Goal: Task Accomplishment & Management: Complete application form

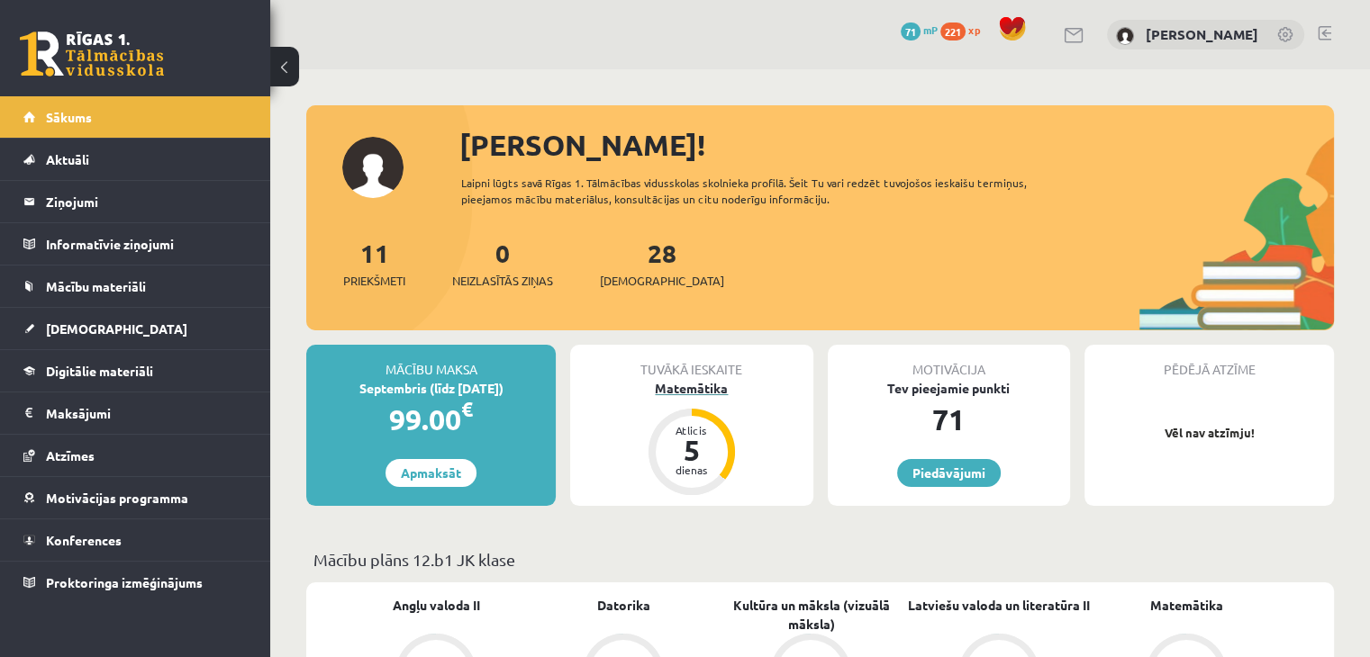
click at [691, 396] on div "Tuvākā ieskaite Matemātika Atlicis 5 dienas" at bounding box center [691, 425] width 242 height 161
click at [691, 385] on div "Matemātika" at bounding box center [691, 388] width 242 height 19
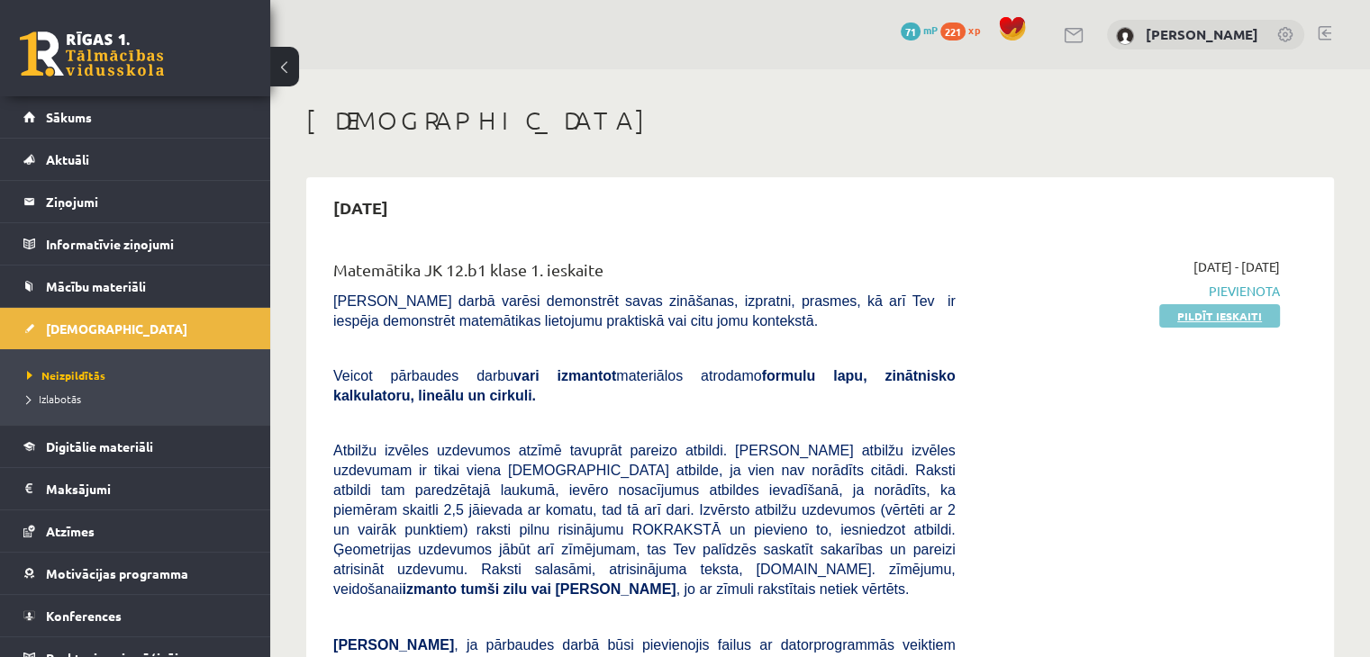
click at [1202, 305] on link "Pildīt ieskaiti" at bounding box center [1219, 315] width 121 height 23
click at [1250, 322] on link "Pildīt ieskaiti" at bounding box center [1219, 315] width 121 height 23
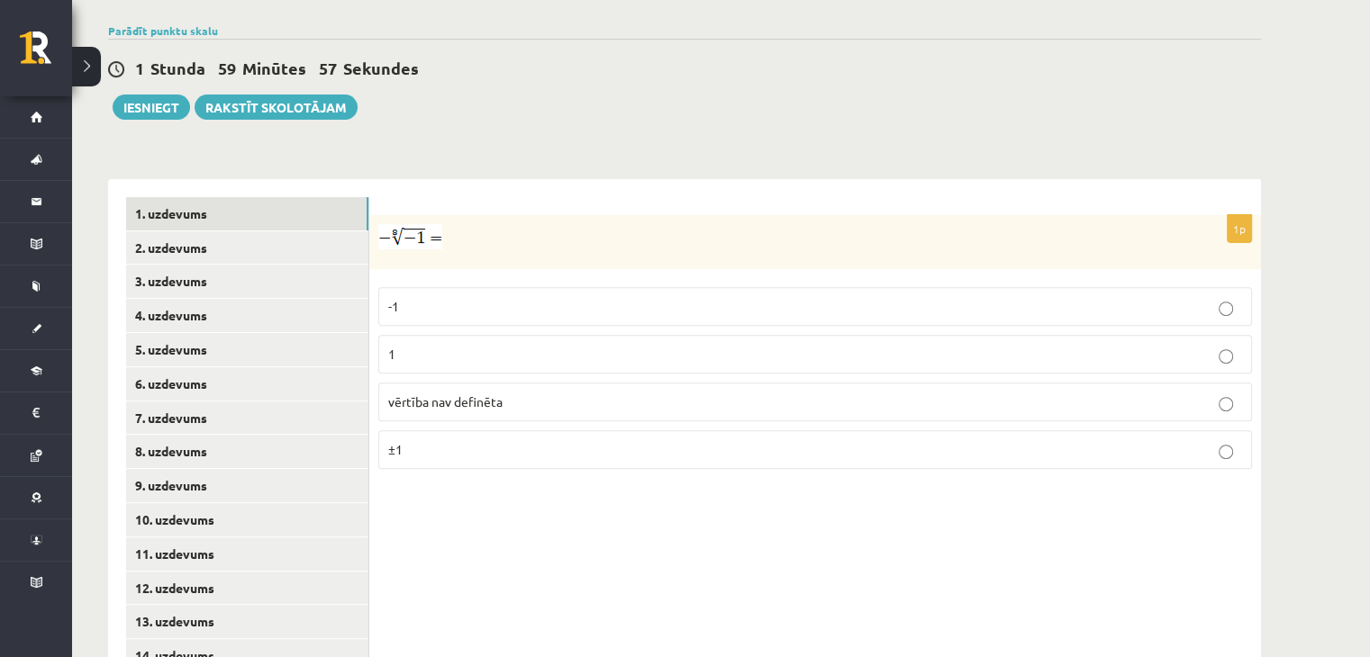
scroll to position [666, 0]
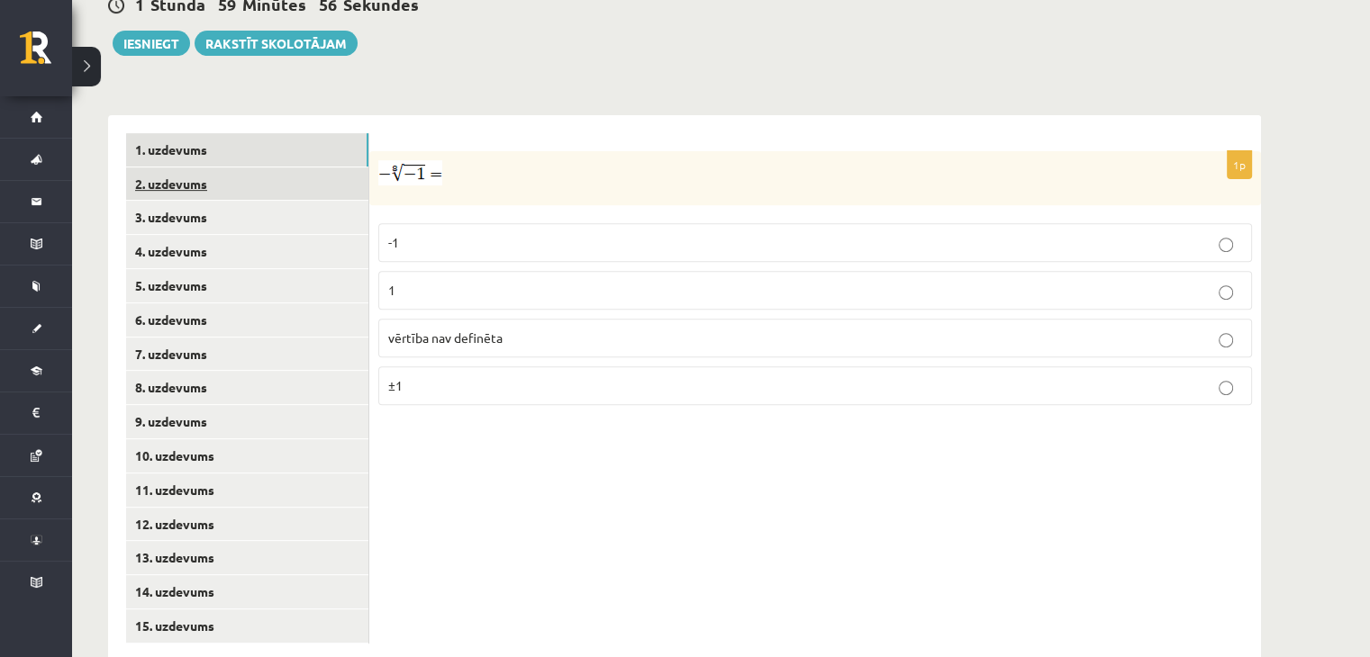
click at [230, 168] on link "2. uzdevums" at bounding box center [247, 184] width 242 height 33
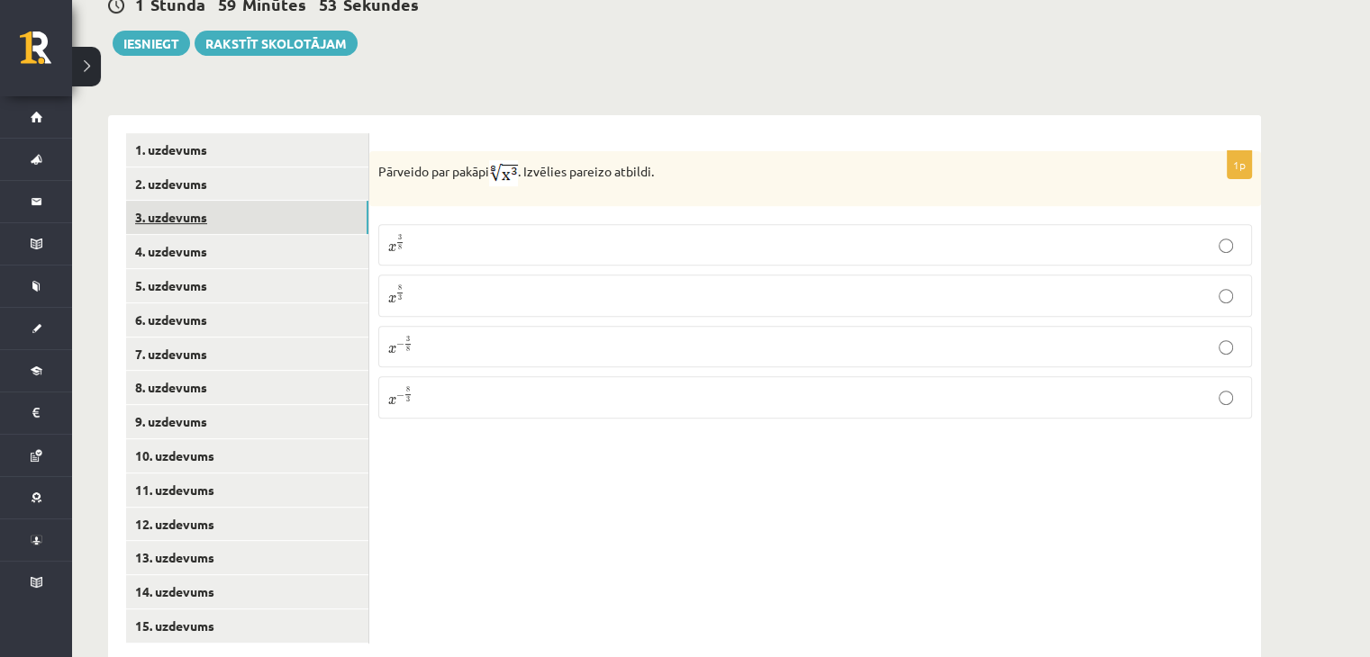
click at [195, 201] on link "3. uzdevums" at bounding box center [247, 217] width 242 height 33
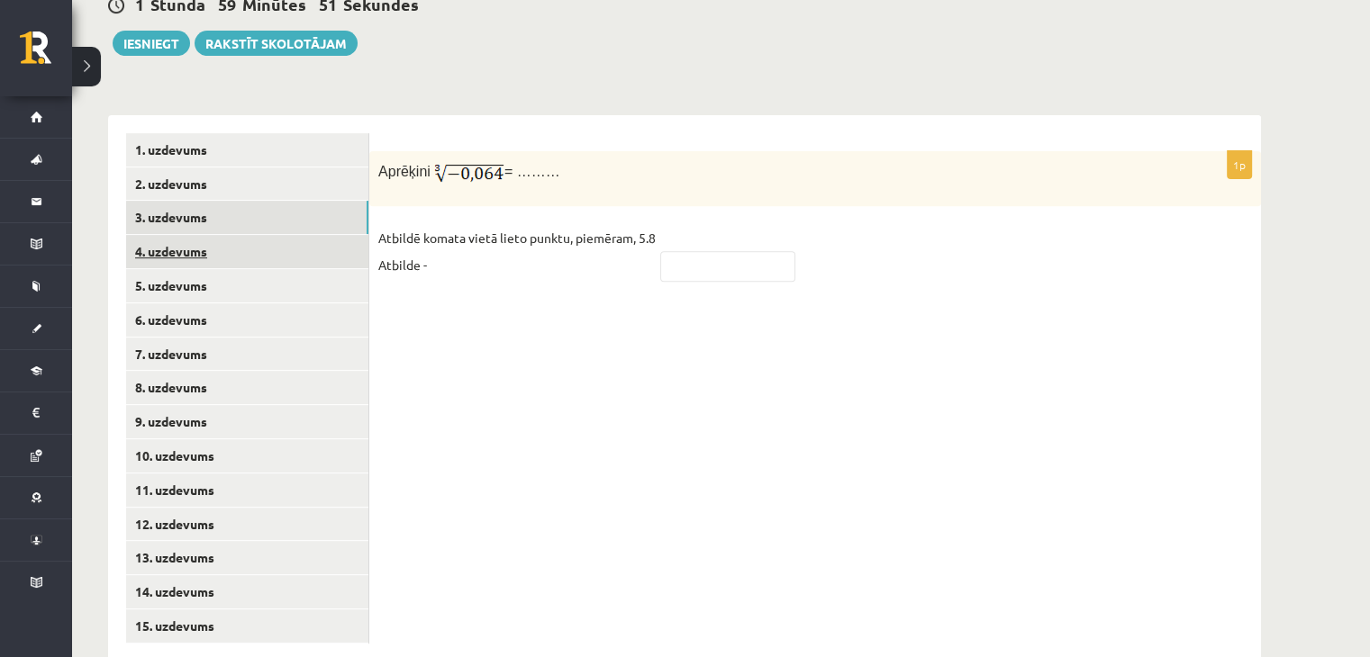
click at [208, 235] on link "4. uzdevums" at bounding box center [247, 251] width 242 height 33
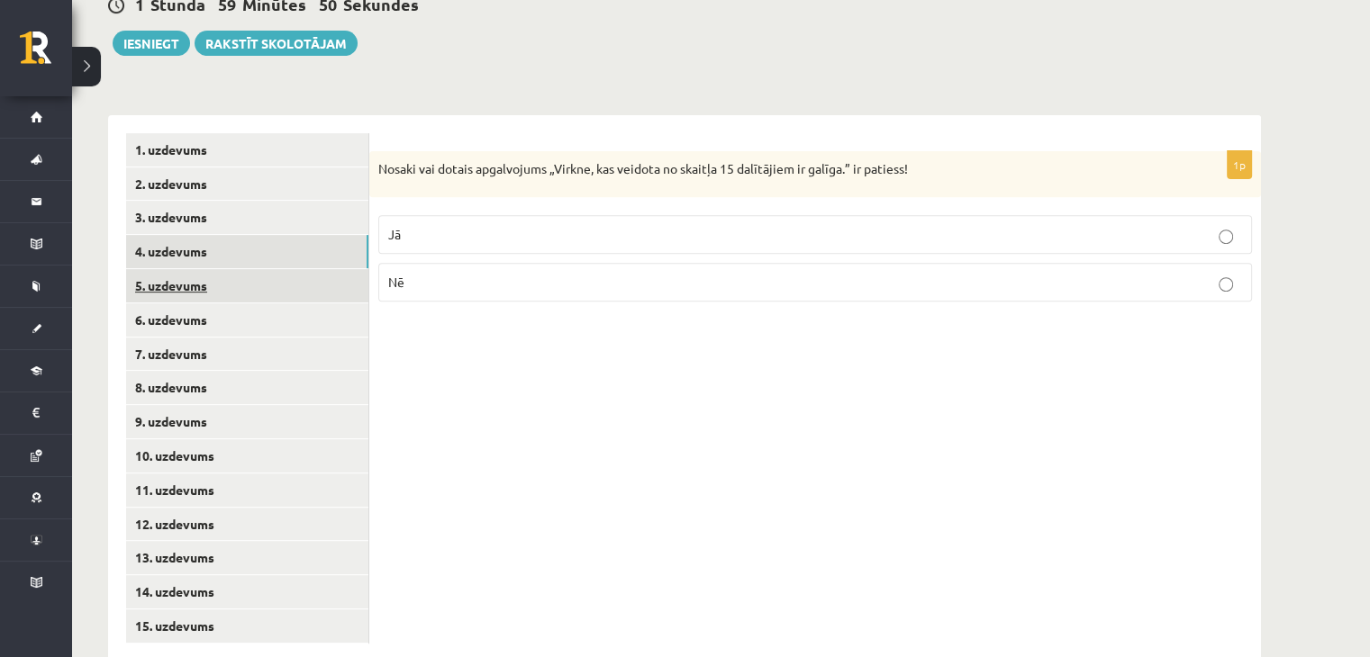
click at [207, 269] on link "5. uzdevums" at bounding box center [247, 285] width 242 height 33
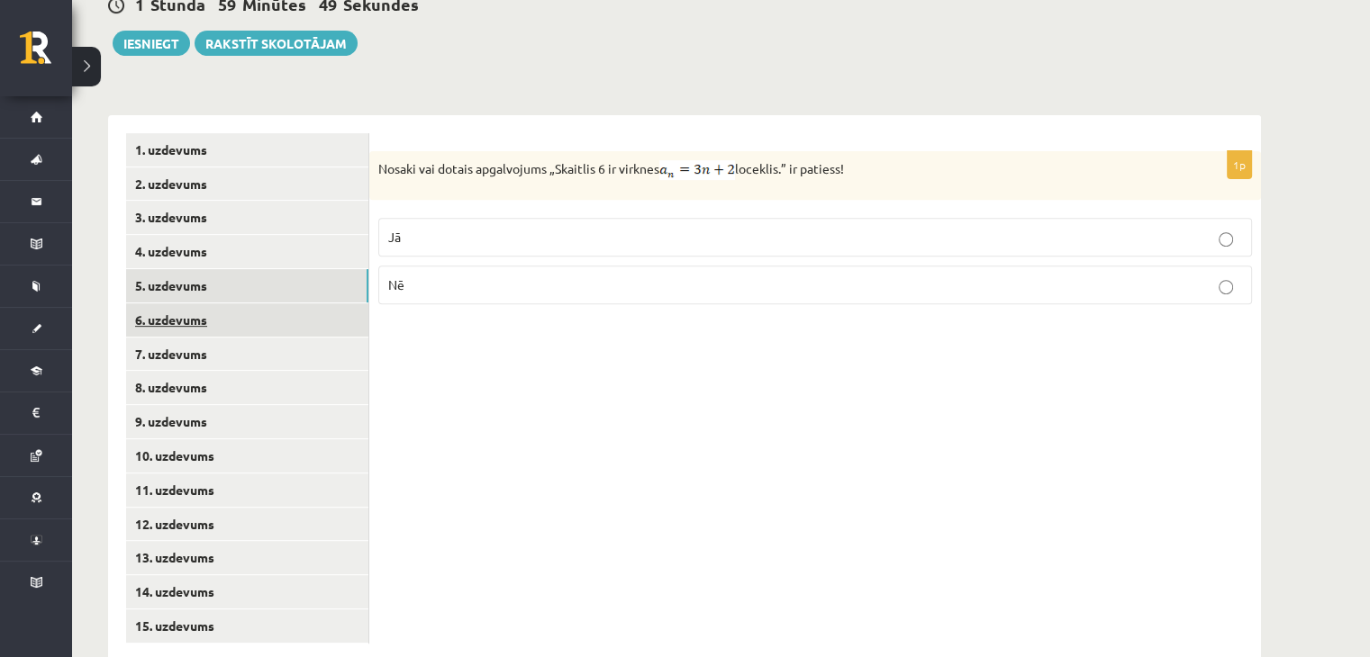
click at [207, 304] on link "6. uzdevums" at bounding box center [247, 320] width 242 height 33
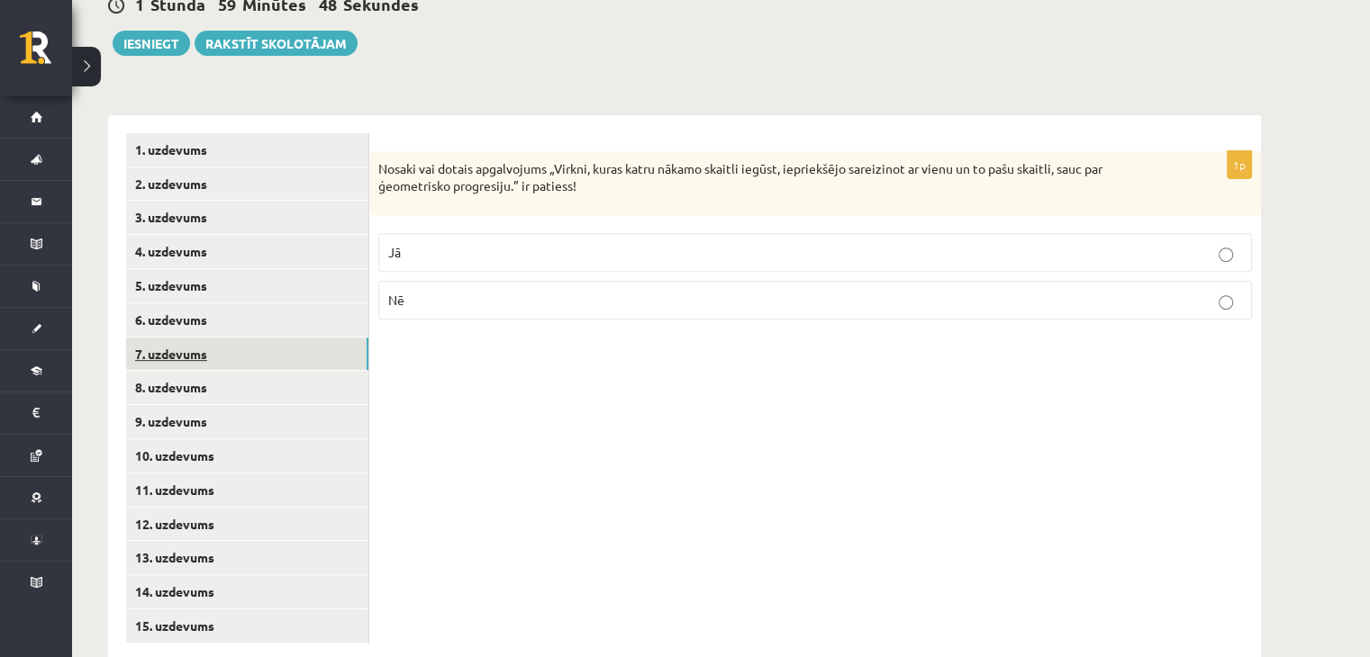
click at [207, 338] on link "7. uzdevums" at bounding box center [247, 354] width 242 height 33
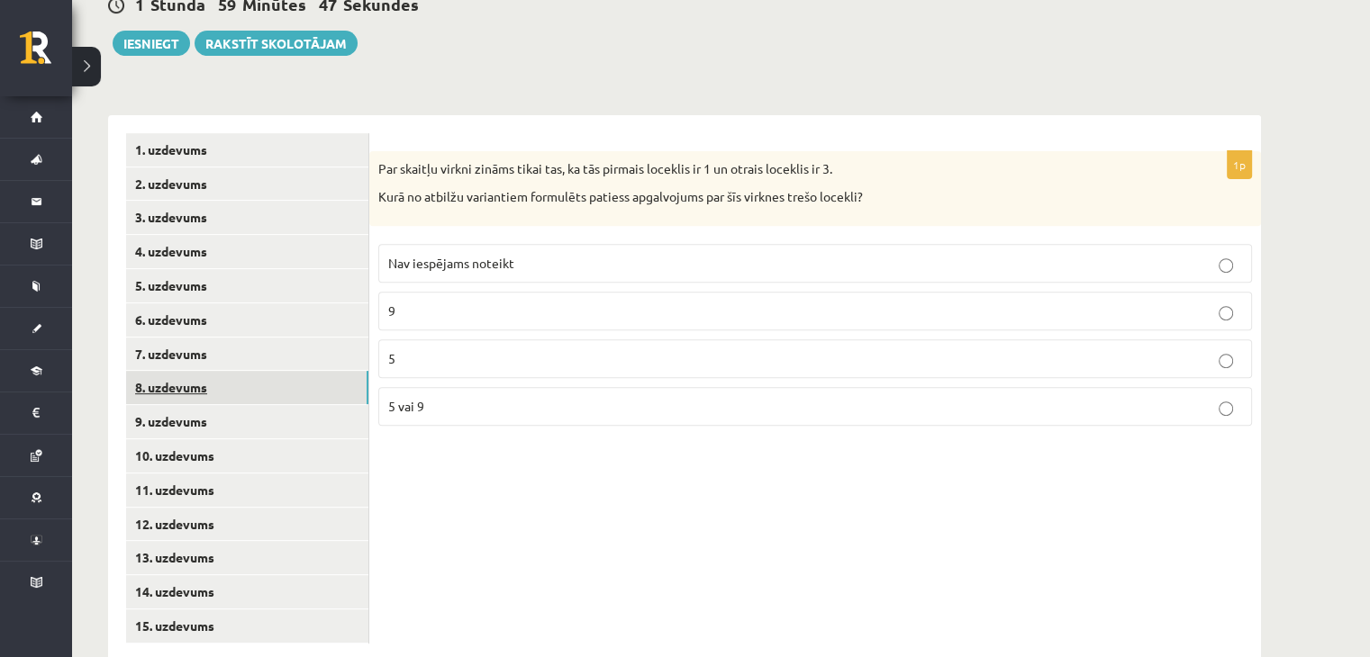
click at [204, 371] on link "8. uzdevums" at bounding box center [247, 387] width 242 height 33
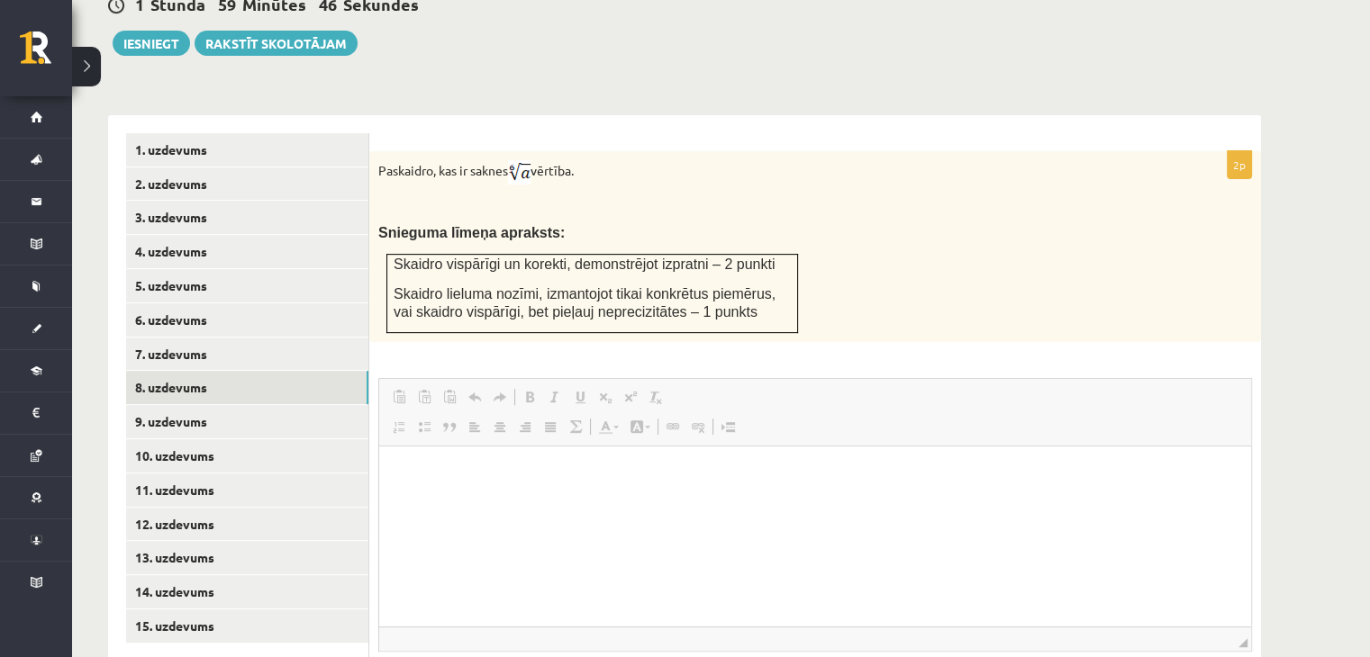
scroll to position [0, 0]
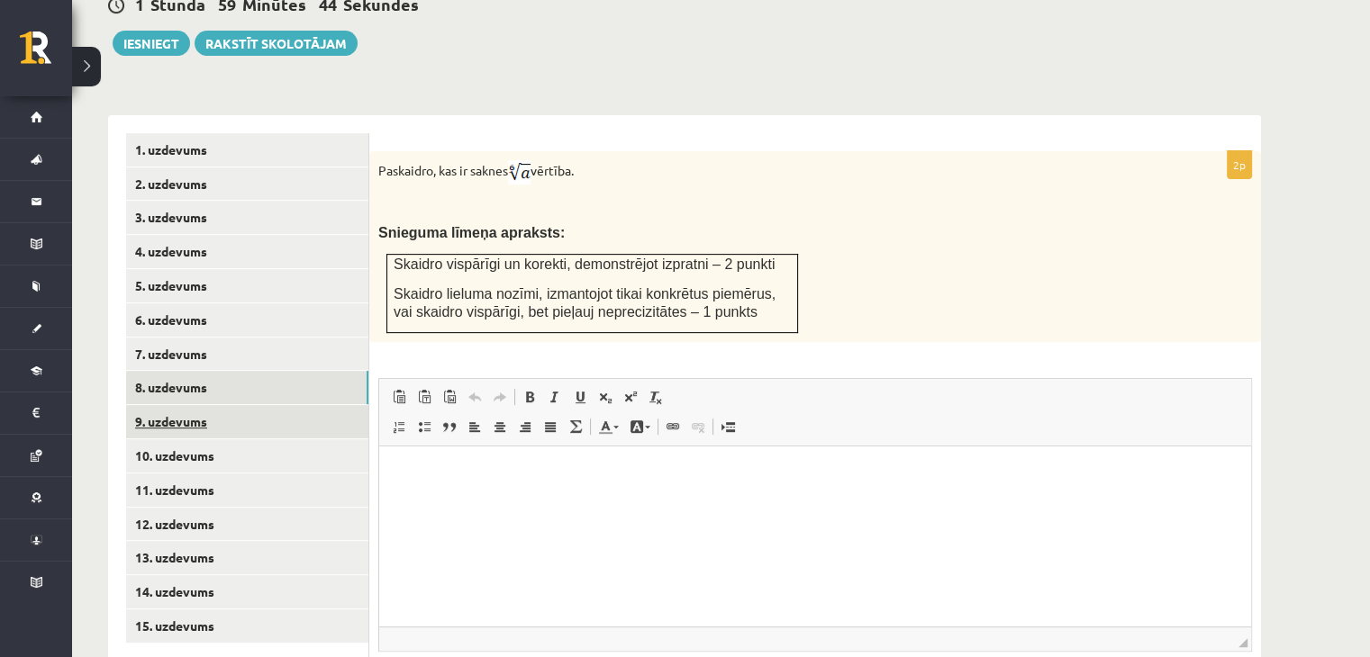
click at [199, 405] on link "9. uzdevums" at bounding box center [247, 421] width 242 height 33
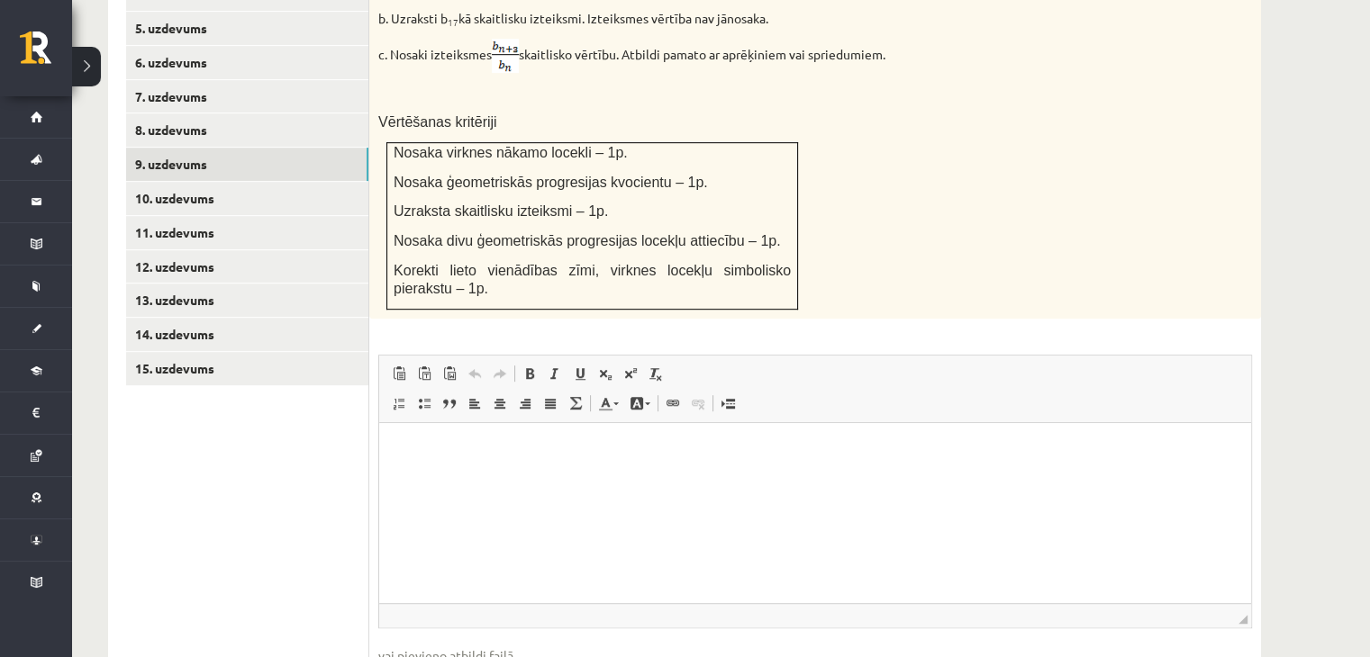
scroll to position [829, 0]
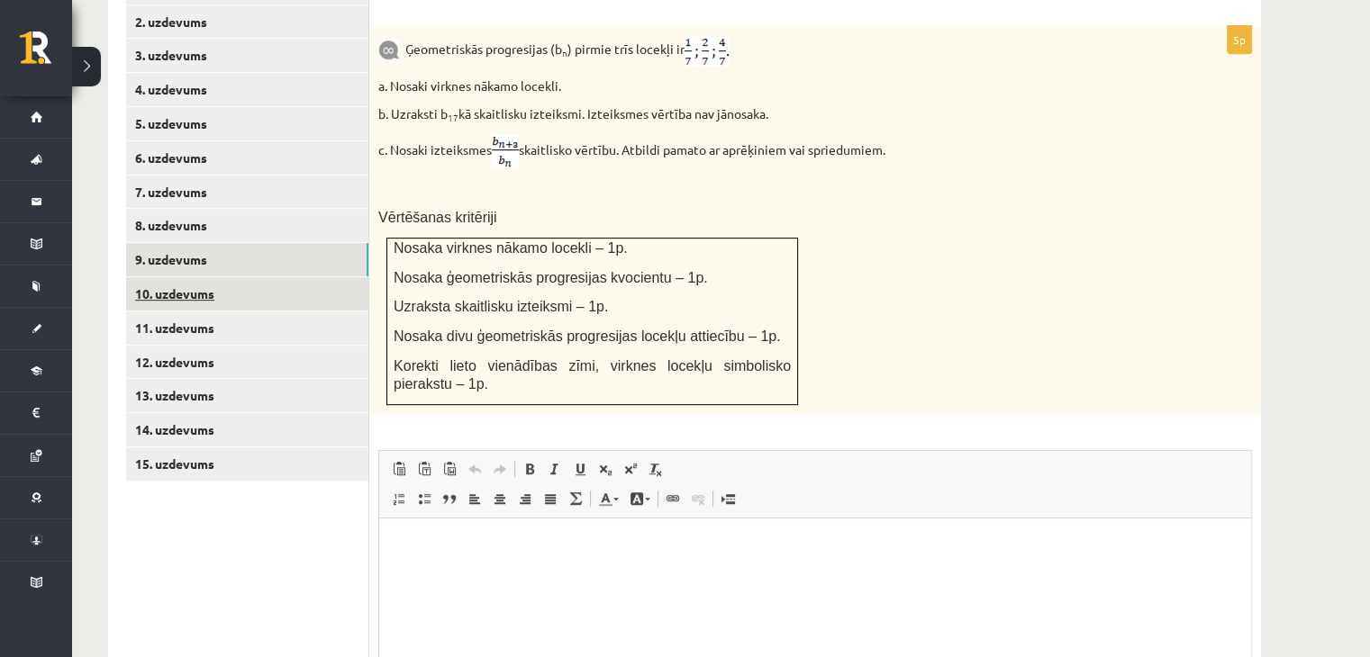
click at [152, 277] on link "10. uzdevums" at bounding box center [247, 293] width 242 height 33
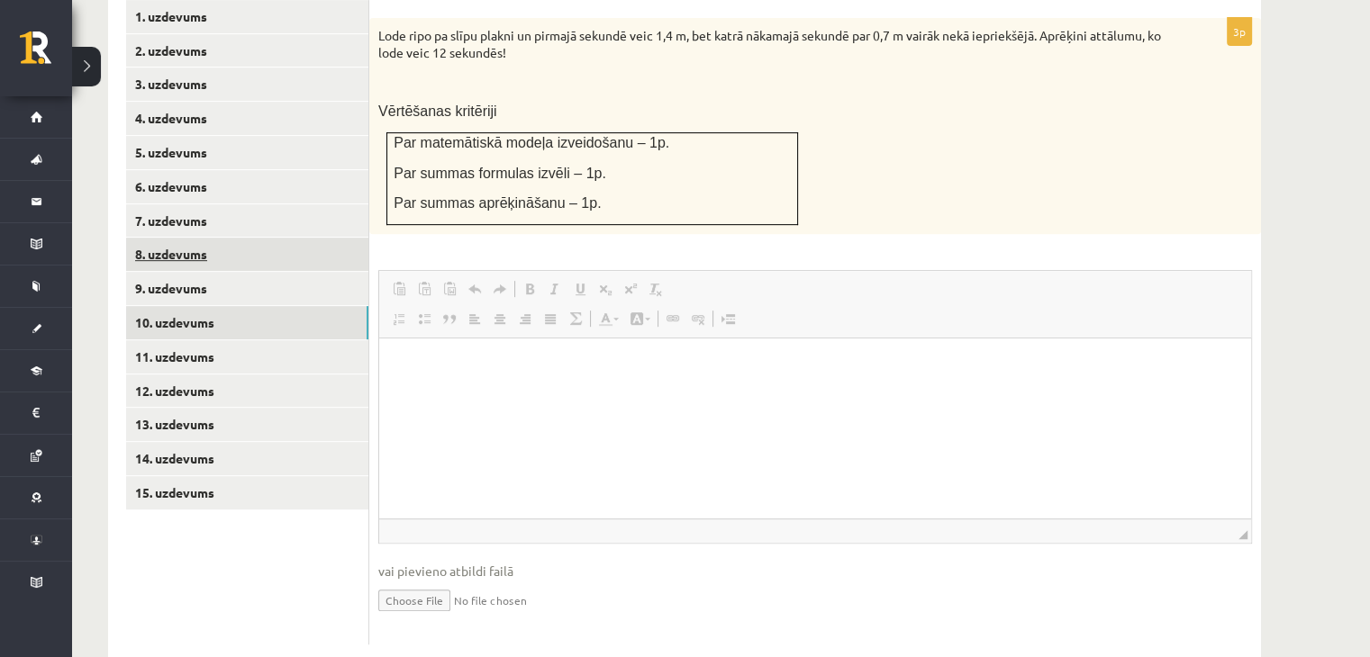
scroll to position [0, 0]
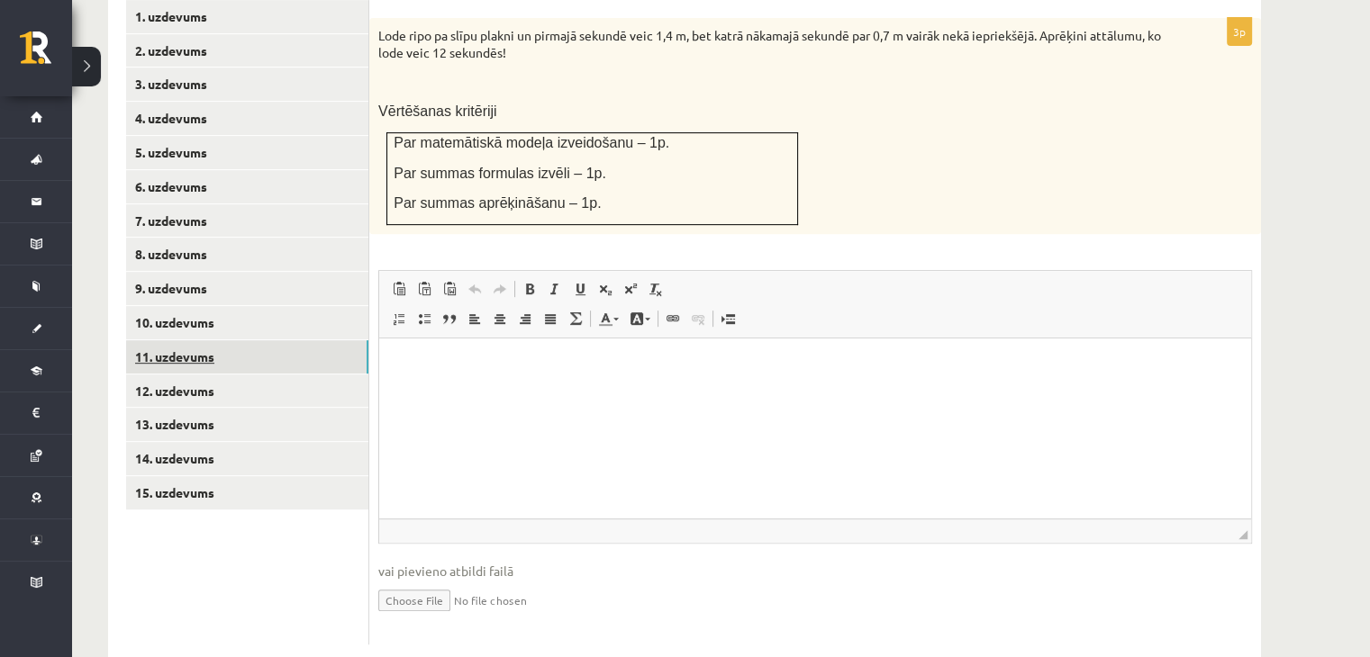
click at [166, 340] on link "11. uzdevums" at bounding box center [247, 356] width 242 height 33
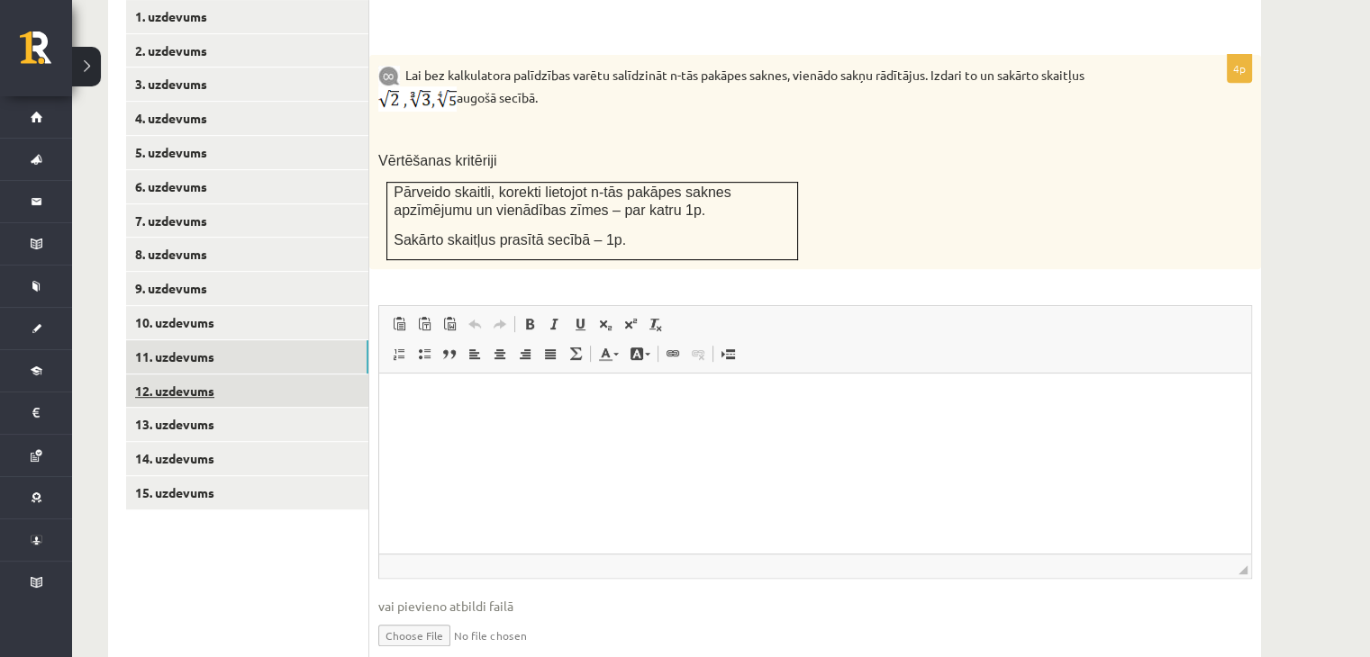
click at [188, 375] on link "12. uzdevums" at bounding box center [247, 391] width 242 height 33
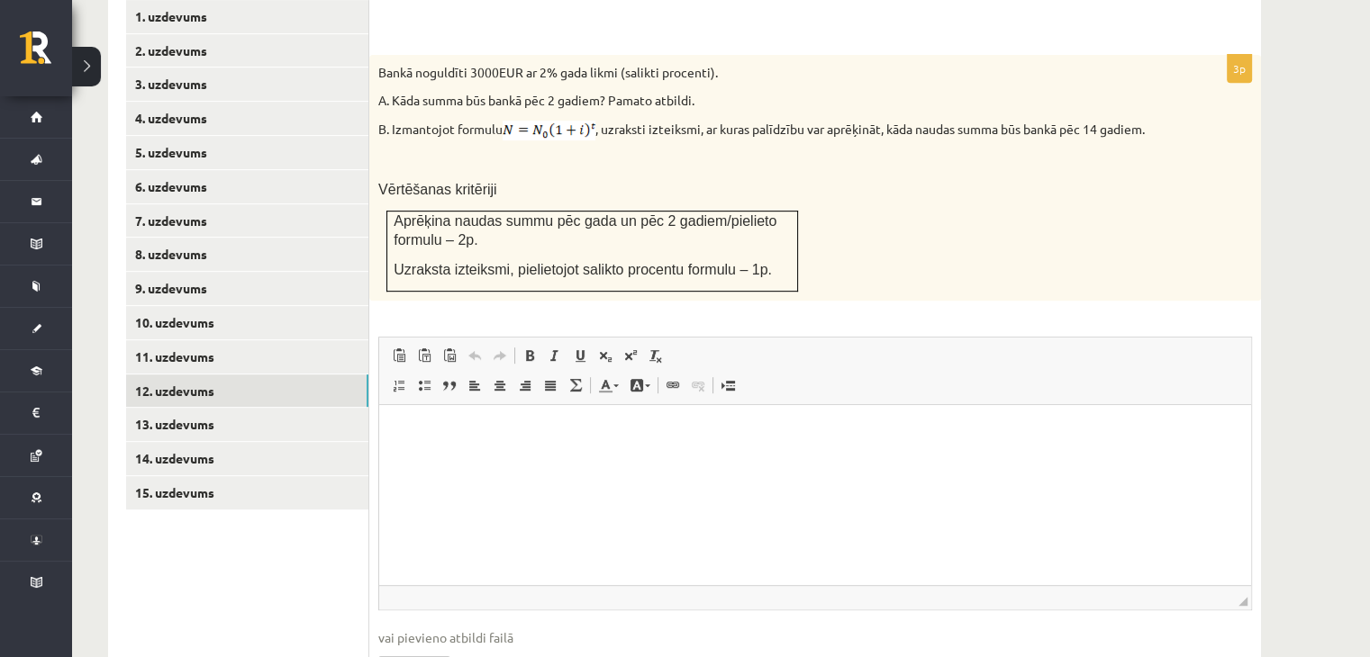
click at [196, 495] on ul "1. uzdevums 2. uzdevums 3. uzdevums 4. uzdevums 5. uzdevums 6. uzdevums 7. uzde…" at bounding box center [247, 356] width 243 height 712
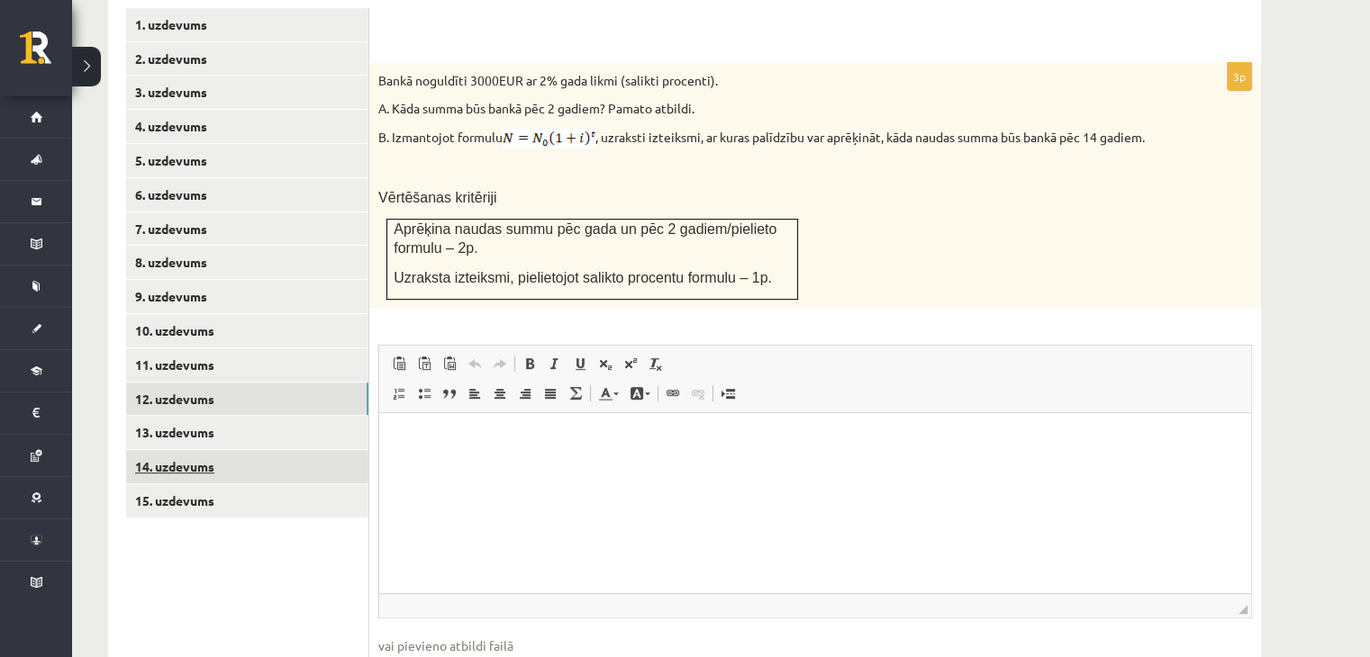
scroll to position [800, 0]
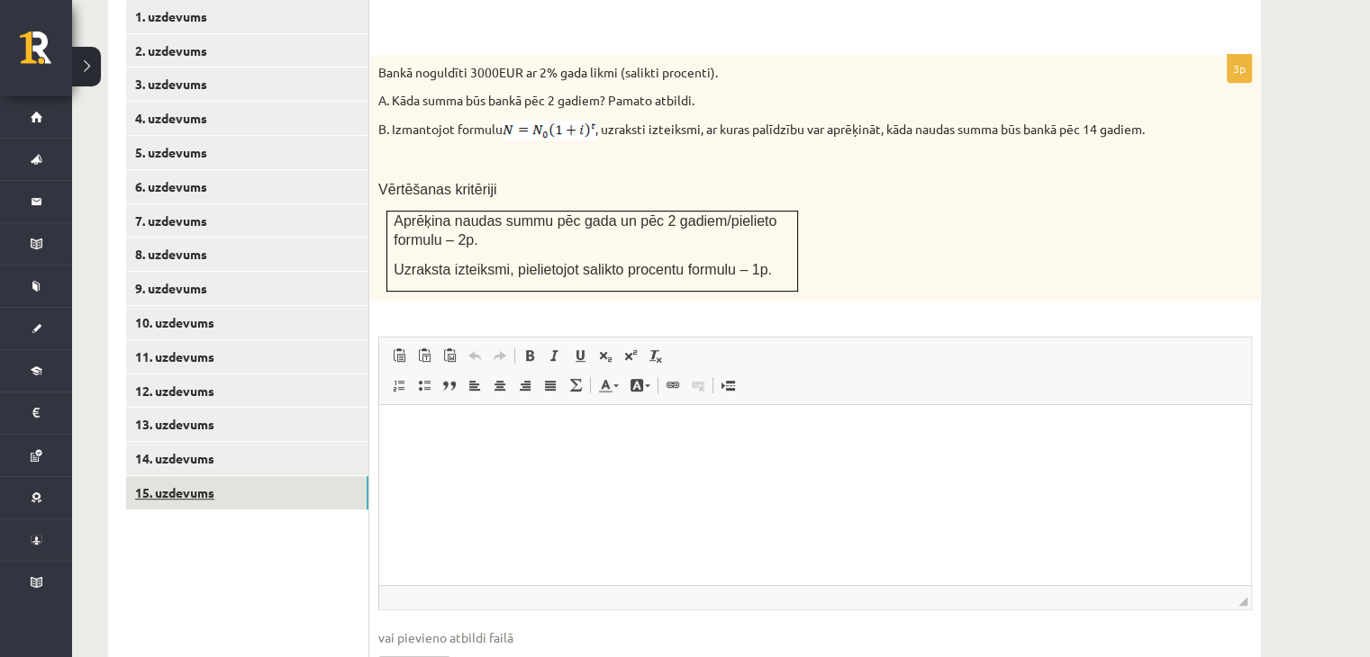
click at [205, 476] on link "15. uzdevums" at bounding box center [247, 492] width 242 height 33
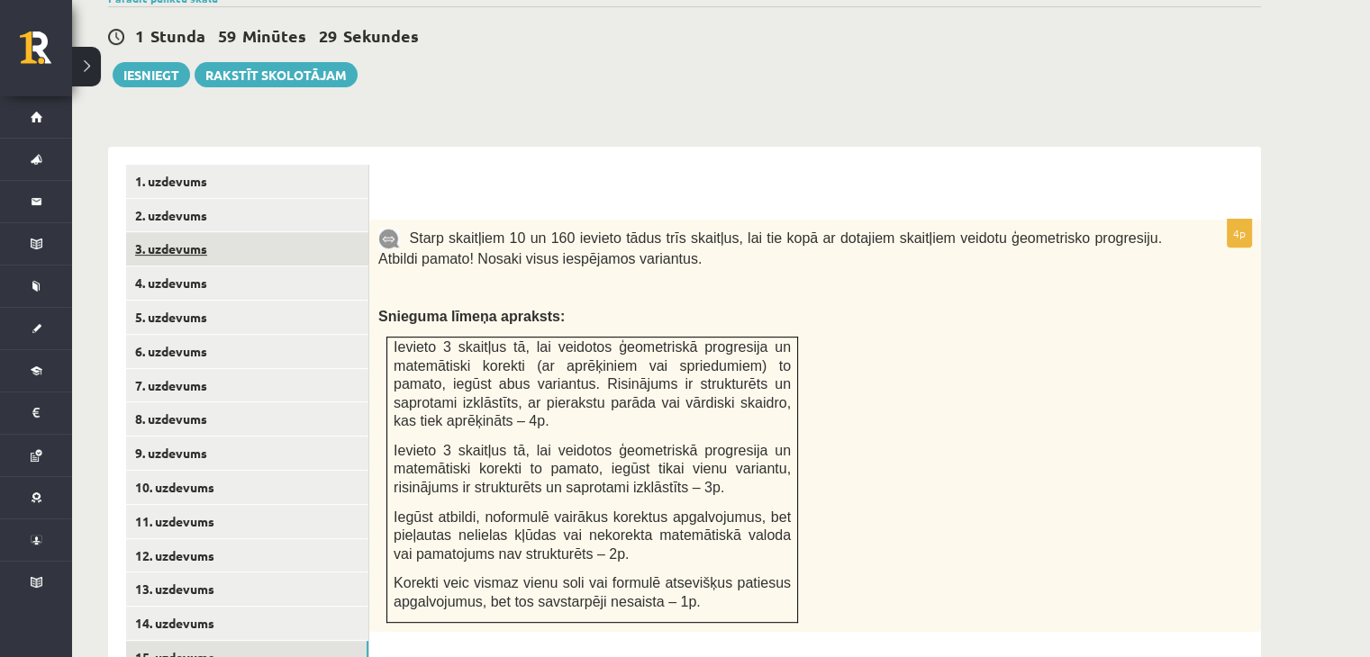
scroll to position [620, 0]
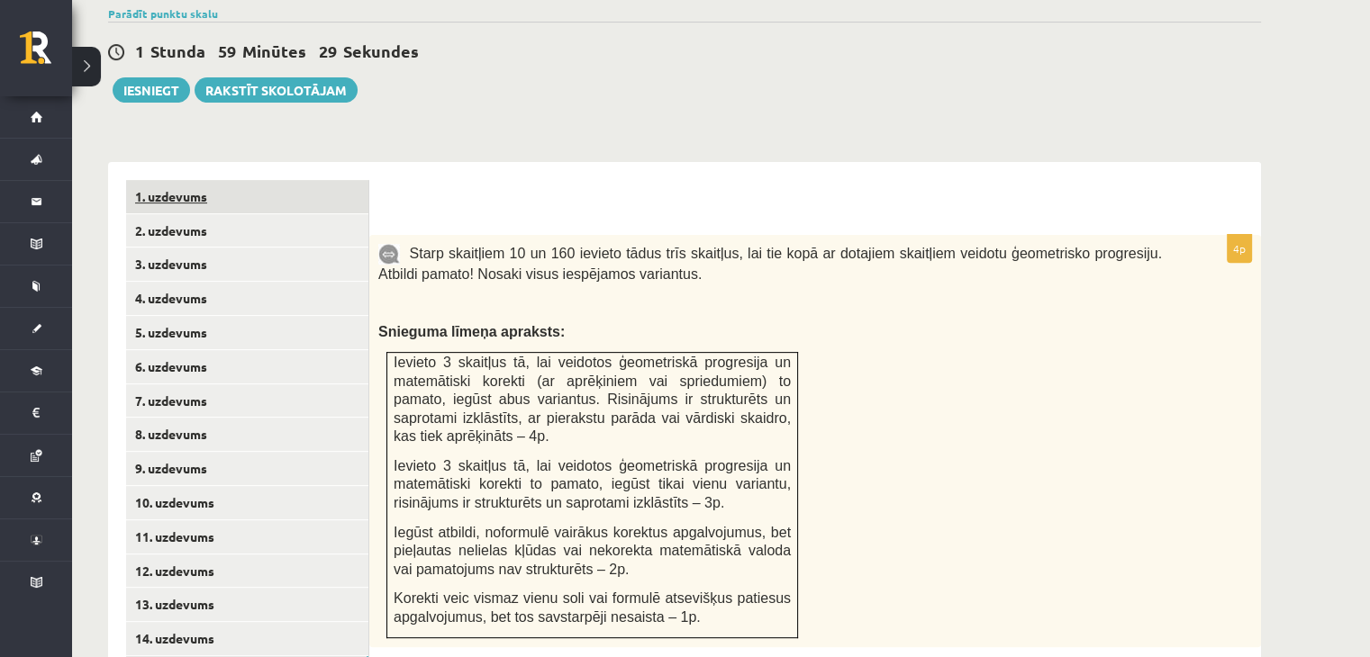
click at [168, 180] on link "1. uzdevums" at bounding box center [247, 196] width 242 height 33
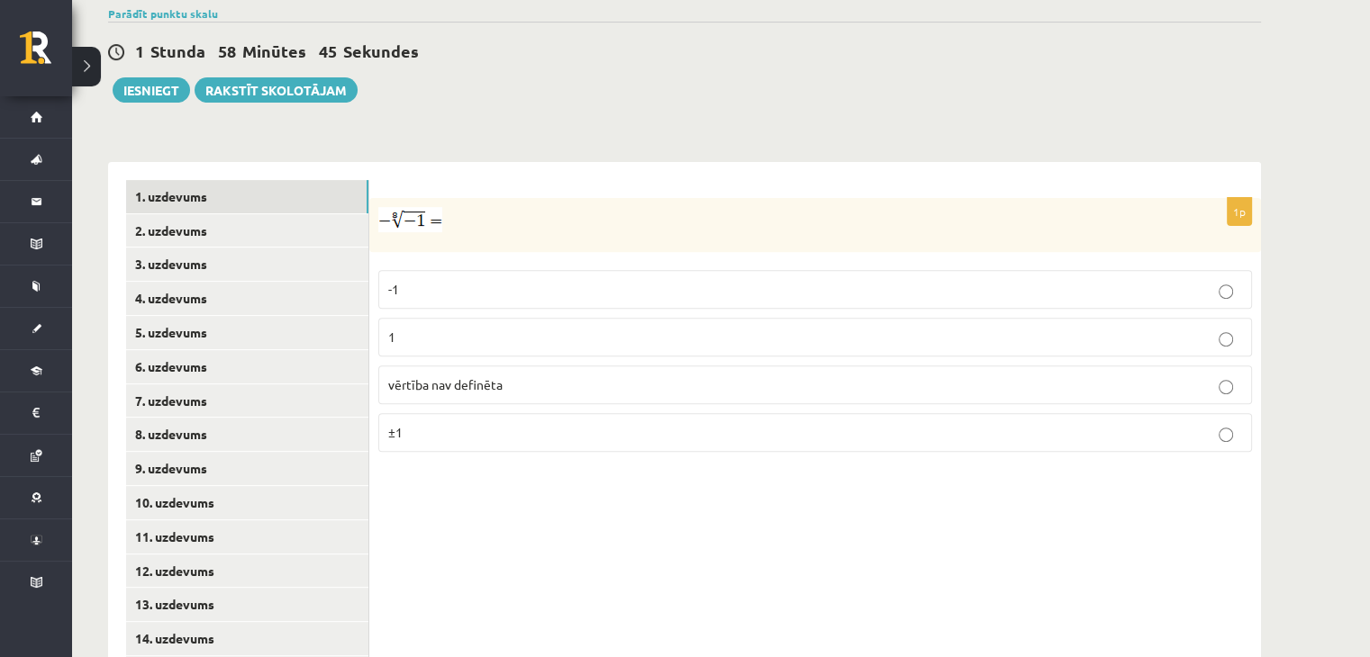
click at [434, 318] on label "1" at bounding box center [815, 337] width 874 height 39
click at [182, 214] on link "2. uzdevums" at bounding box center [247, 230] width 242 height 33
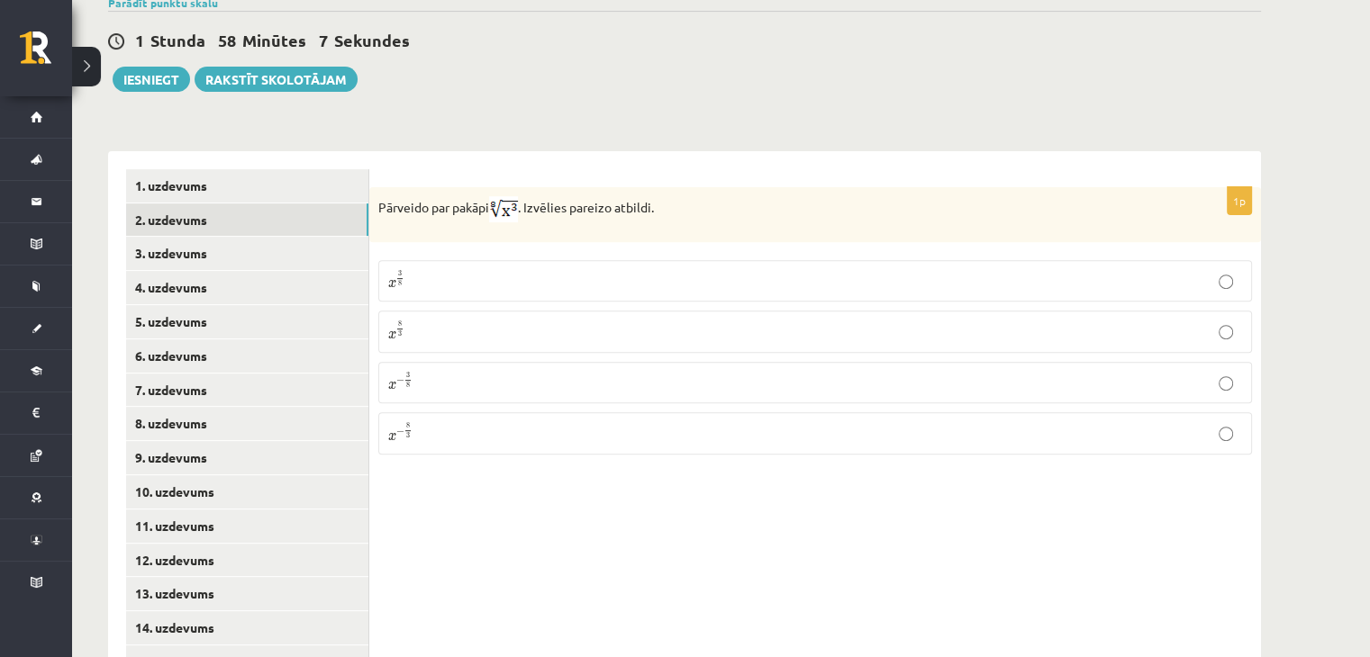
scroll to position [667, 0]
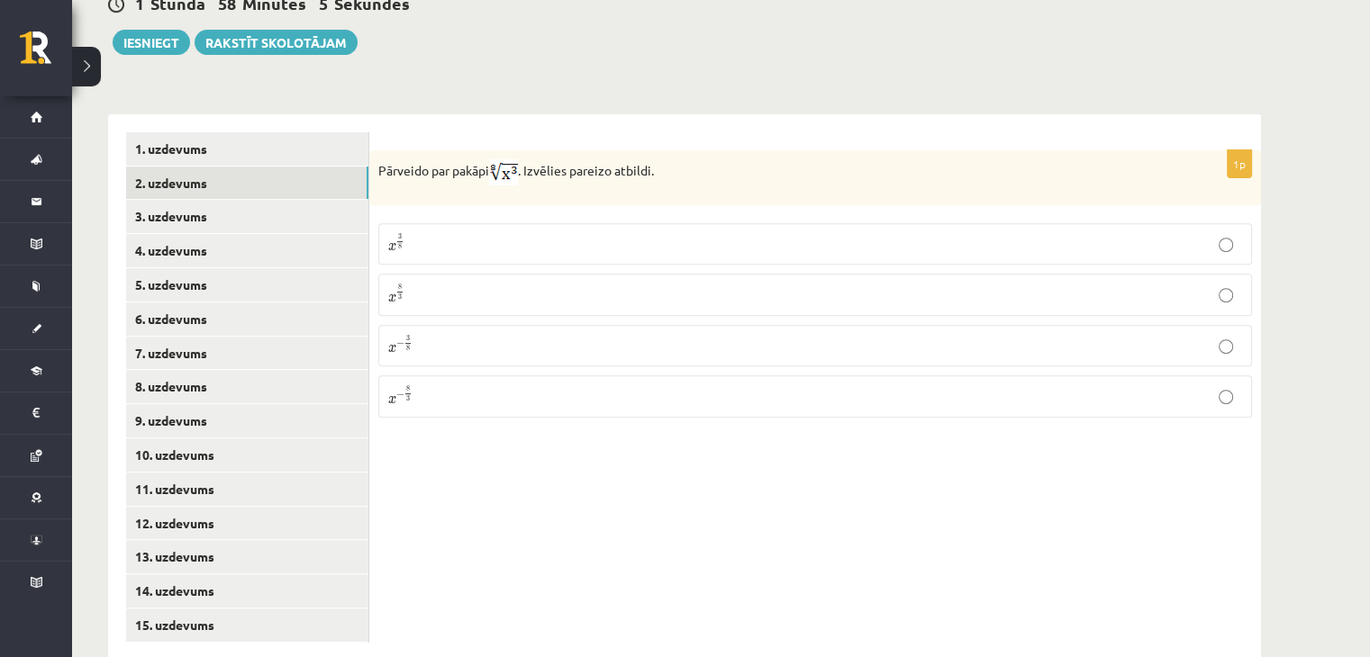
click at [476, 223] on label "x 3 8 x 3 8" at bounding box center [815, 243] width 874 height 41
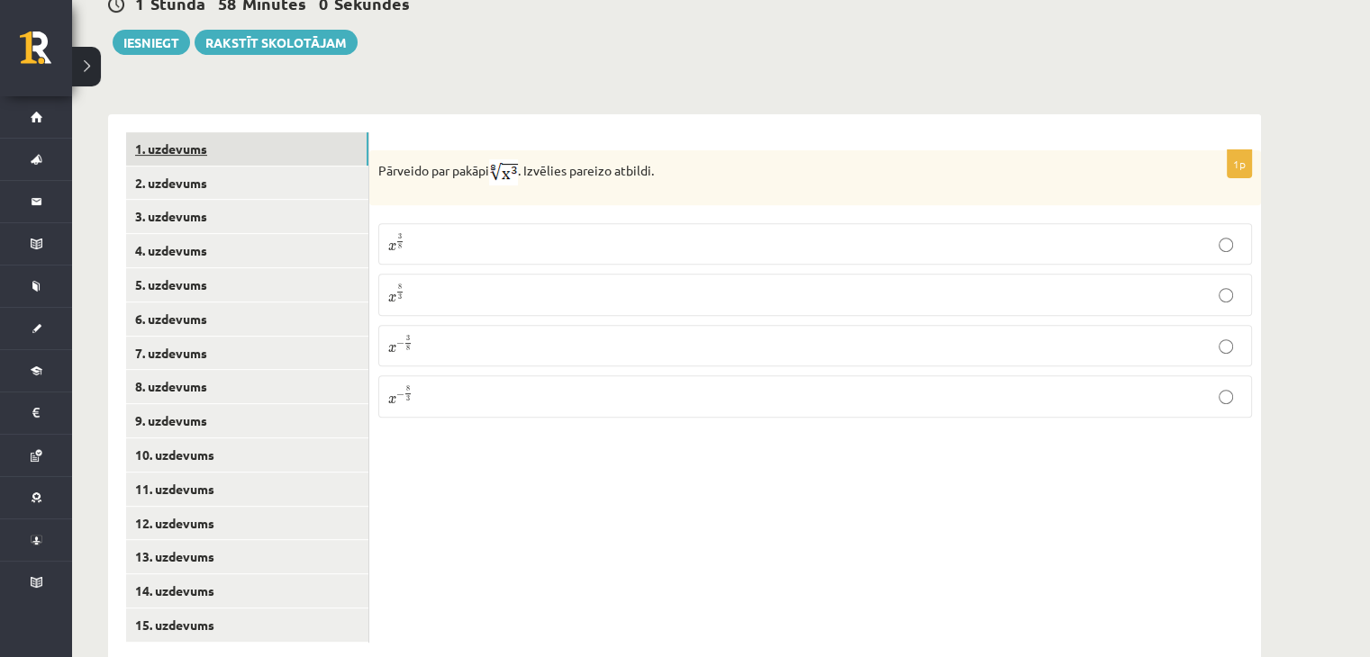
click at [292, 132] on link "1. uzdevums" at bounding box center [247, 148] width 242 height 33
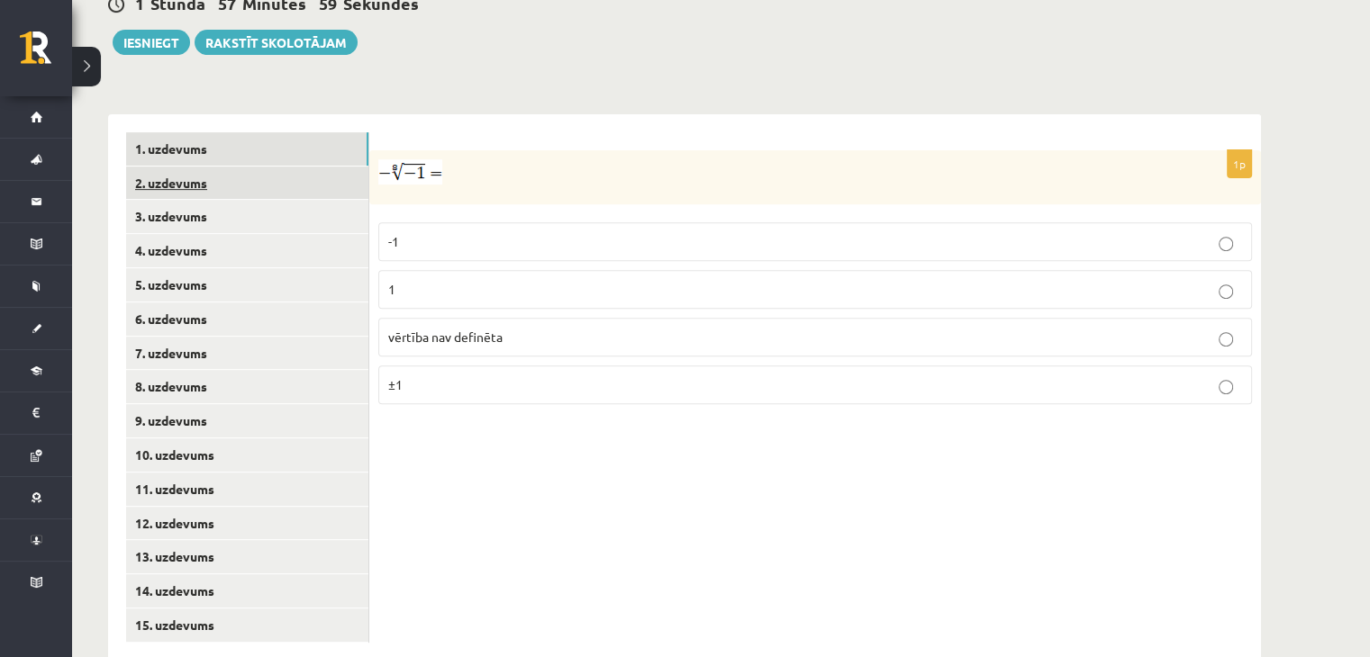
click at [243, 167] on link "2. uzdevums" at bounding box center [247, 183] width 242 height 33
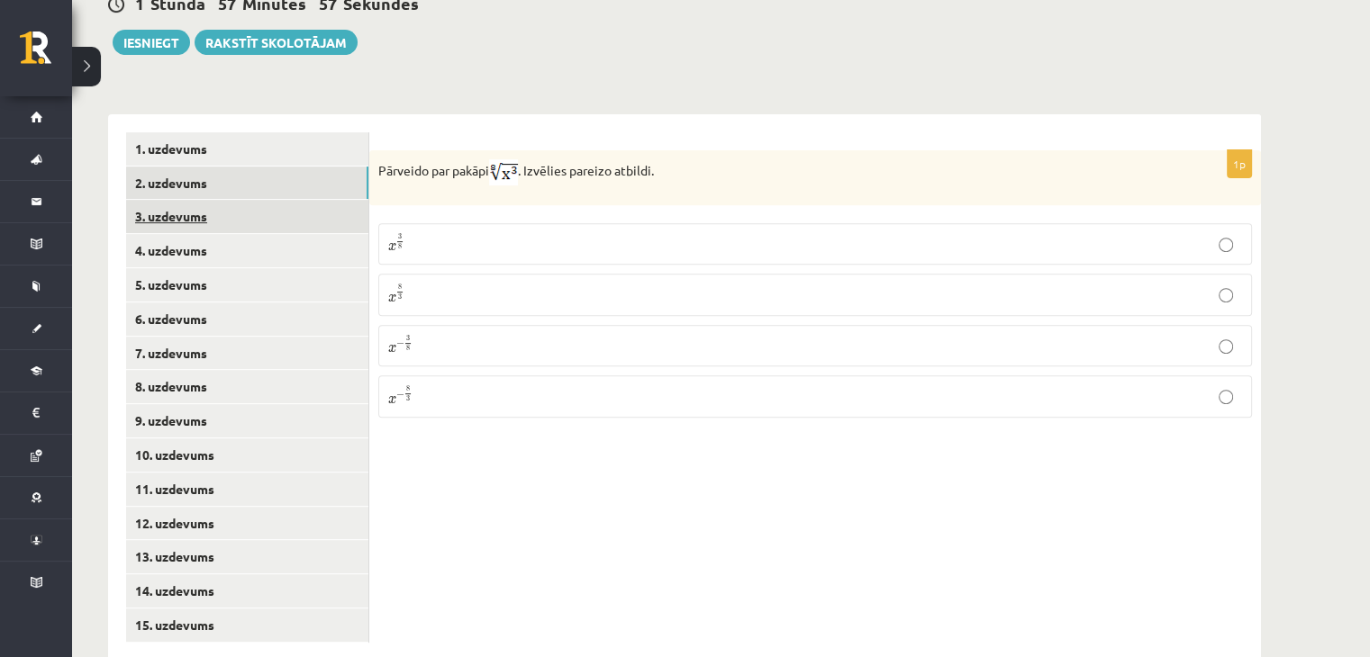
click at [210, 200] on link "3. uzdevums" at bounding box center [247, 216] width 242 height 33
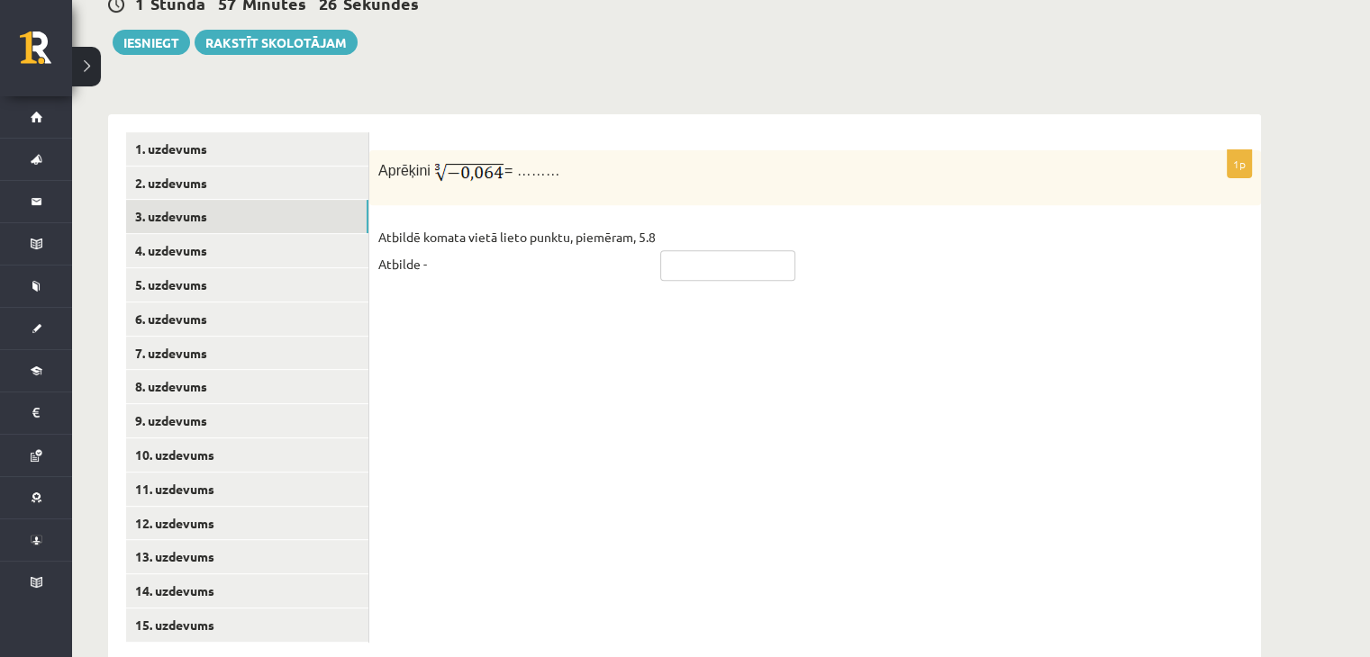
click at [670, 250] on input "text" at bounding box center [727, 265] width 135 height 31
type input "***"
click at [340, 234] on link "4. uzdevums" at bounding box center [247, 250] width 242 height 33
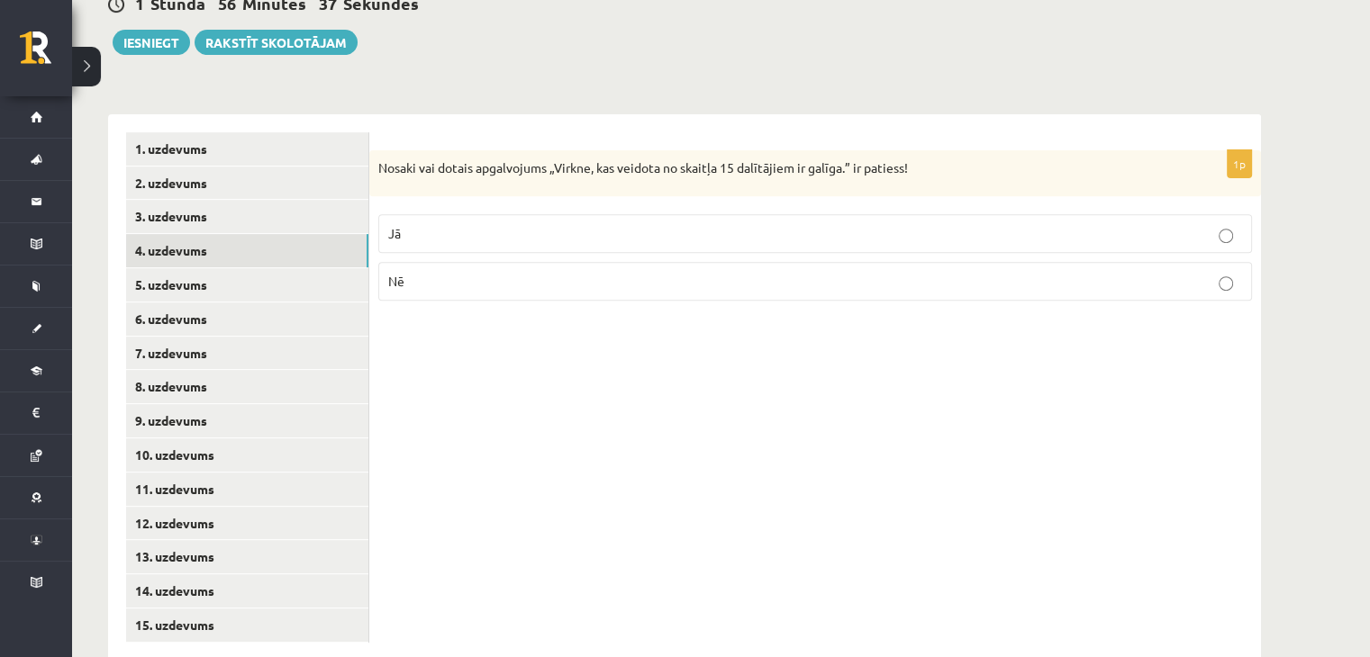
click at [425, 224] on p "Jā" at bounding box center [815, 233] width 854 height 19
click at [191, 268] on link "5. uzdevums" at bounding box center [247, 284] width 242 height 33
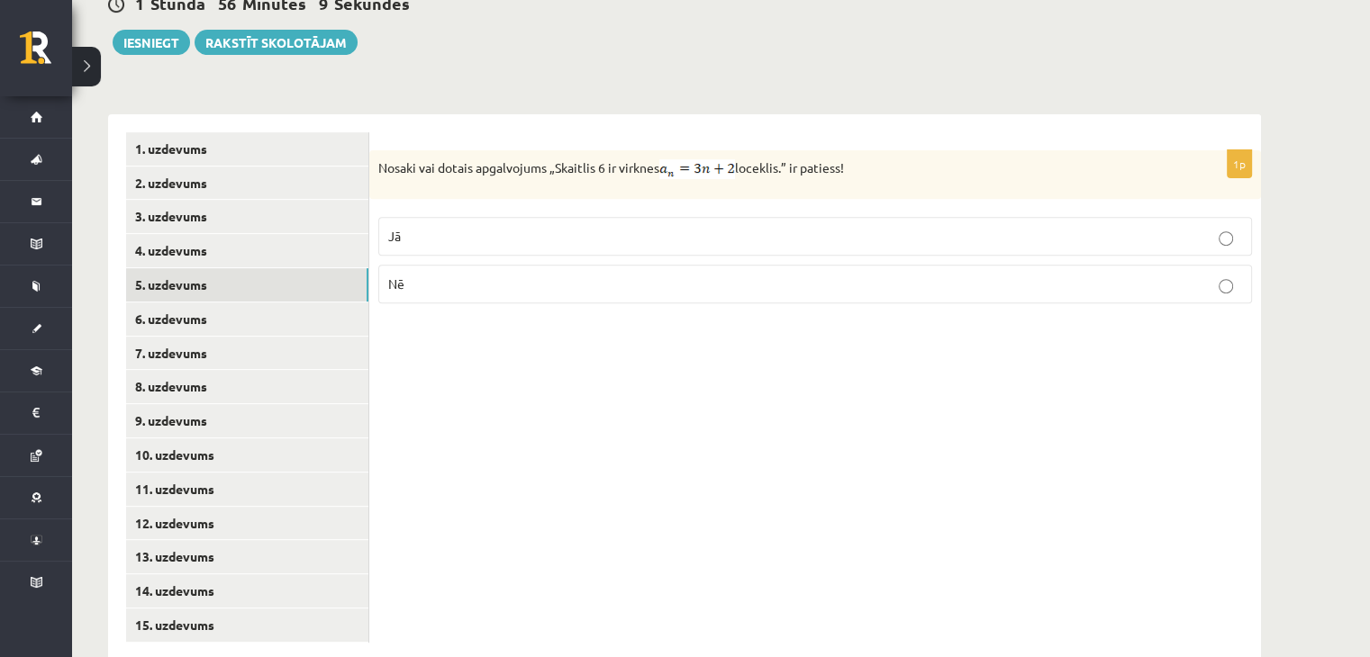
click at [530, 275] on p "Nē" at bounding box center [815, 284] width 854 height 19
click at [236, 303] on link "6. uzdevums" at bounding box center [247, 319] width 242 height 33
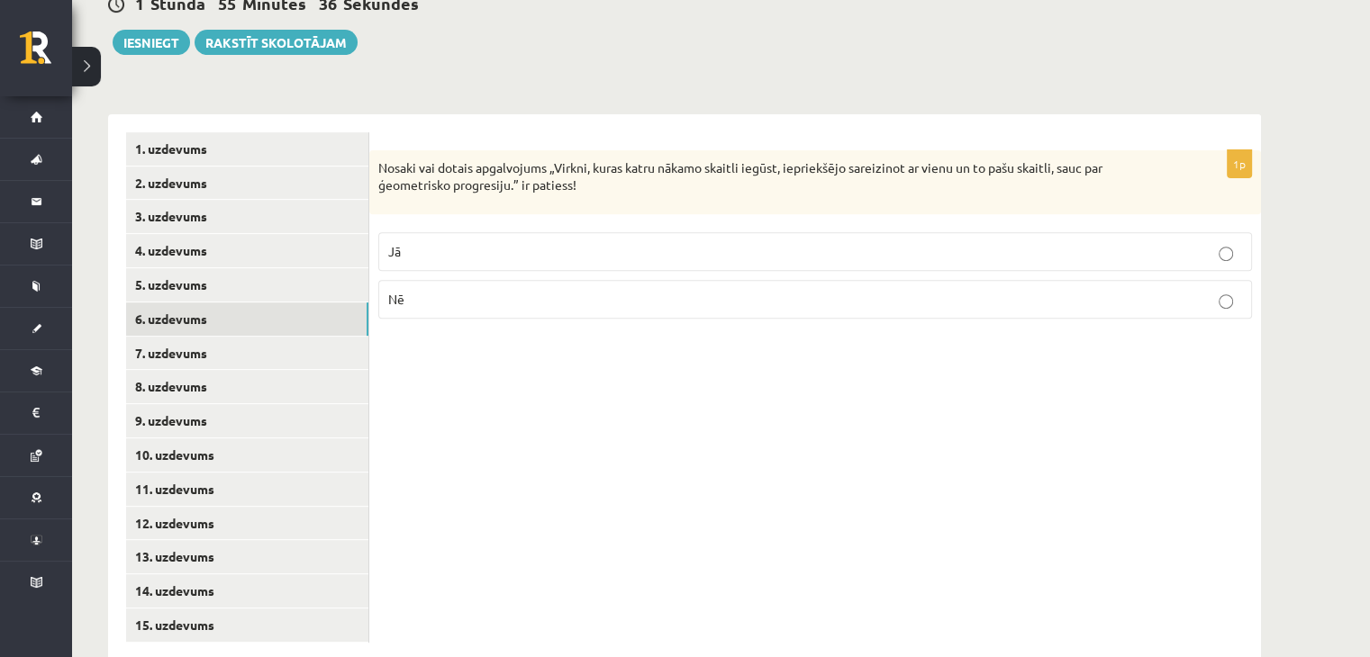
click at [512, 242] on p "Jā" at bounding box center [815, 251] width 854 height 19
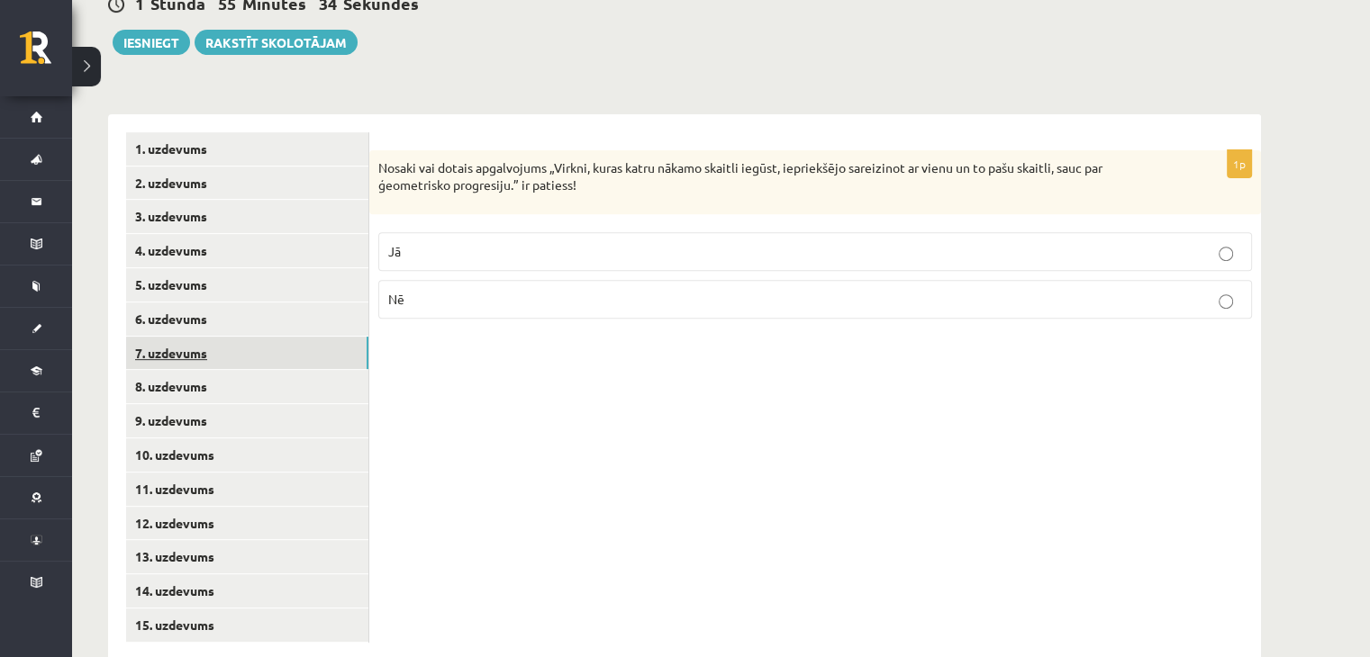
click at [259, 337] on link "7. uzdevums" at bounding box center [247, 353] width 242 height 33
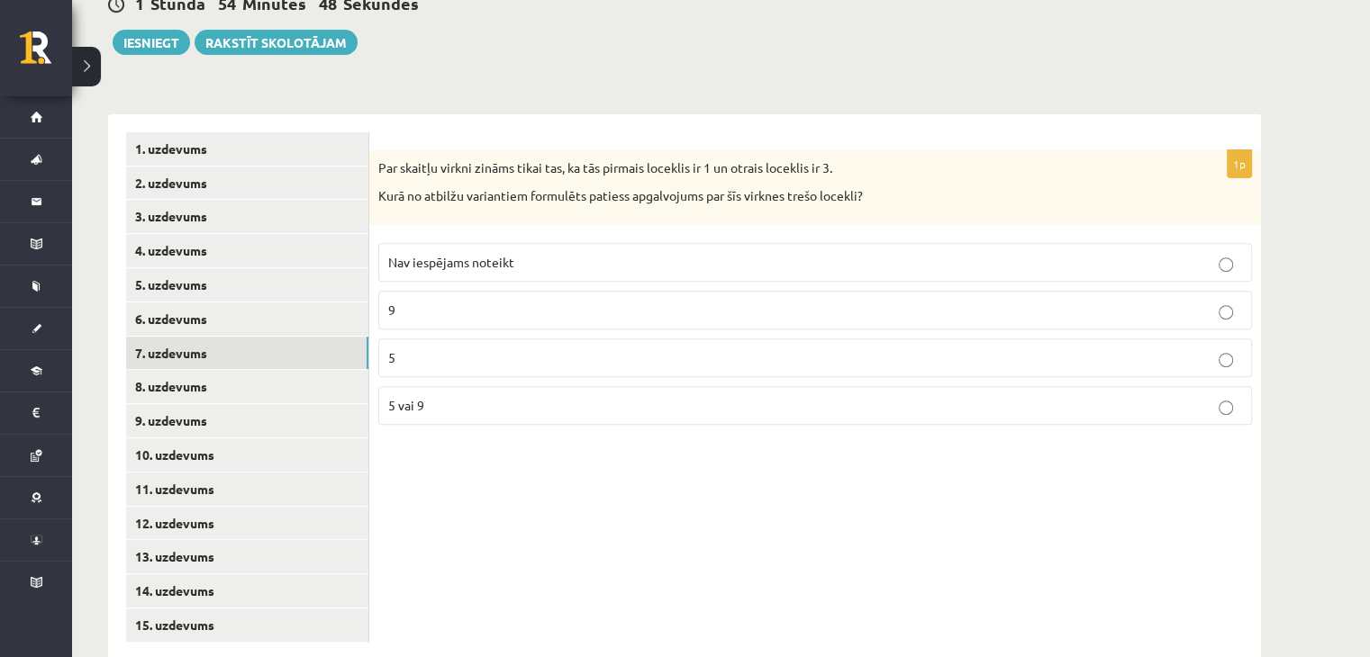
click at [454, 386] on label "5 vai 9" at bounding box center [815, 405] width 874 height 39
click at [224, 370] on link "8. uzdevums" at bounding box center [247, 386] width 242 height 33
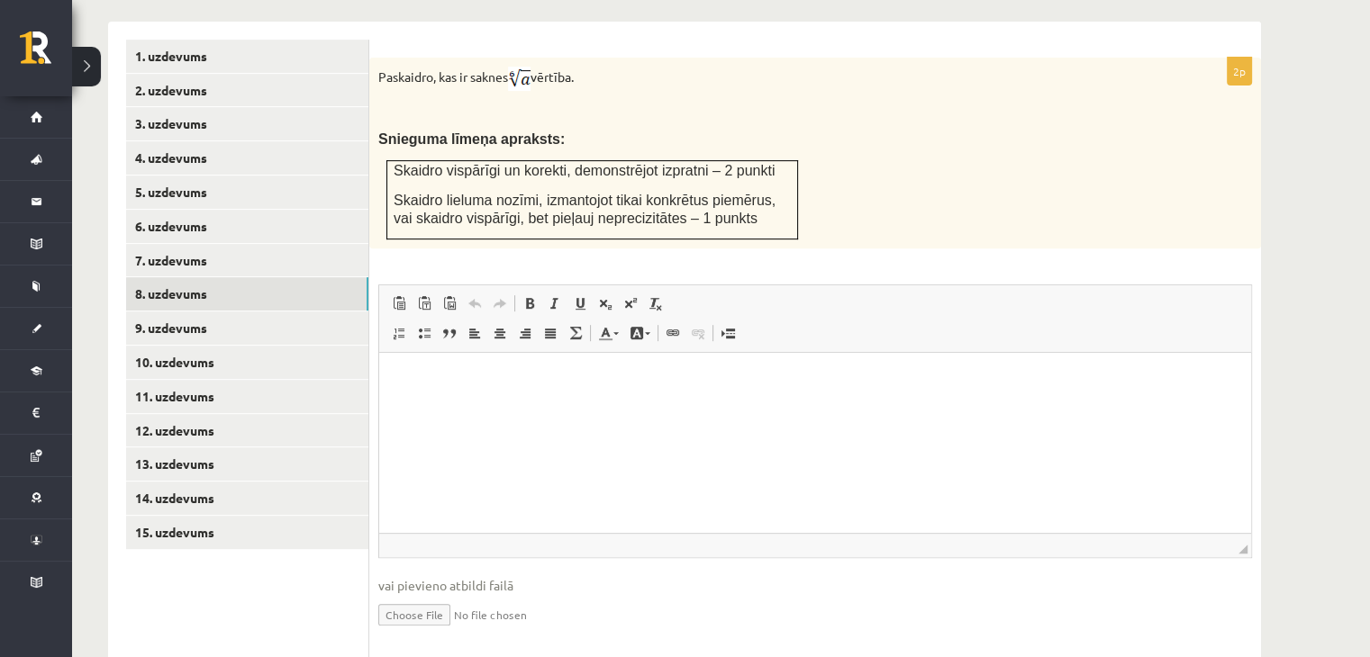
scroll to position [775, 0]
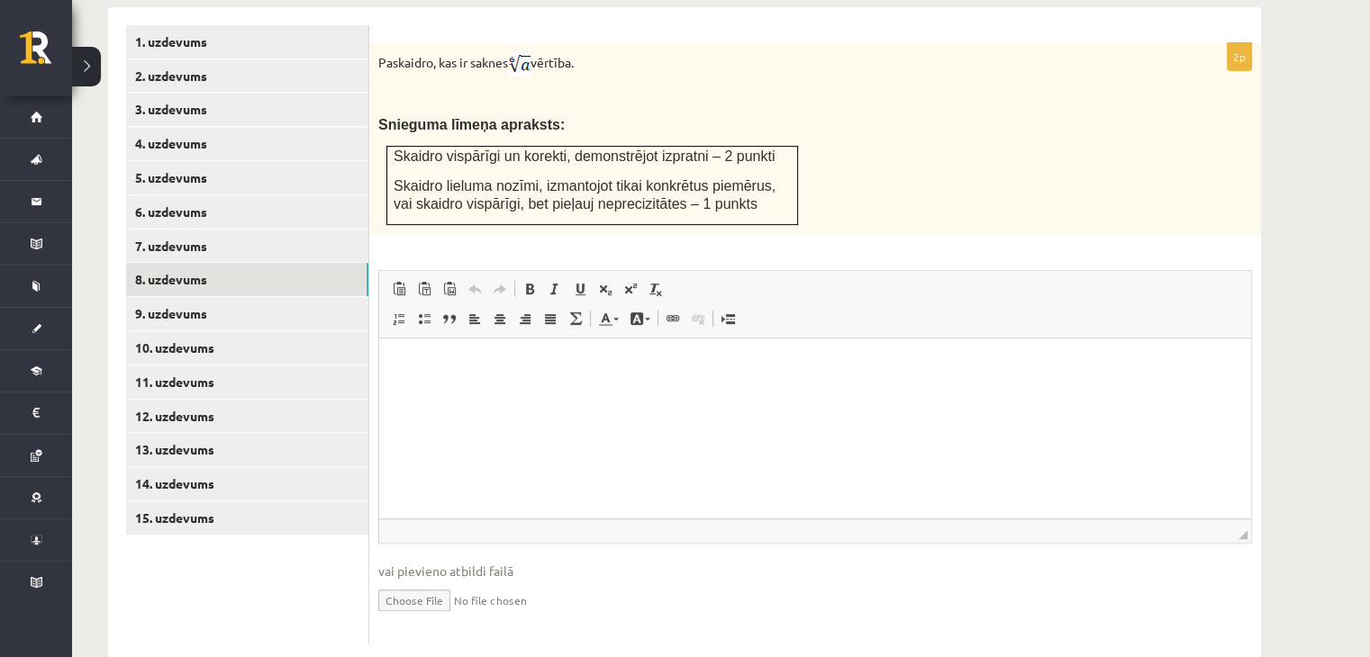
click at [421, 581] on input "file" at bounding box center [815, 599] width 874 height 37
type input "**********"
click at [416, 618] on link "Iesniegtā atbilde" at bounding box center [426, 627] width 96 height 19
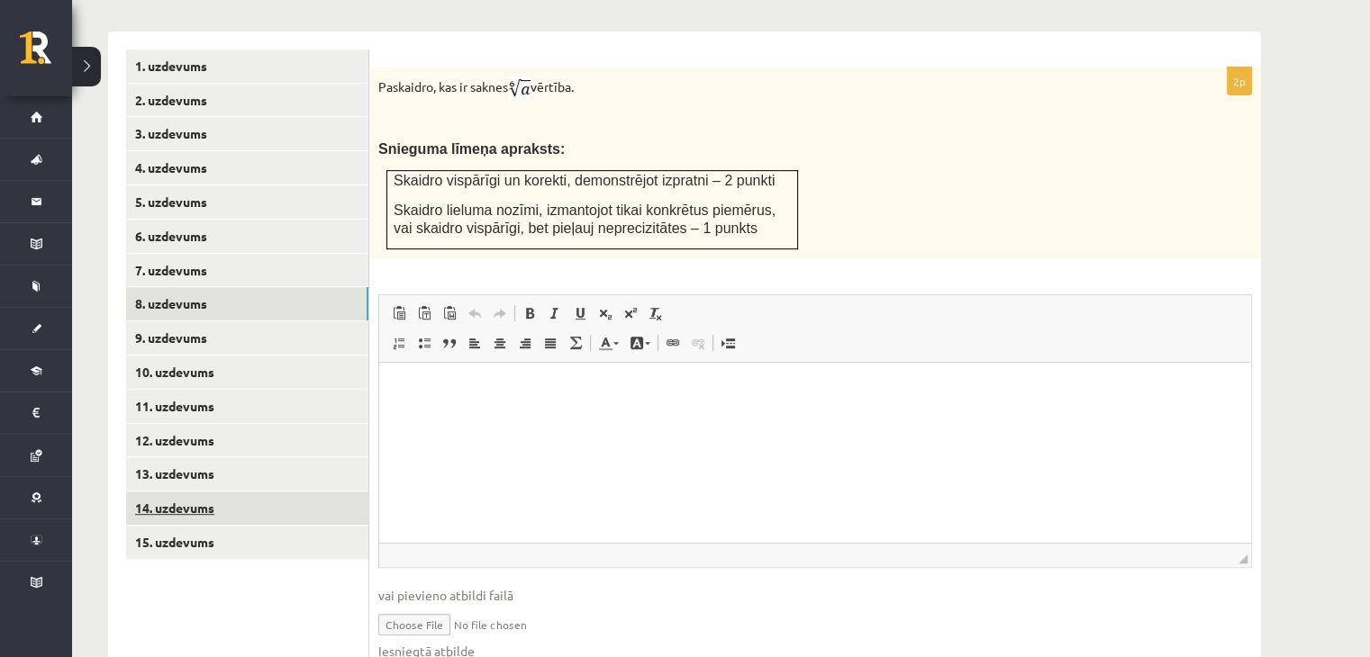
scroll to position [793, 0]
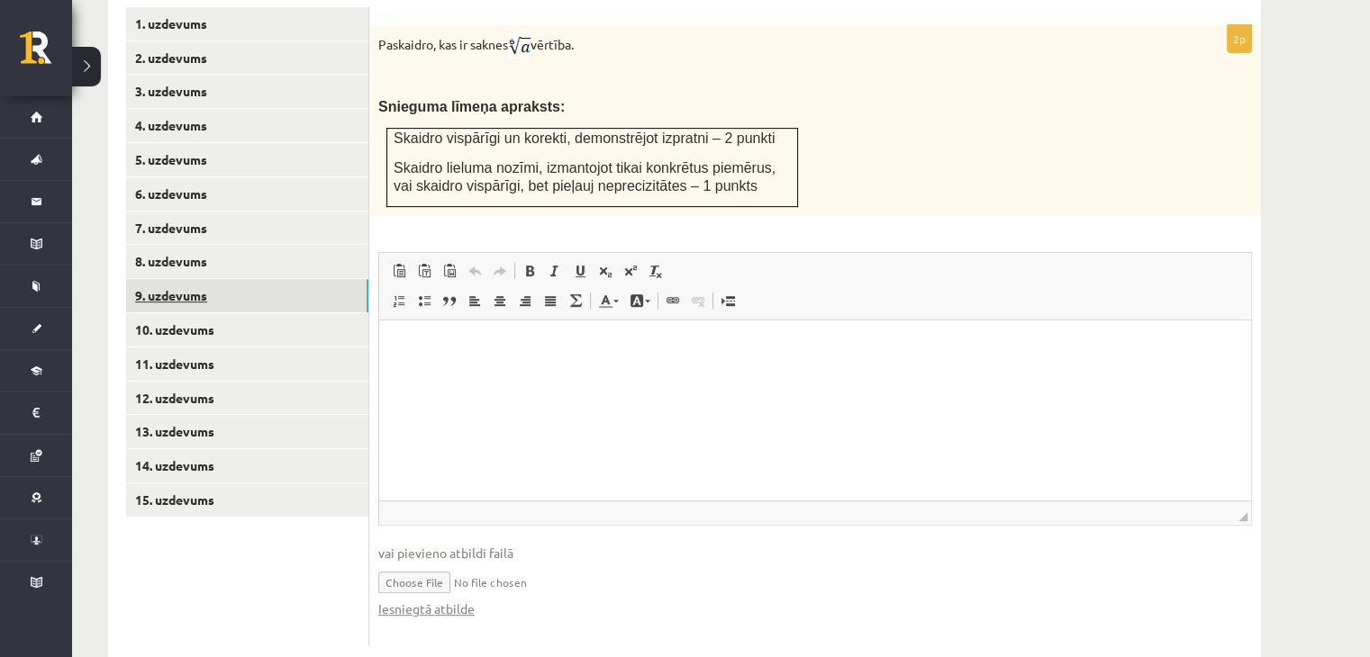
click at [191, 279] on link "9. uzdevums" at bounding box center [247, 295] width 242 height 33
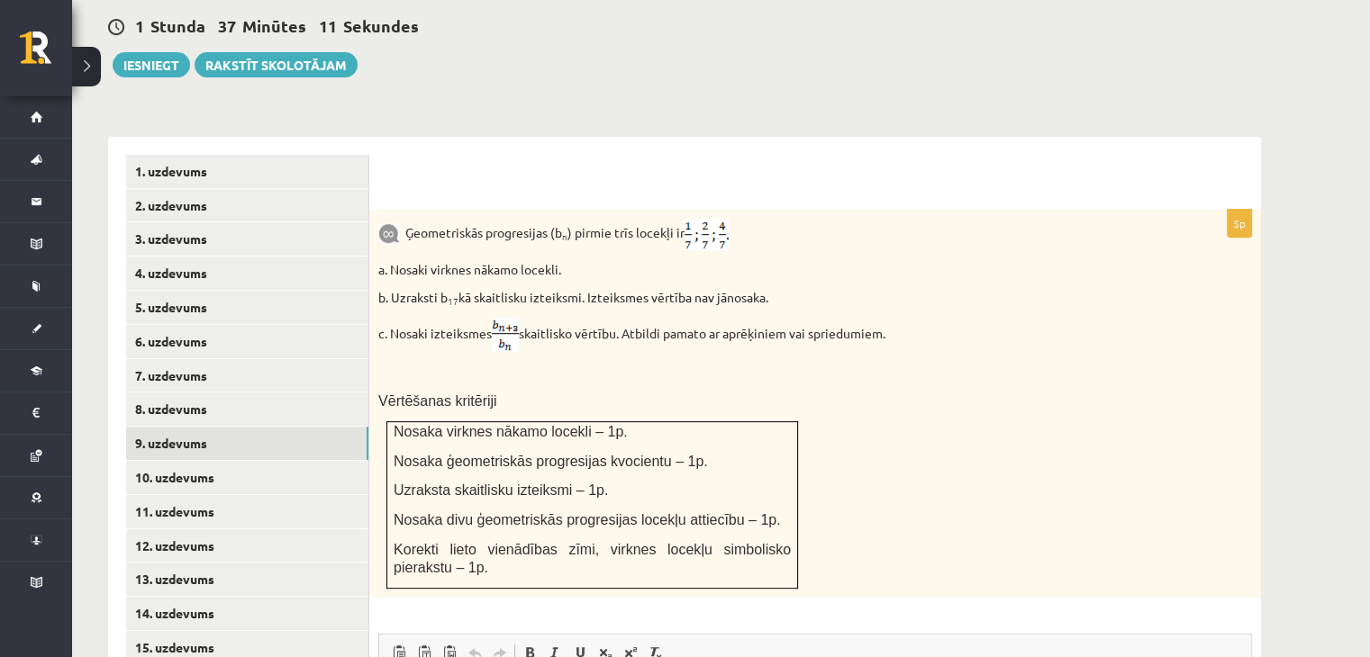
scroll to position [973, 0]
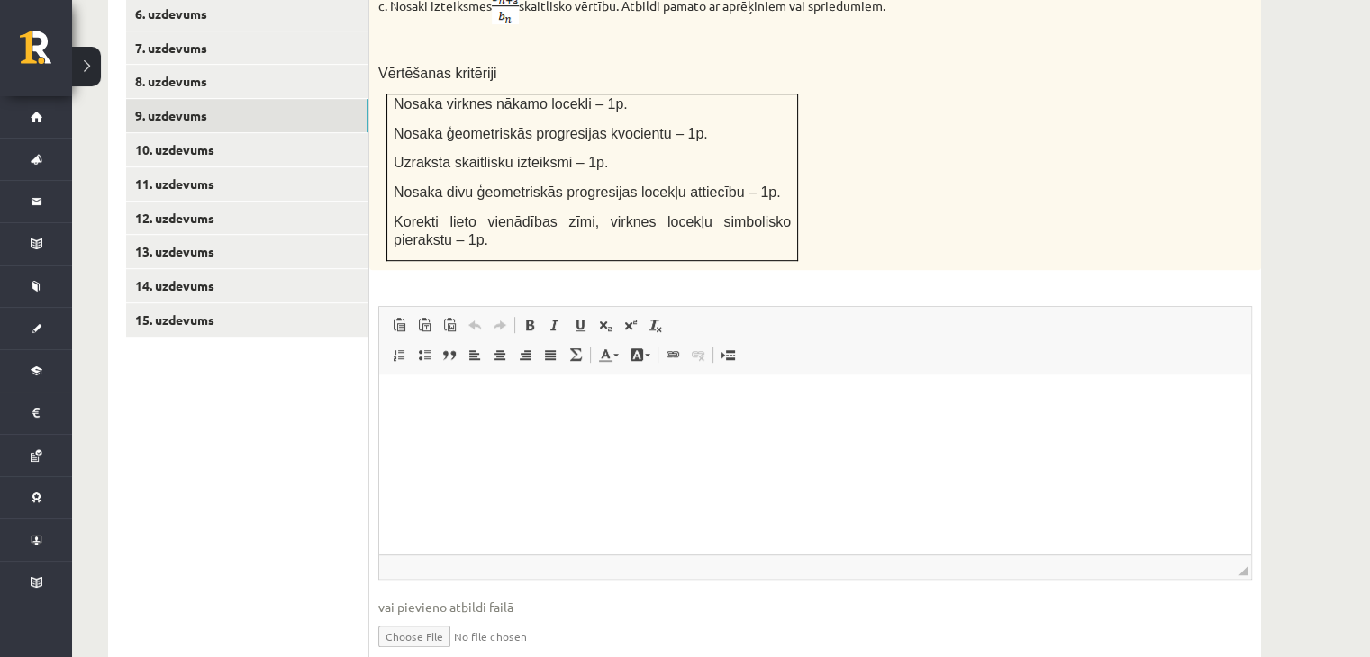
click at [432, 617] on input "file" at bounding box center [815, 635] width 874 height 37
type input "**********"
click at [433, 654] on link "Iesniegtā atbilde" at bounding box center [426, 663] width 96 height 19
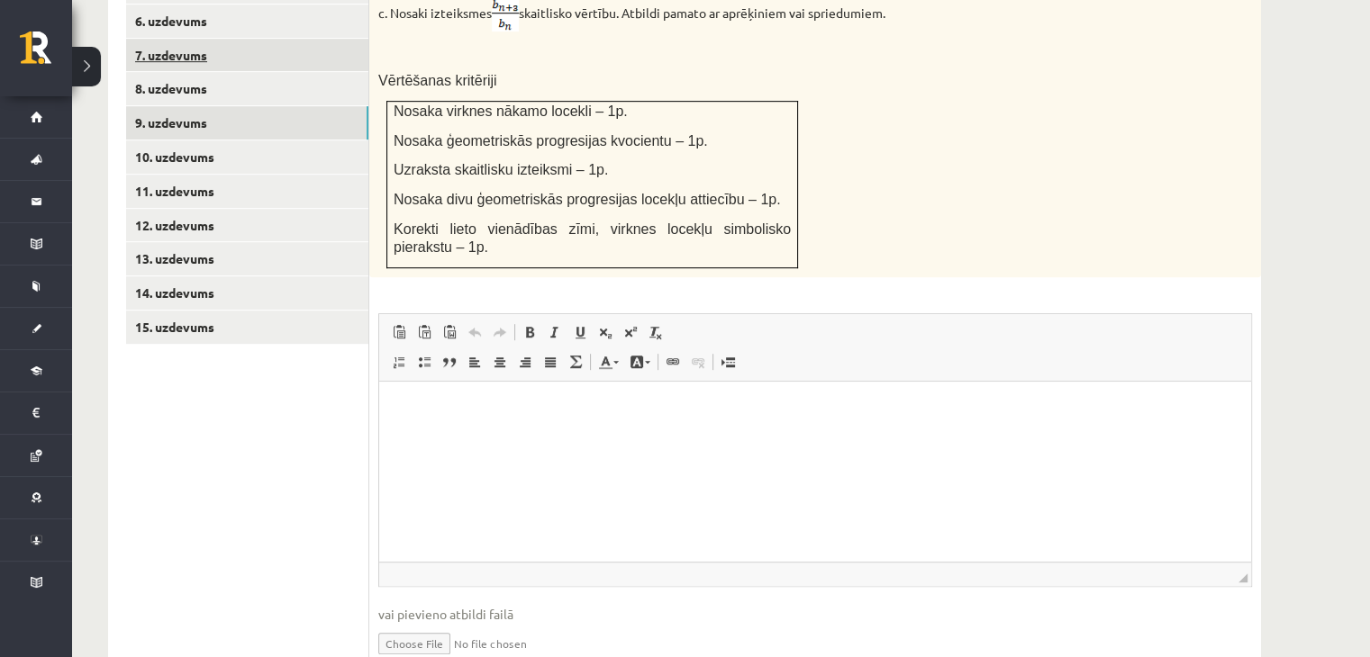
scroll to position [937, 0]
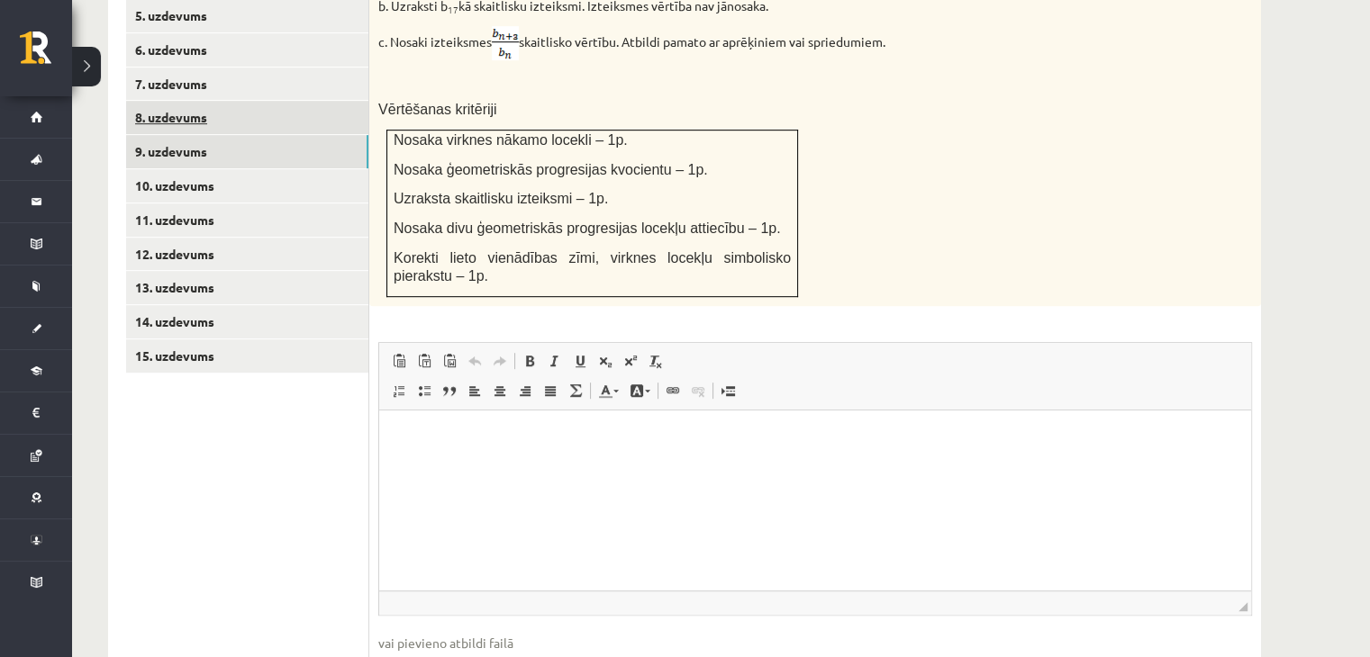
click at [219, 101] on link "8. uzdevums" at bounding box center [247, 117] width 242 height 33
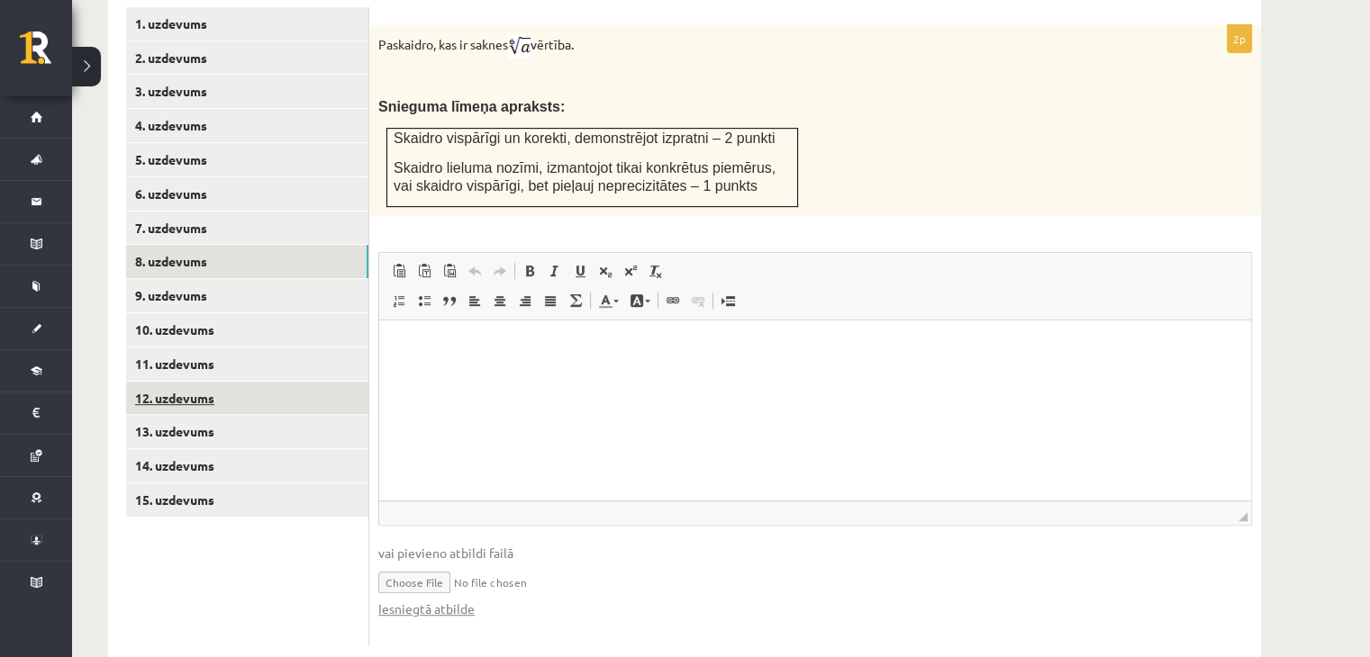
scroll to position [0, 0]
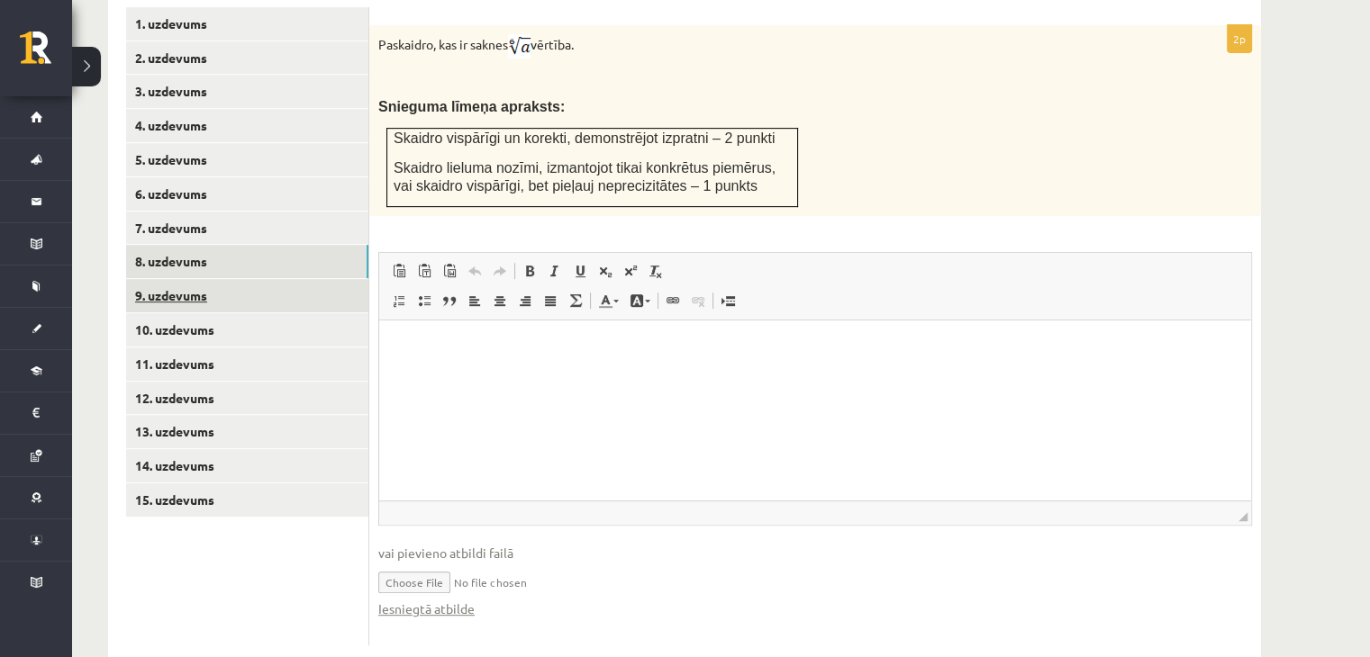
click at [227, 279] on link "9. uzdevums" at bounding box center [247, 295] width 242 height 33
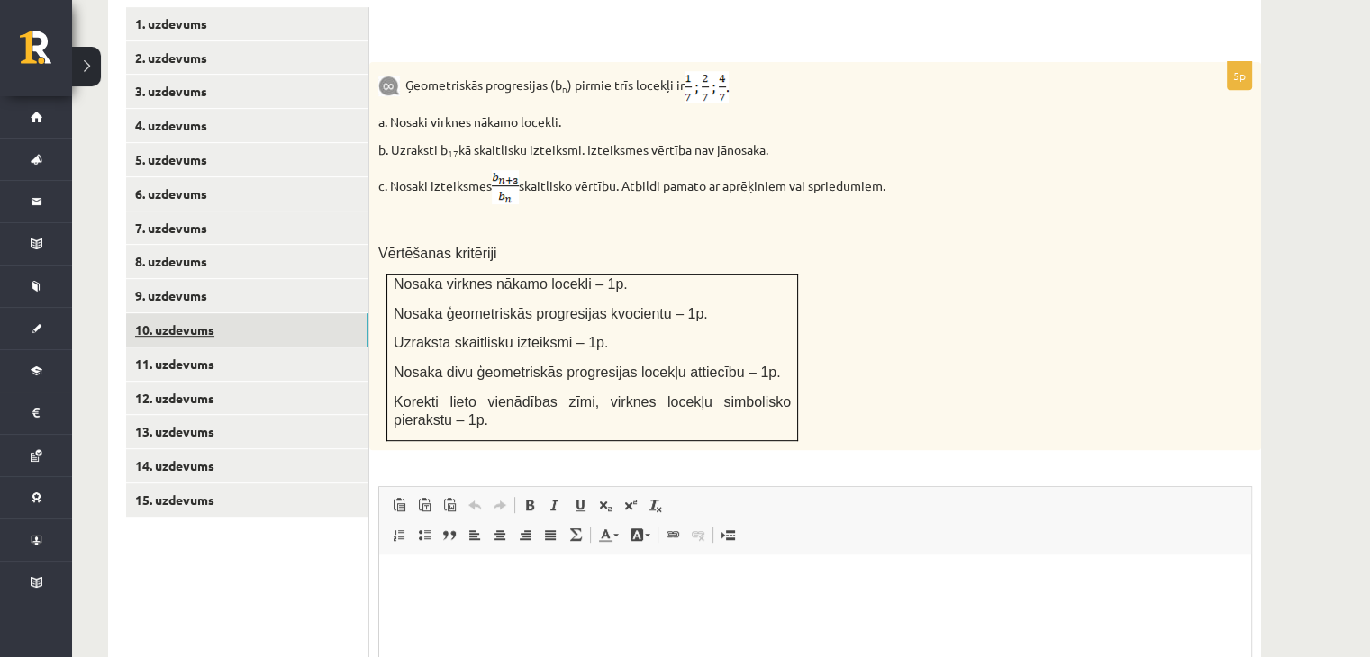
click at [220, 313] on link "10. uzdevums" at bounding box center [247, 329] width 242 height 33
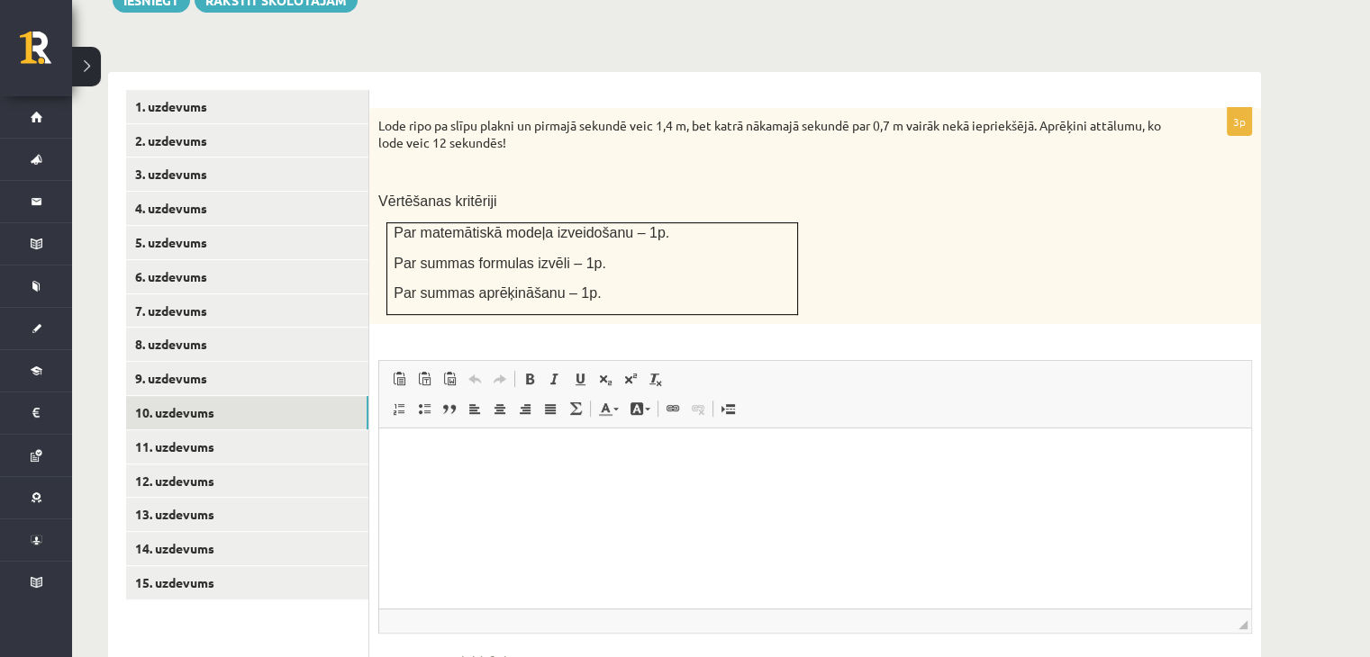
scroll to position [800, 0]
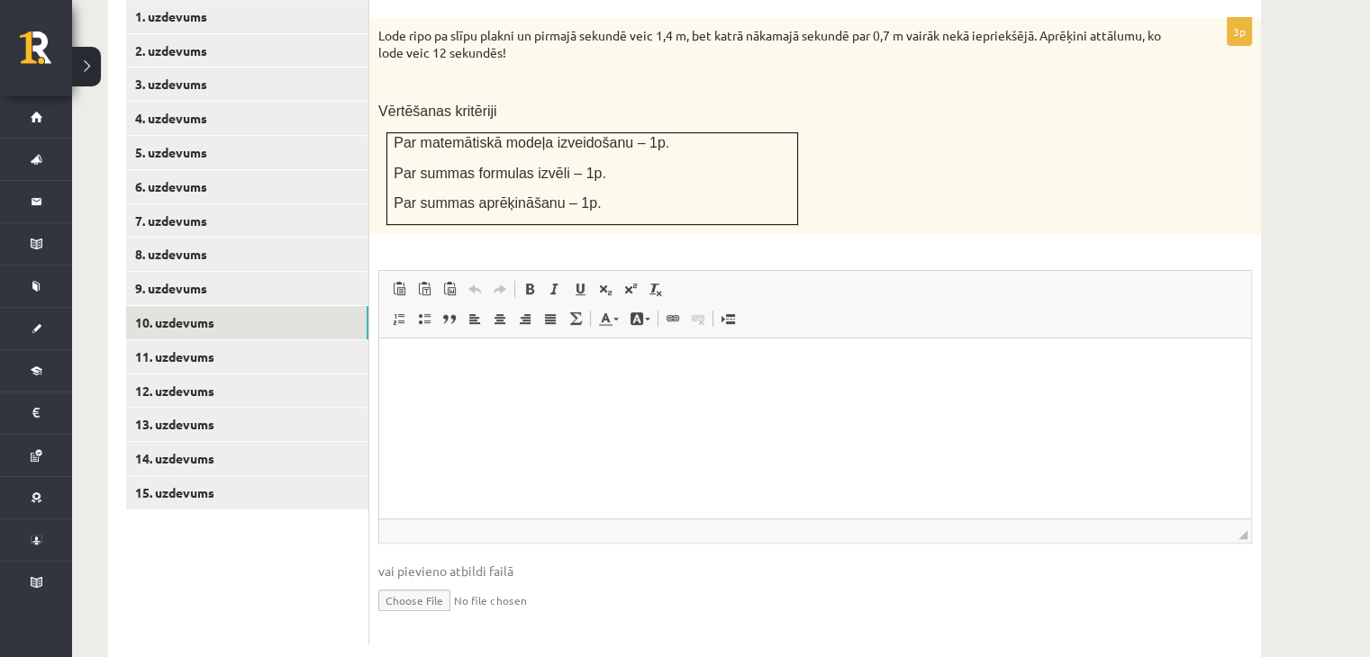
click at [420, 581] on input "file" at bounding box center [815, 599] width 874 height 37
type input "**********"
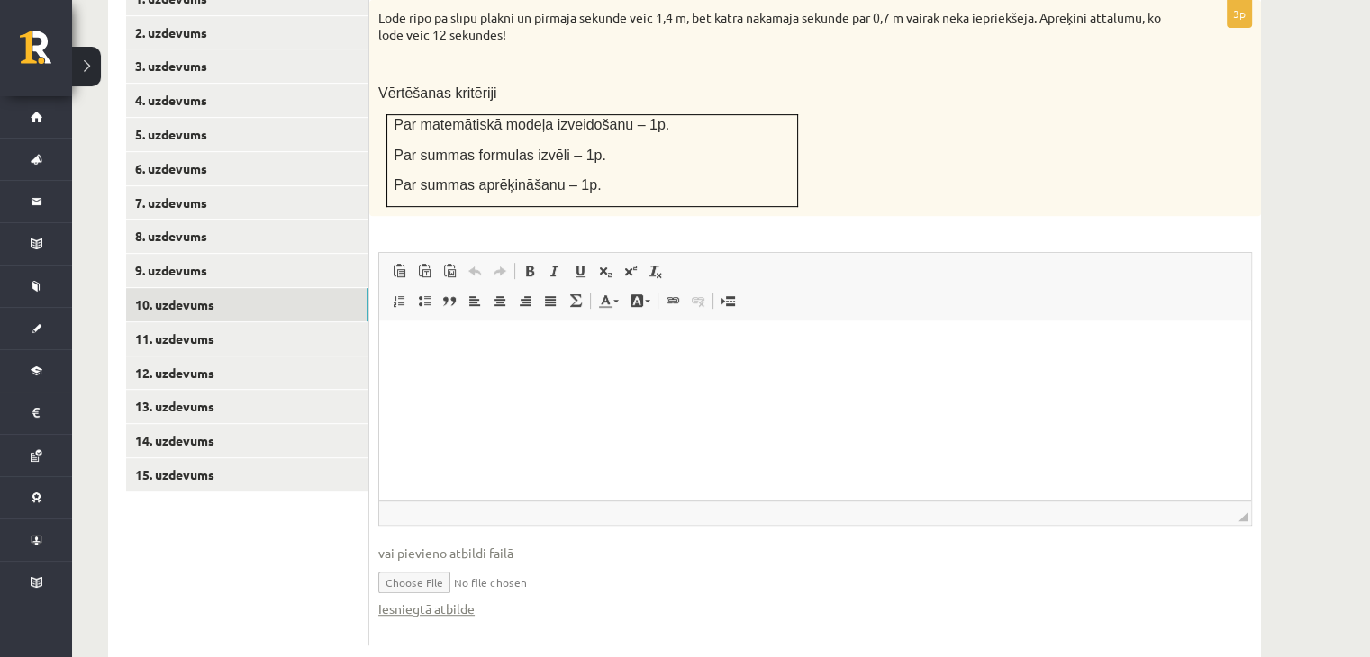
scroll to position [819, 0]
click at [441, 599] on link "Iesniegtā atbilde" at bounding box center [426, 608] width 96 height 19
click at [166, 322] on link "11. uzdevums" at bounding box center [247, 338] width 242 height 33
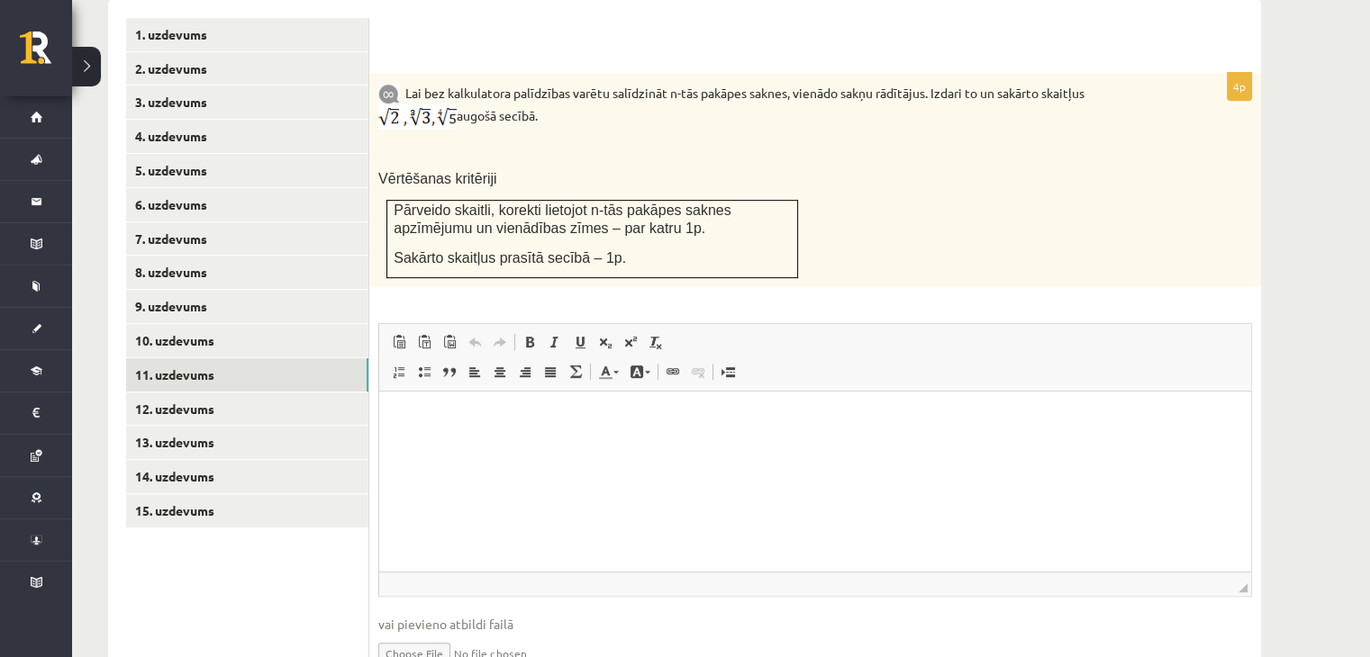
scroll to position [835, 0]
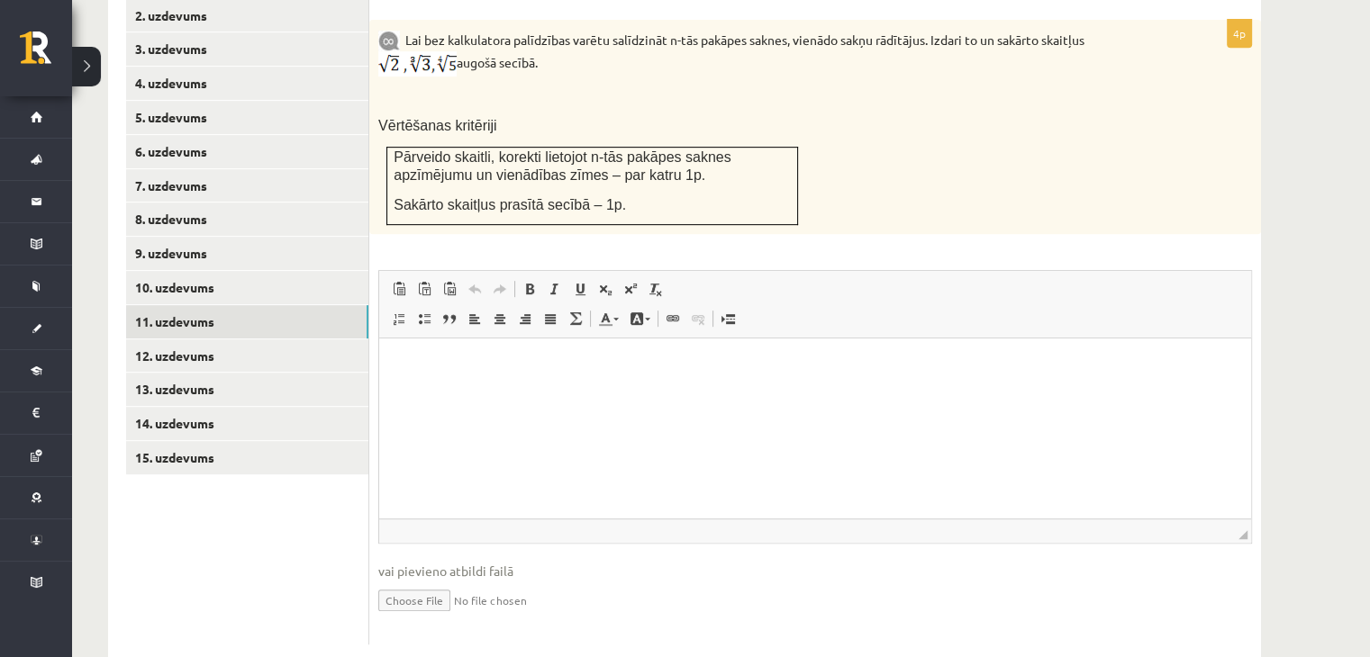
click at [440, 581] on input "file" at bounding box center [815, 599] width 874 height 37
type input "**********"
click at [466, 618] on link "Iesniegtā atbilde" at bounding box center [426, 627] width 96 height 19
click at [189, 340] on link "12. uzdevums" at bounding box center [247, 356] width 242 height 33
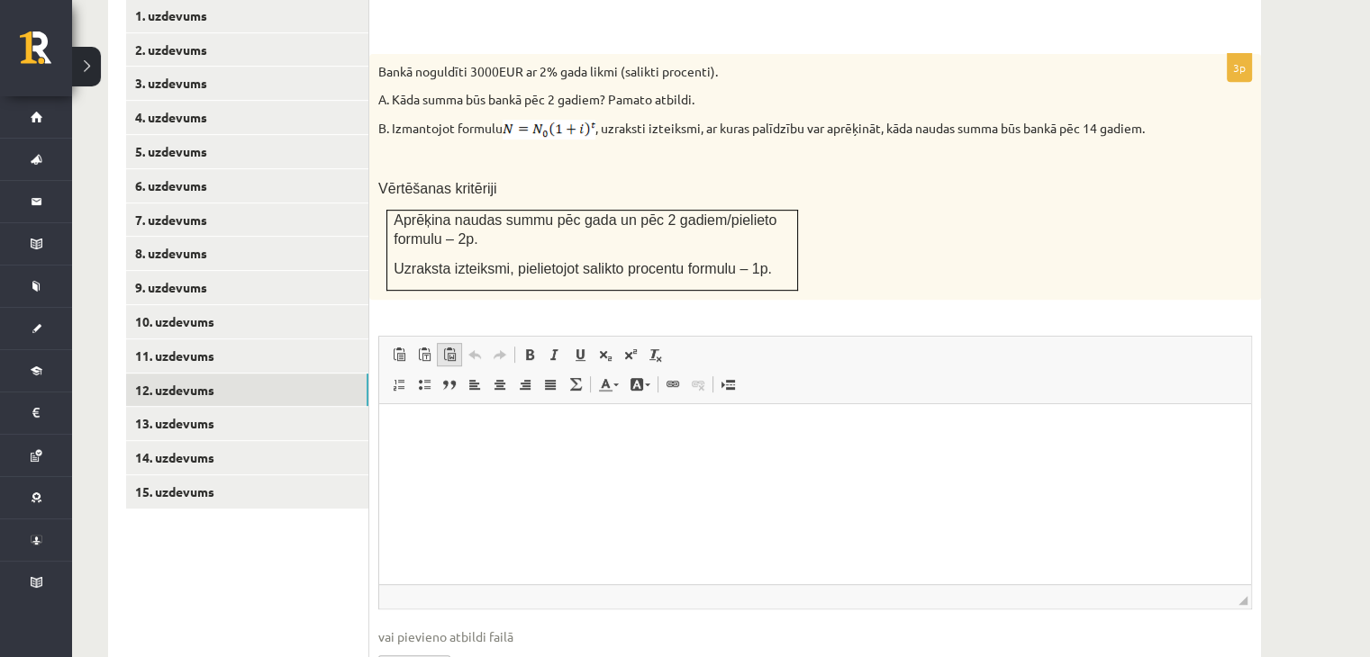
scroll to position [866, 0]
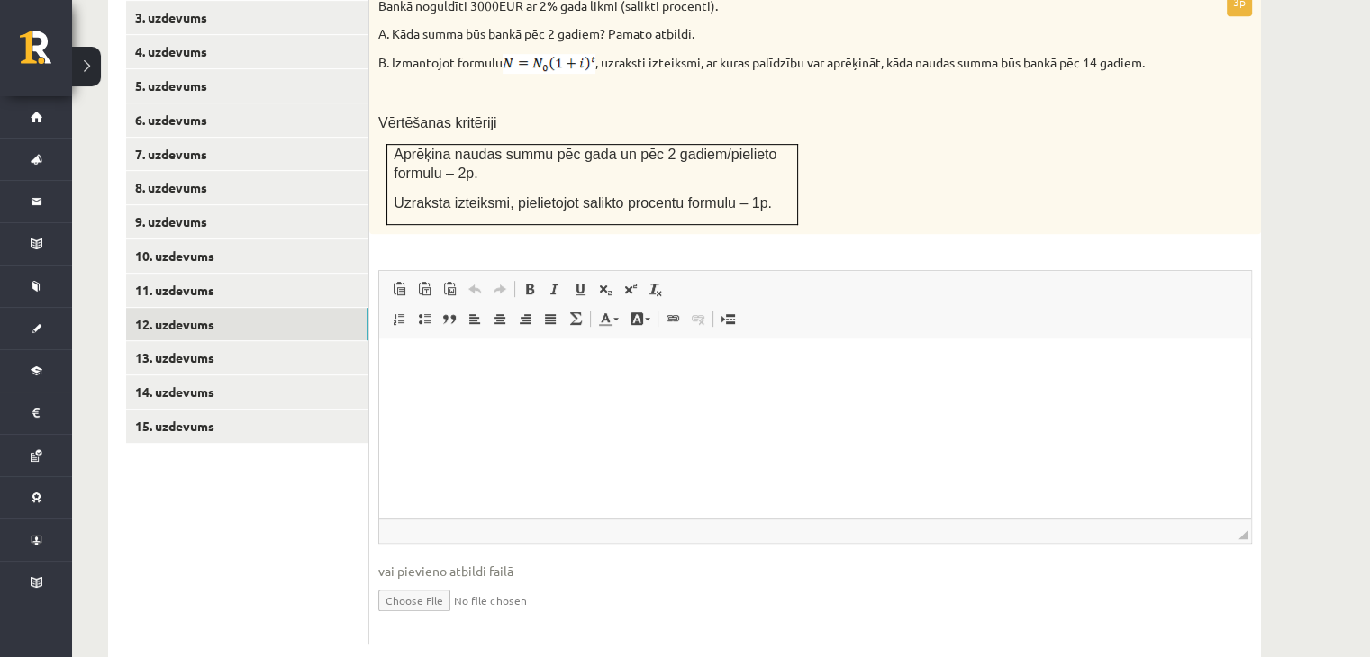
click at [427, 581] on input "file" at bounding box center [815, 599] width 874 height 37
type input "**********"
click at [433, 618] on link "Iesniegtā atbilde" at bounding box center [426, 627] width 96 height 19
click at [191, 341] on link "13. uzdevums" at bounding box center [247, 357] width 242 height 33
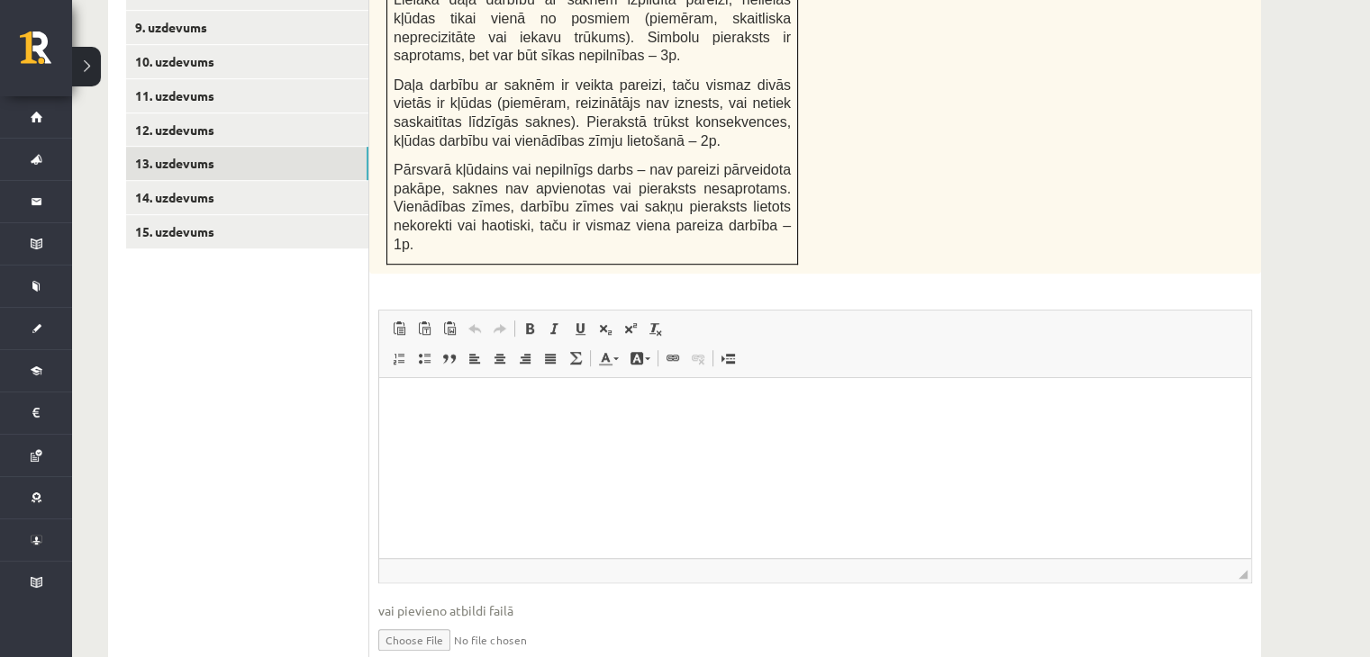
scroll to position [1081, 0]
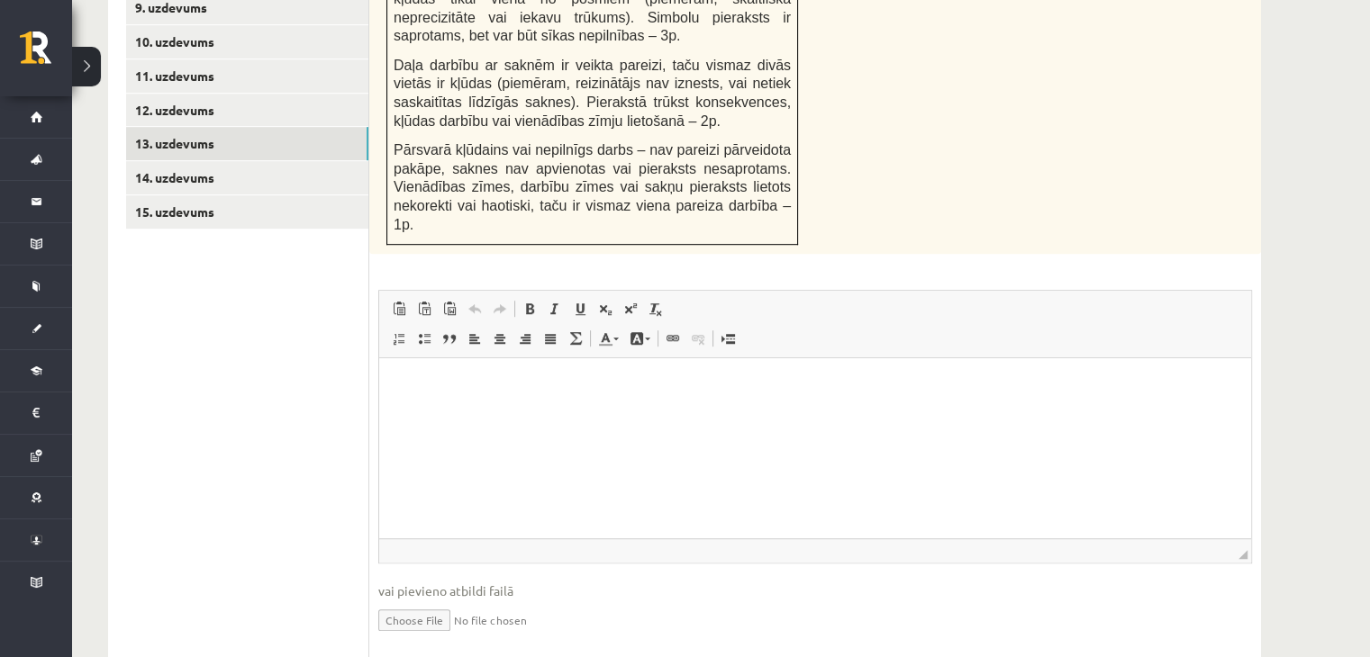
click at [394, 601] on input "file" at bounding box center [815, 619] width 874 height 37
type input "**********"
click at [445, 638] on link "Iesniegtā atbilde" at bounding box center [426, 647] width 96 height 19
click at [185, 161] on link "14. uzdevums" at bounding box center [247, 177] width 242 height 33
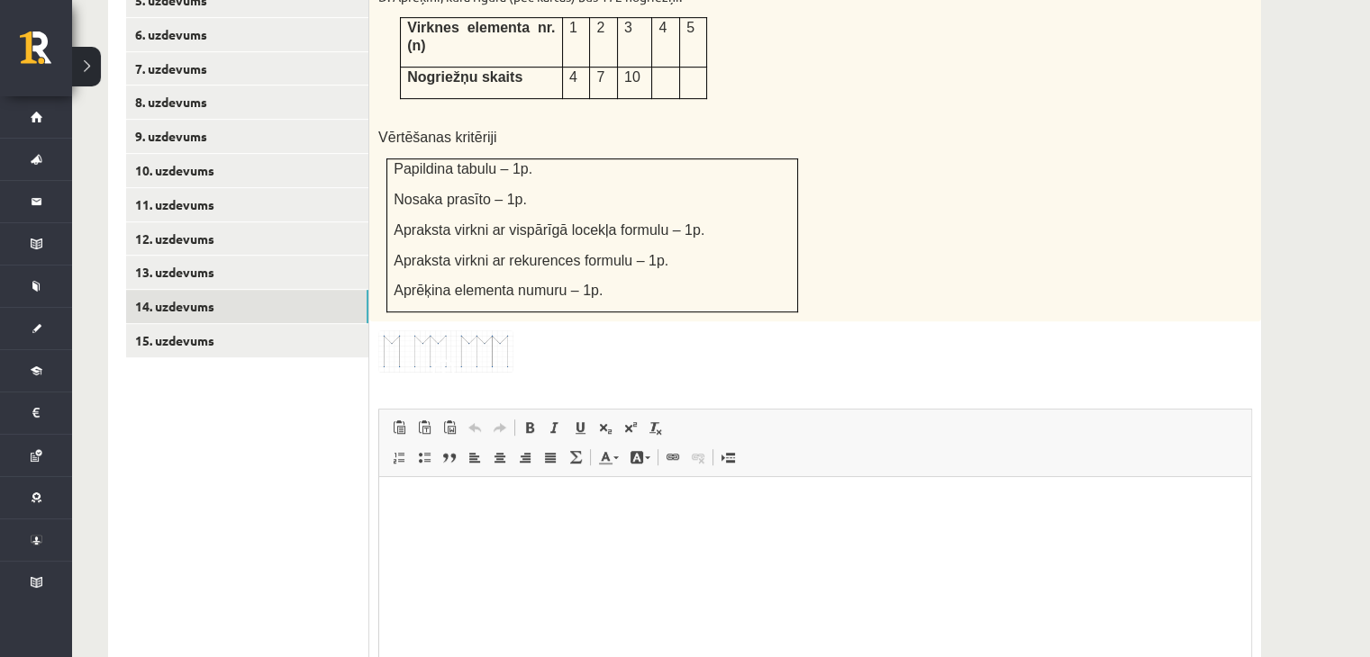
scroll to position [711, 0]
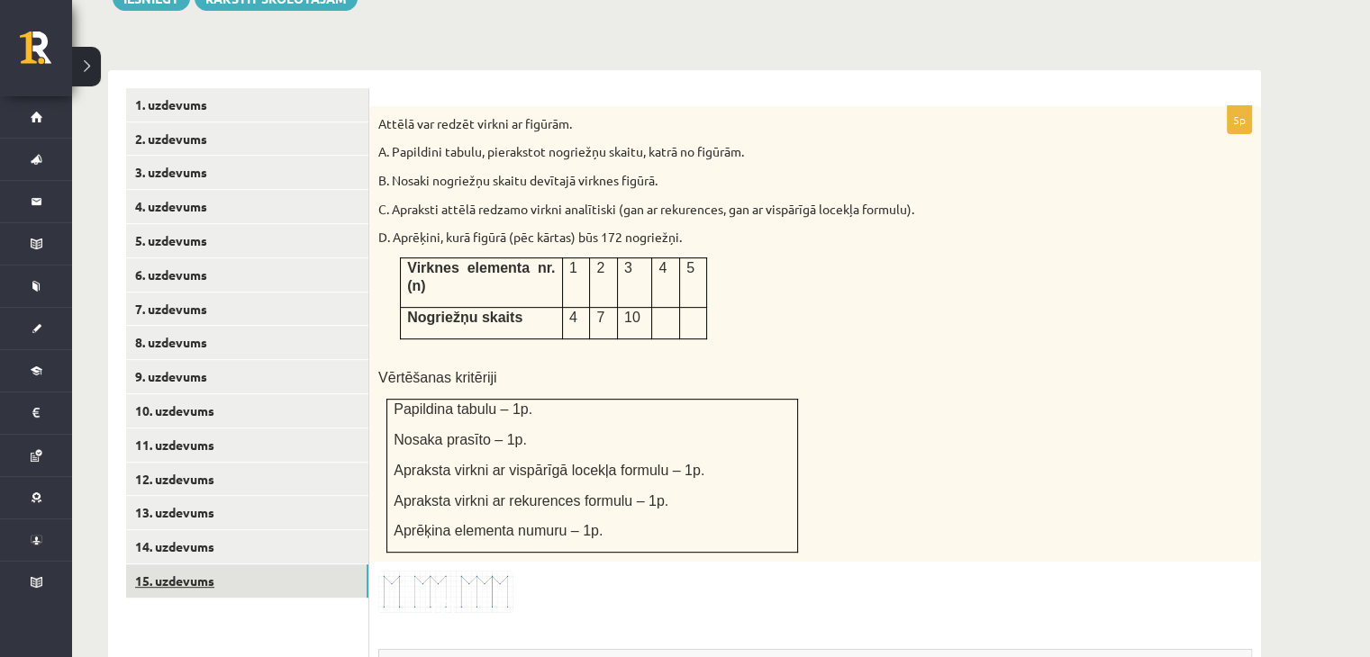
click at [274, 565] on link "15. uzdevums" at bounding box center [247, 581] width 242 height 33
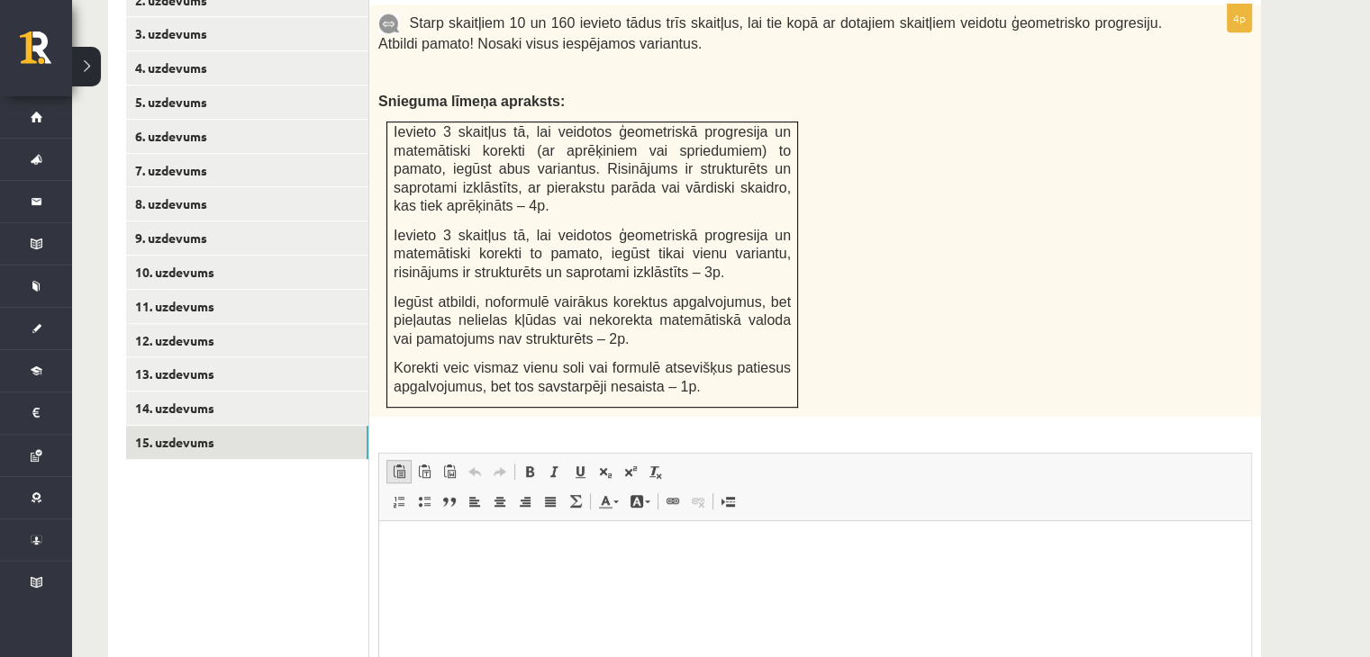
scroll to position [854, 0]
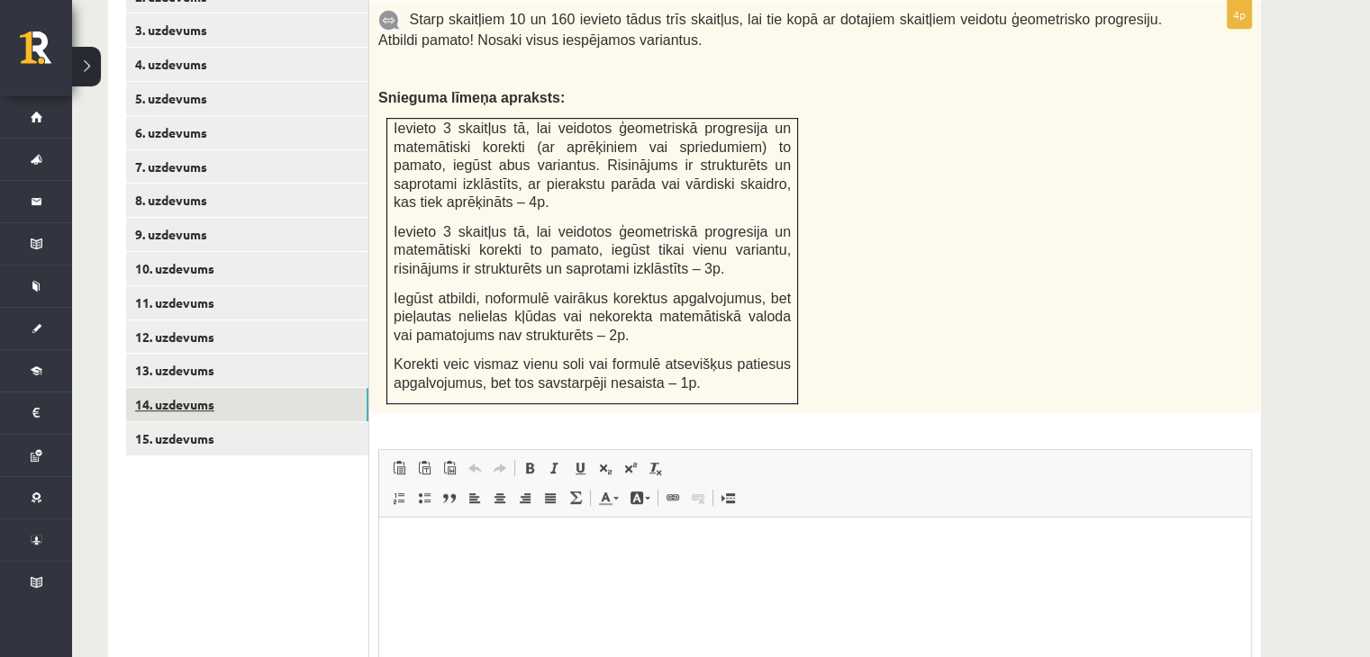
click at [257, 388] on link "14. uzdevums" at bounding box center [247, 404] width 242 height 33
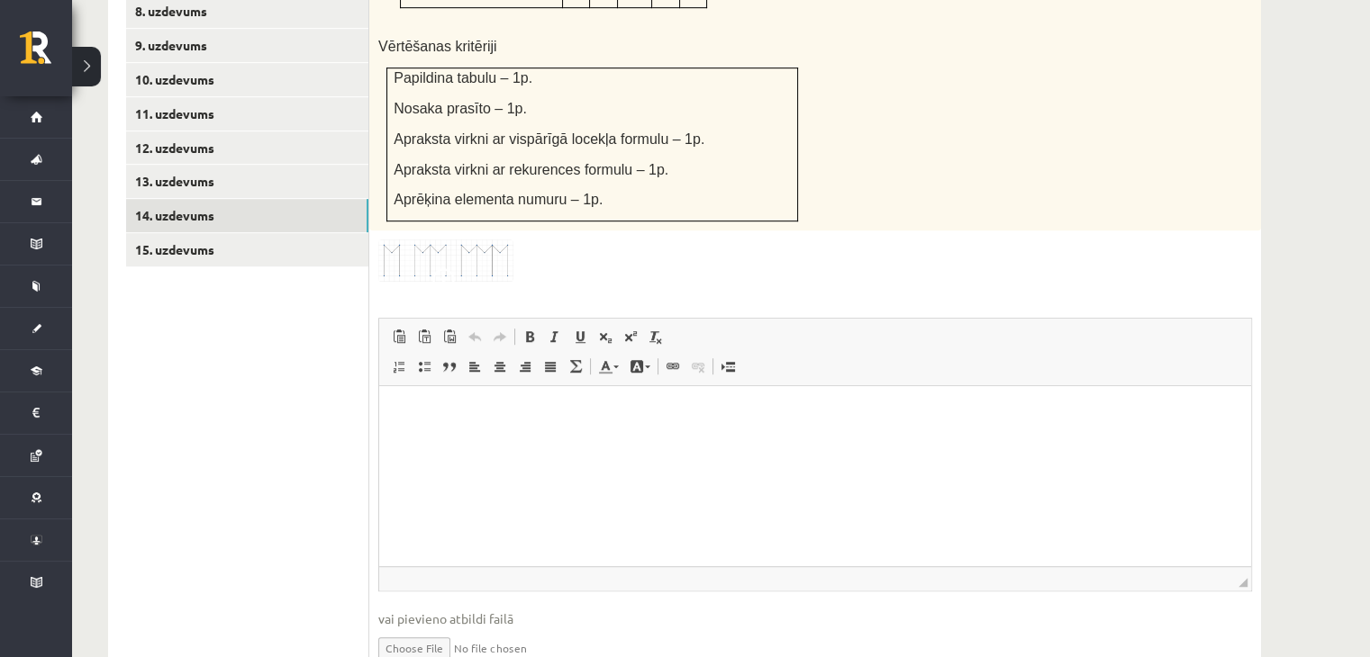
scroll to position [1072, 0]
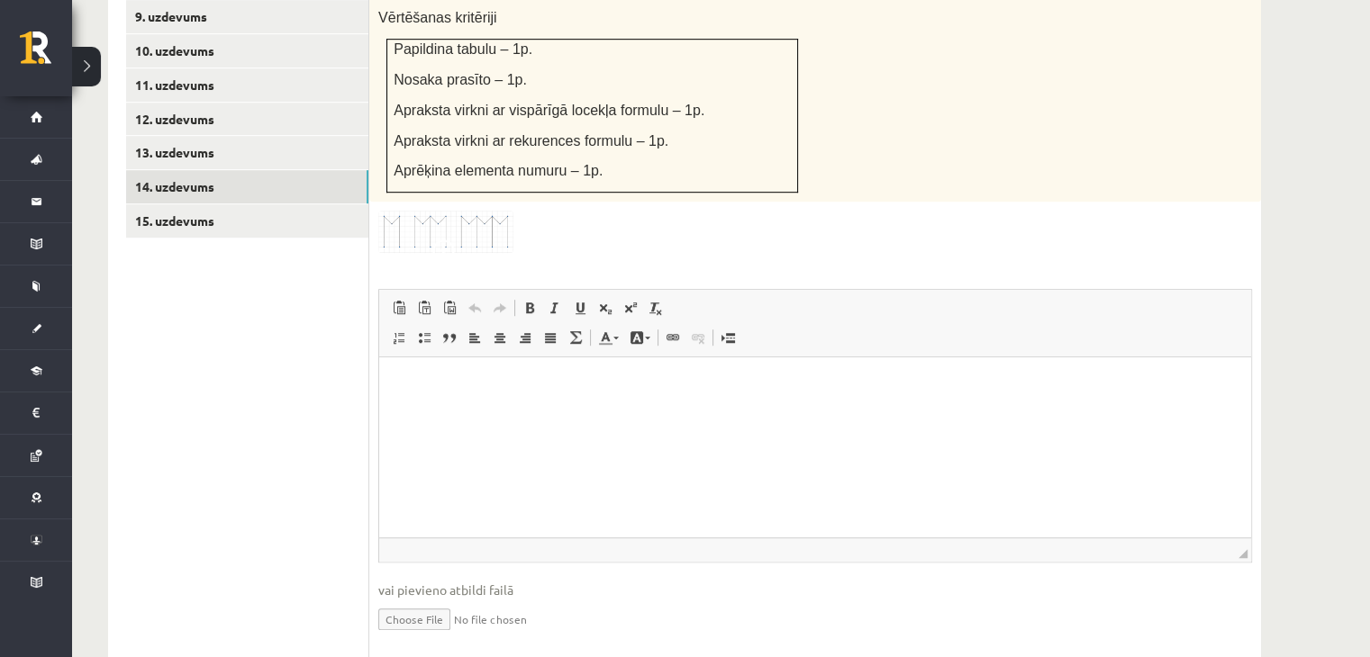
click at [412, 600] on input "file" at bounding box center [815, 618] width 874 height 37
type input "**********"
click at [458, 637] on link "Iesniegtā atbilde" at bounding box center [426, 646] width 96 height 19
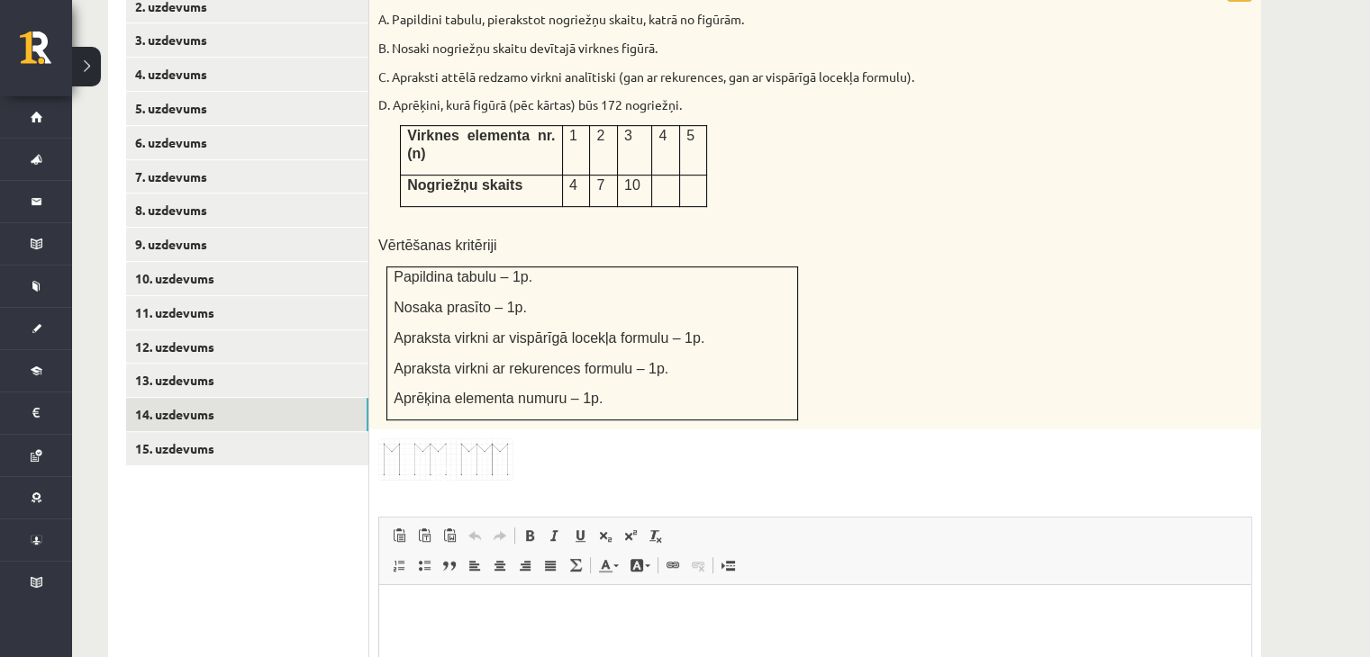
scroll to position [911, 0]
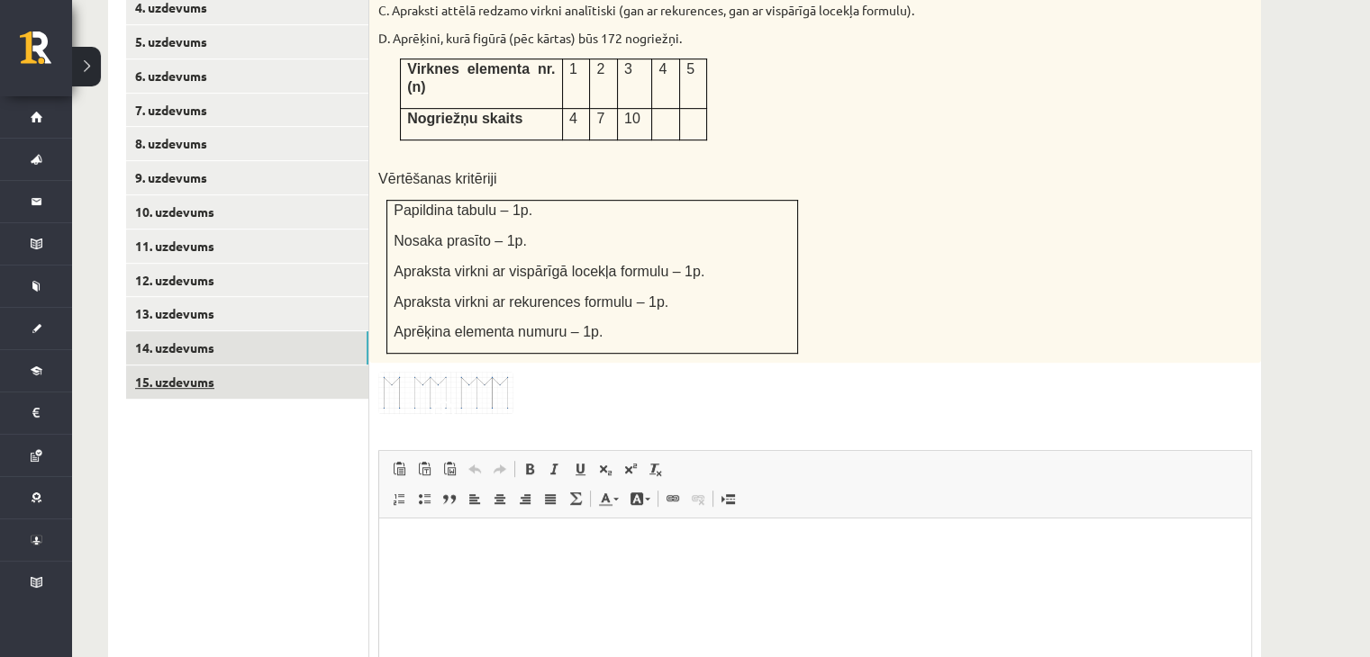
click at [213, 366] on link "15. uzdevums" at bounding box center [247, 382] width 242 height 33
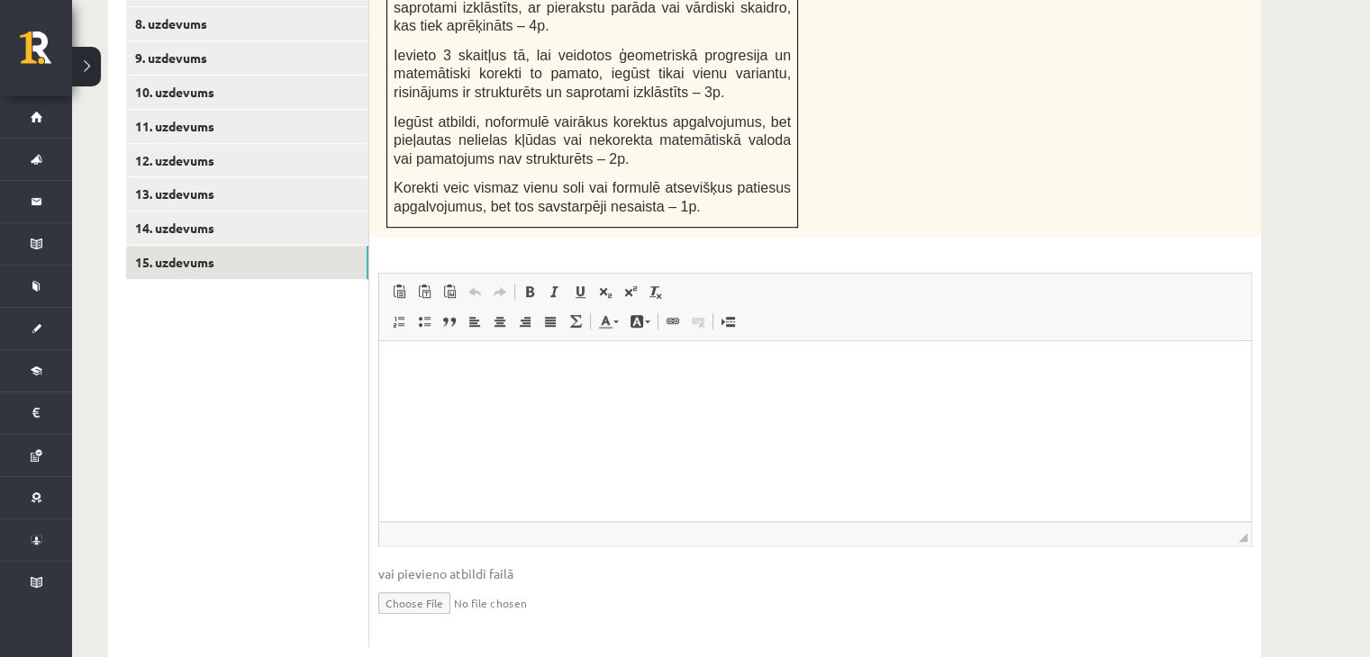
scroll to position [1031, 0]
click at [398, 583] on input "file" at bounding box center [815, 601] width 874 height 37
type input "**********"
click at [400, 620] on link "Iesniegtā atbilde" at bounding box center [426, 629] width 96 height 19
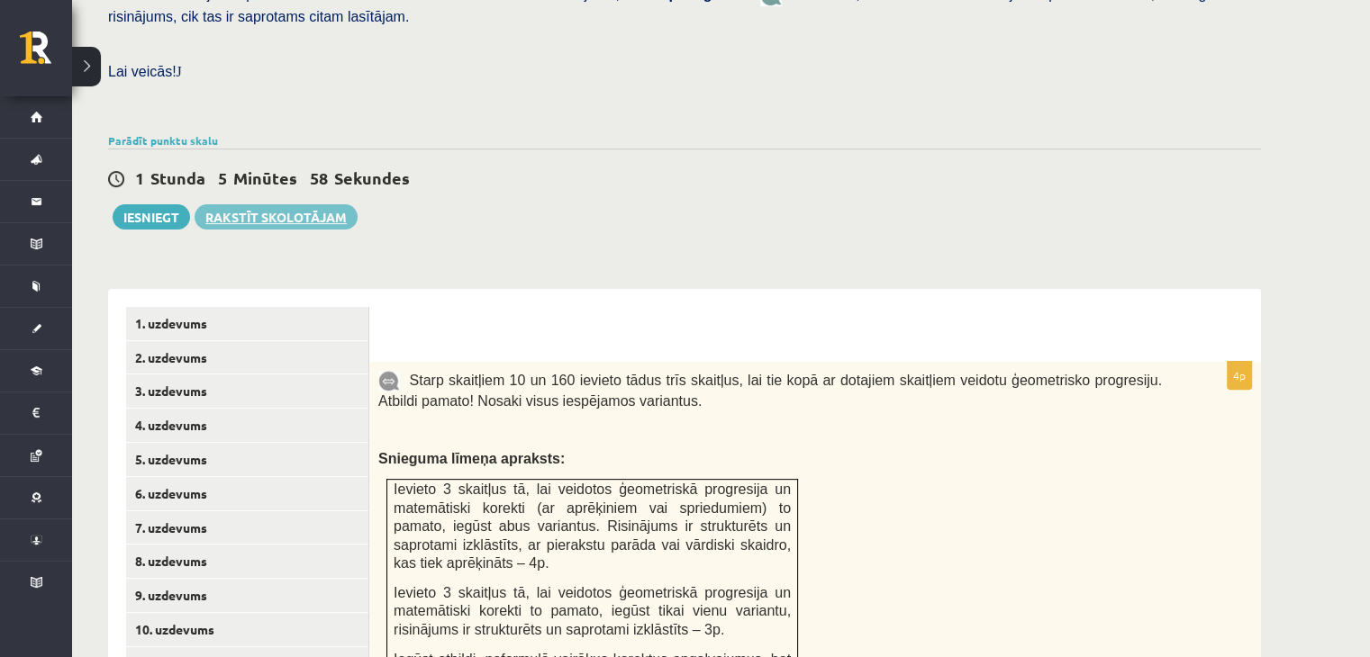
scroll to position [491, 0]
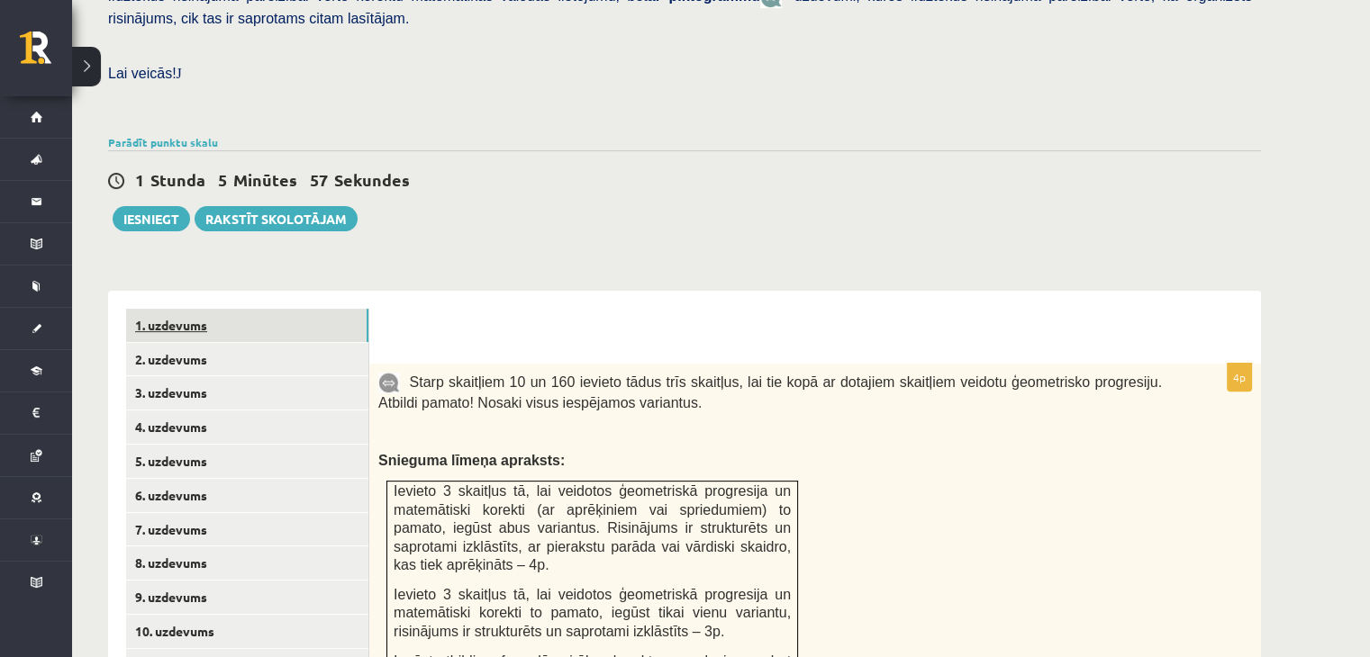
click at [172, 309] on link "1. uzdevums" at bounding box center [247, 325] width 242 height 33
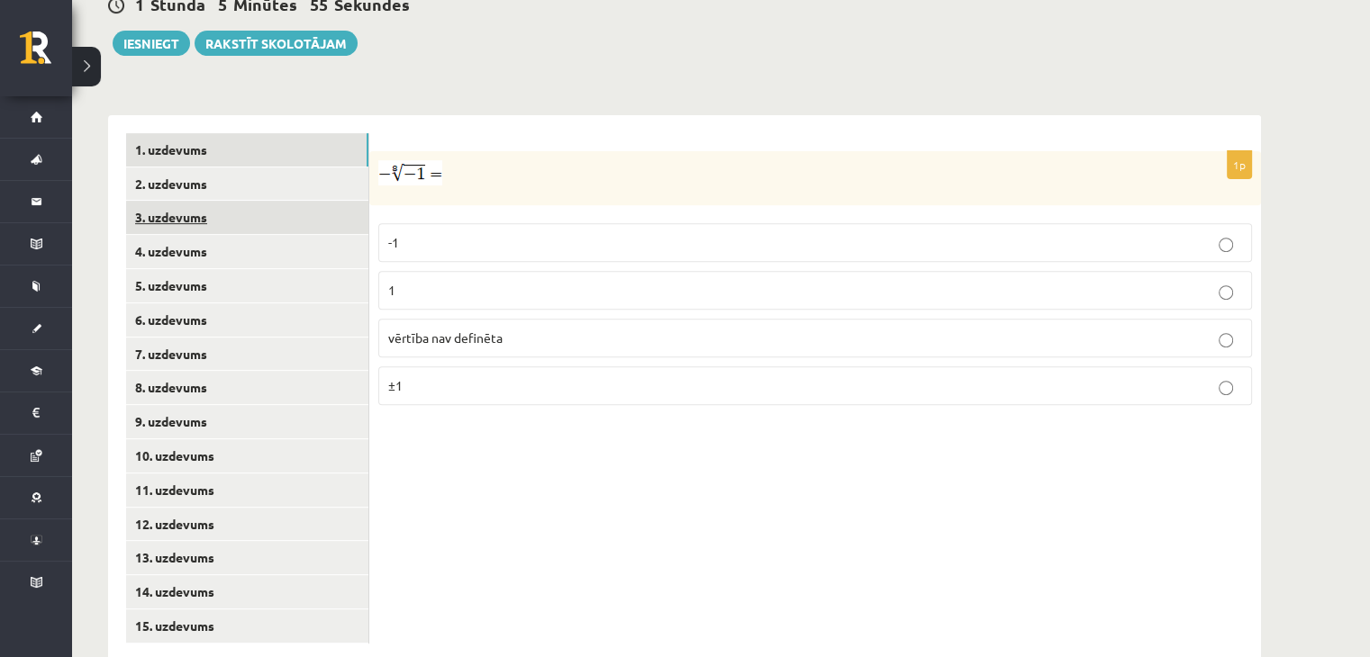
scroll to position [667, 0]
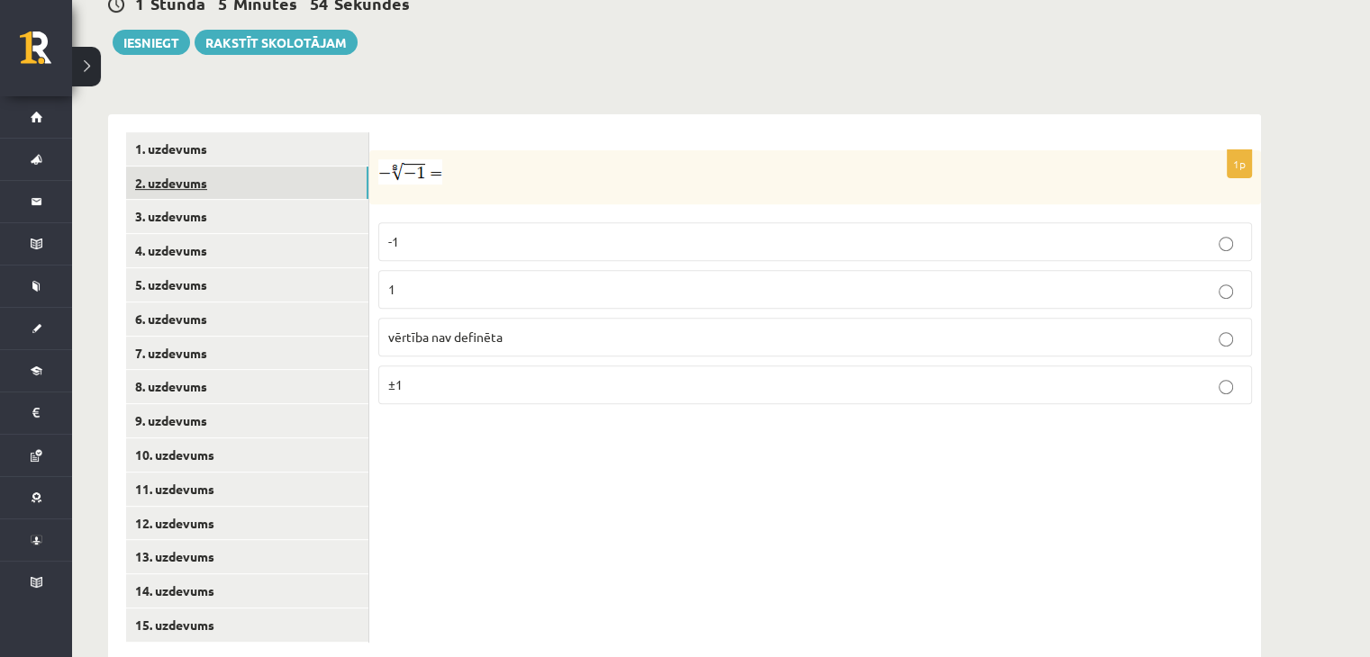
click at [227, 167] on link "2. uzdevums" at bounding box center [247, 183] width 242 height 33
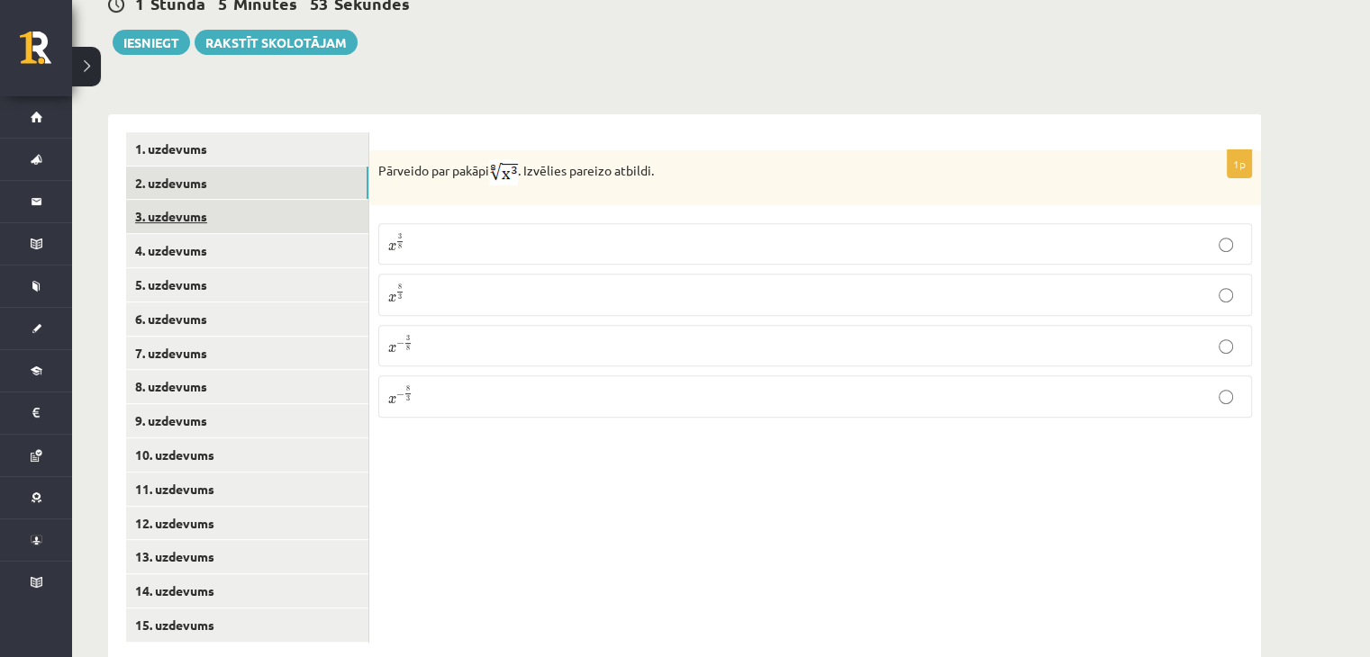
click at [230, 200] on link "3. uzdevums" at bounding box center [247, 216] width 242 height 33
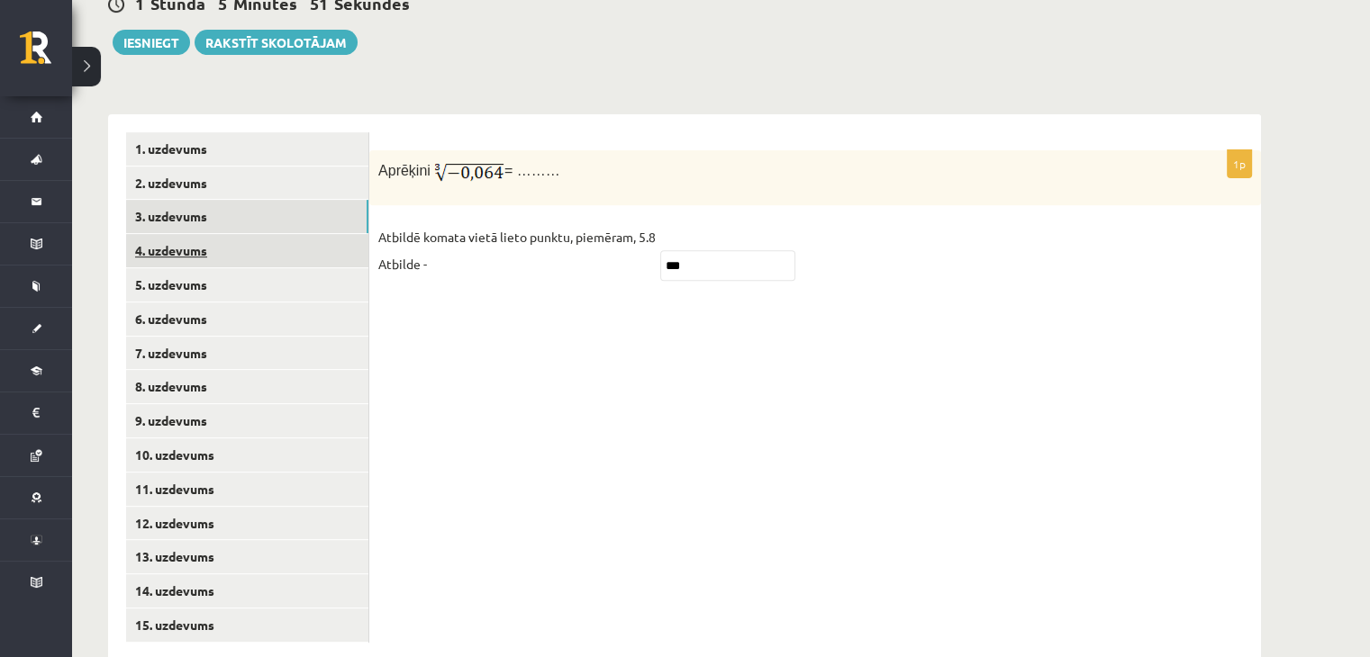
click at [231, 234] on link "4. uzdevums" at bounding box center [247, 250] width 242 height 33
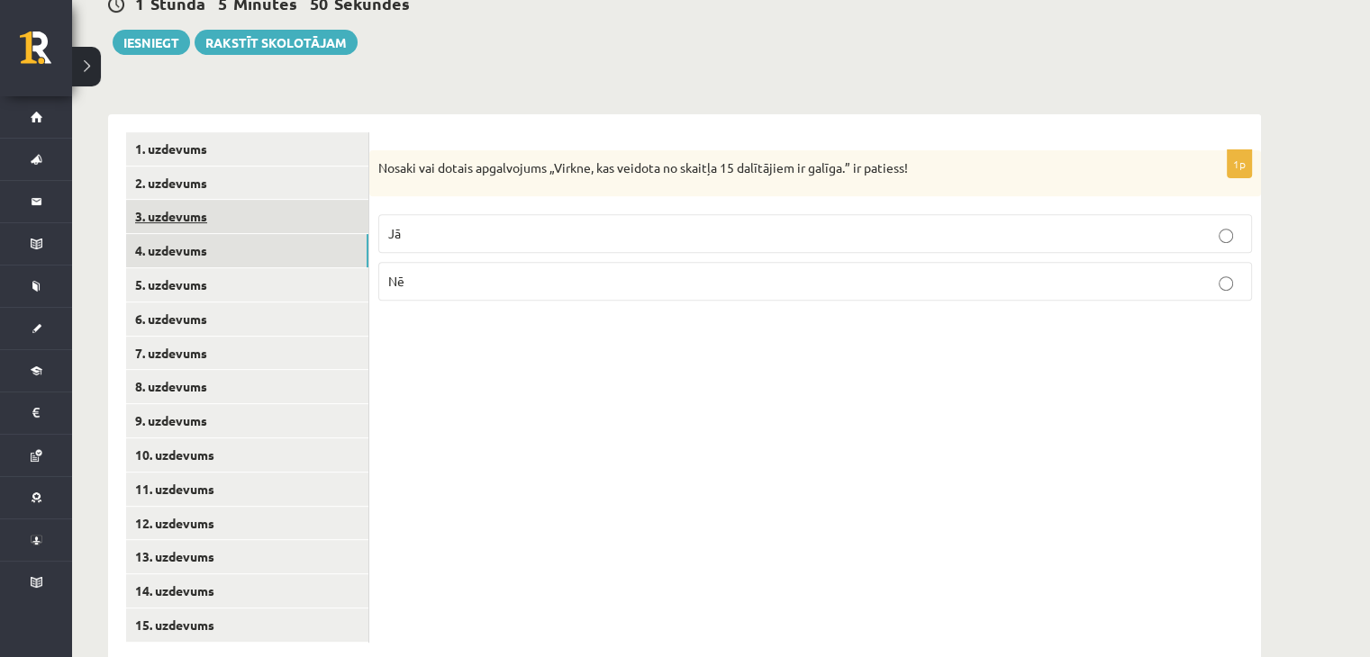
click at [214, 200] on link "3. uzdevums" at bounding box center [247, 216] width 242 height 33
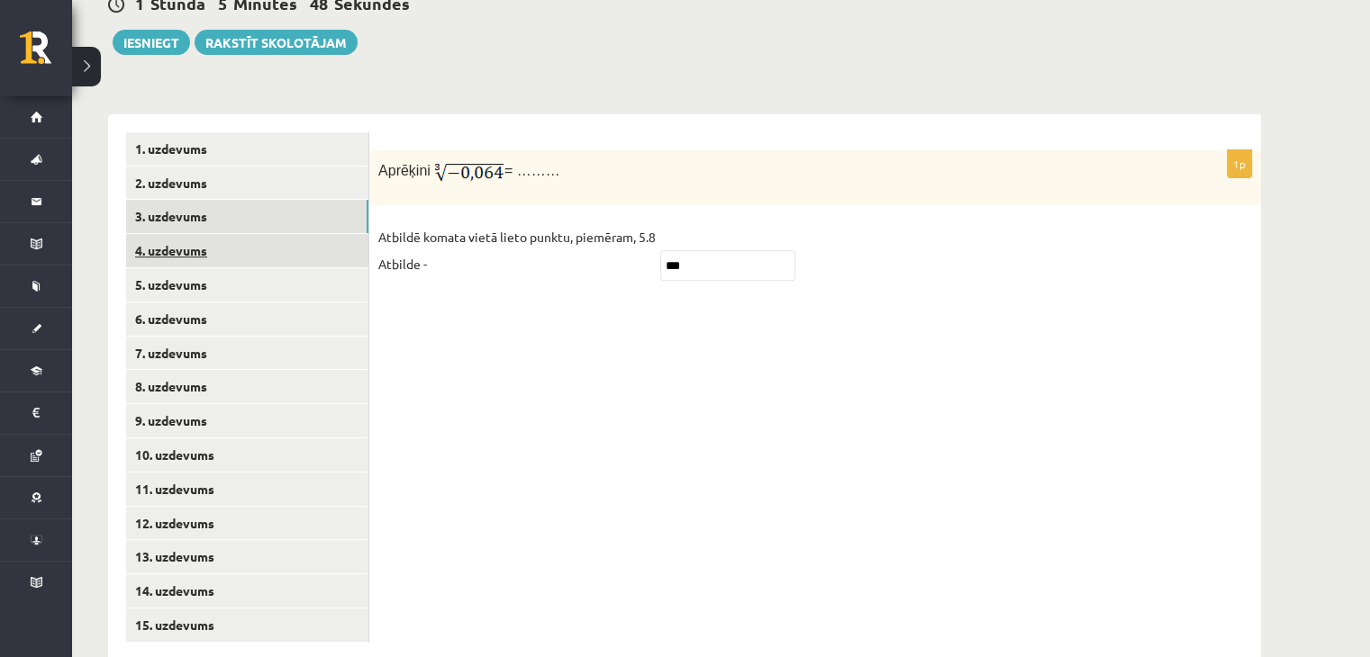
click at [267, 234] on link "4. uzdevums" at bounding box center [247, 250] width 242 height 33
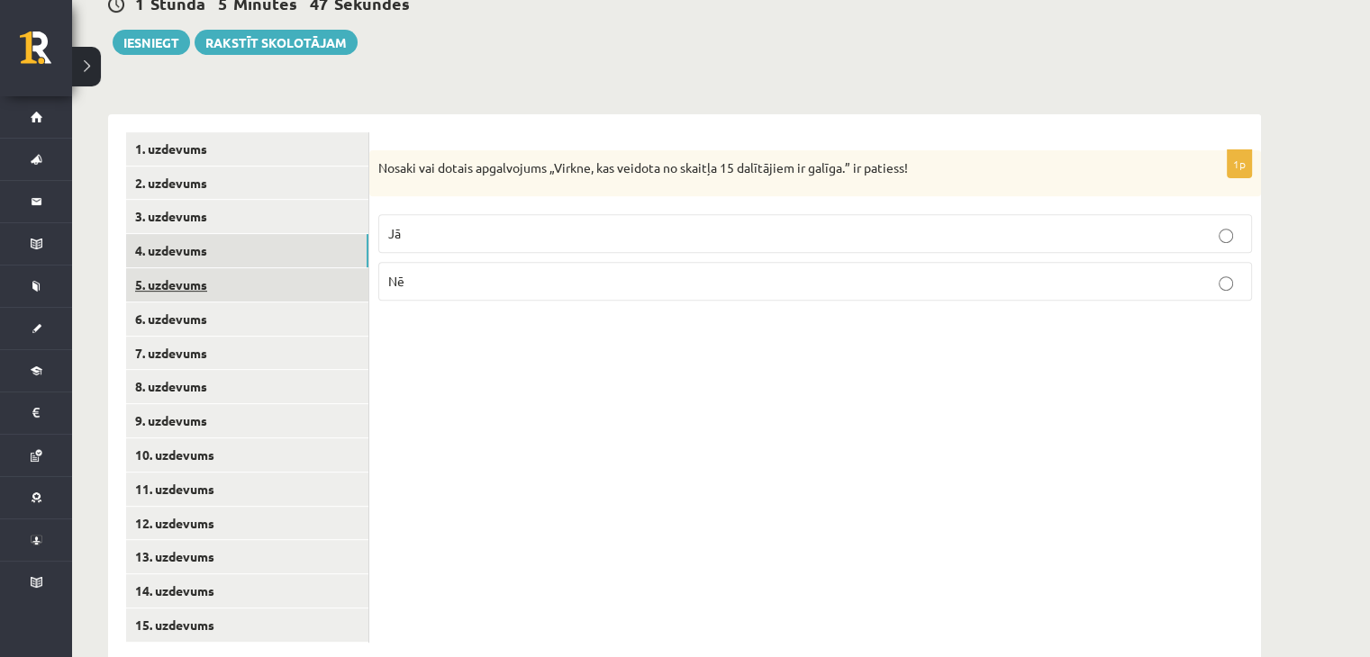
click at [260, 268] on link "5. uzdevums" at bounding box center [247, 284] width 242 height 33
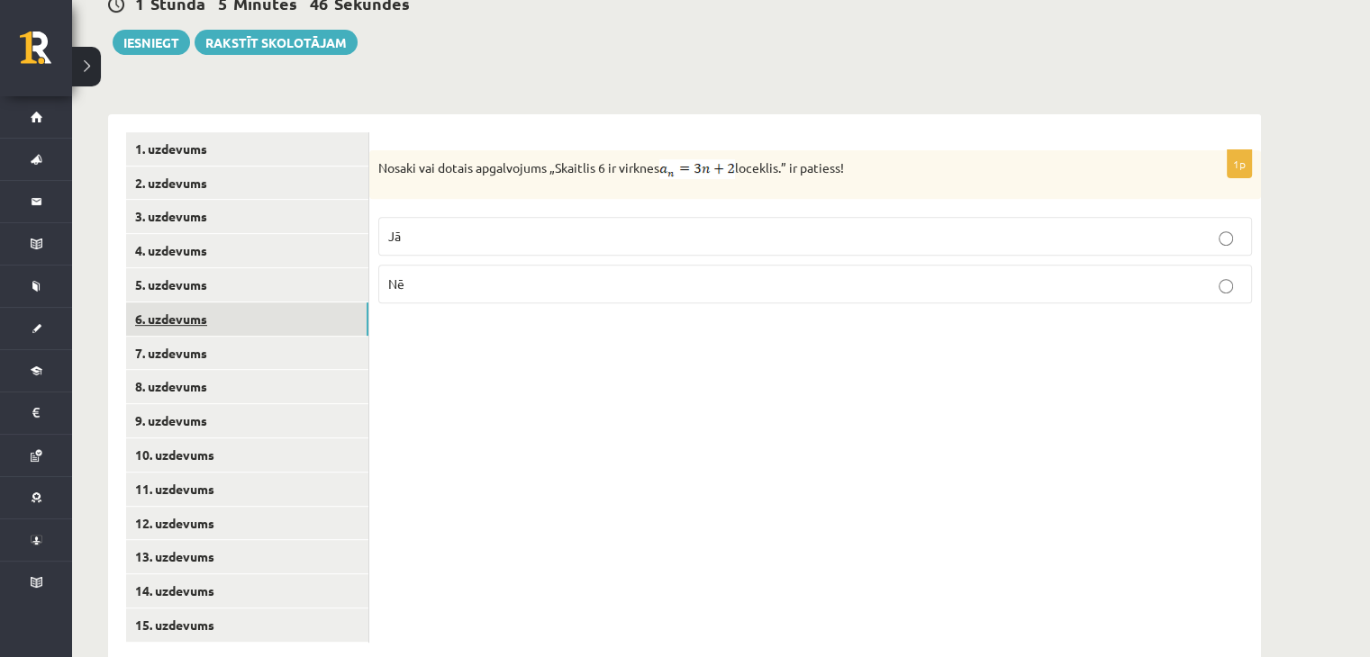
click at [266, 303] on link "6. uzdevums" at bounding box center [247, 319] width 242 height 33
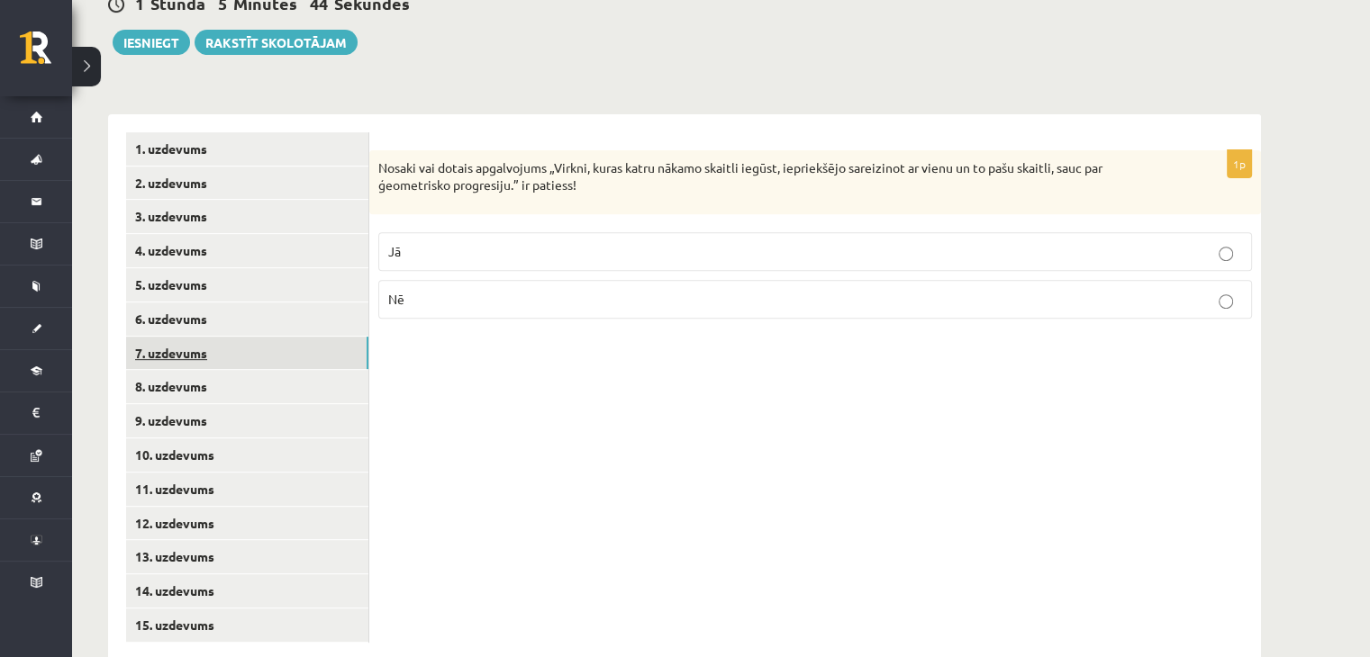
click at [209, 337] on link "7. uzdevums" at bounding box center [247, 353] width 242 height 33
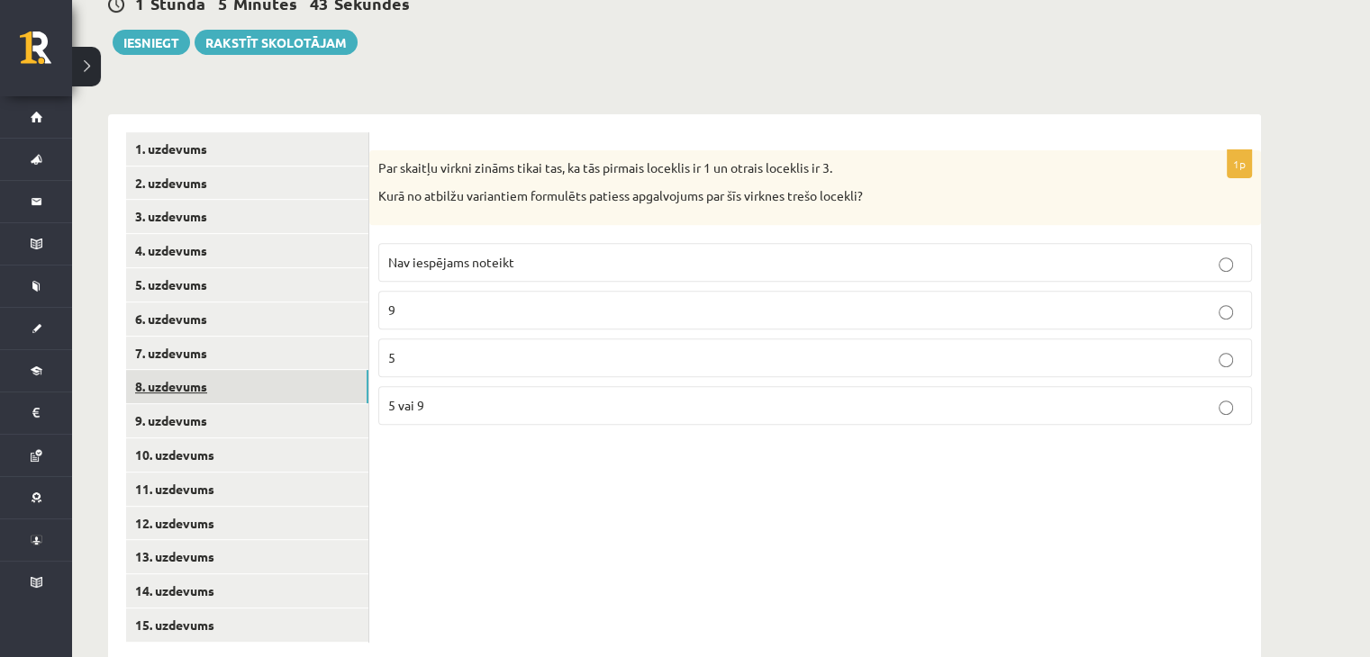
click at [202, 370] on link "8. uzdevums" at bounding box center [247, 386] width 242 height 33
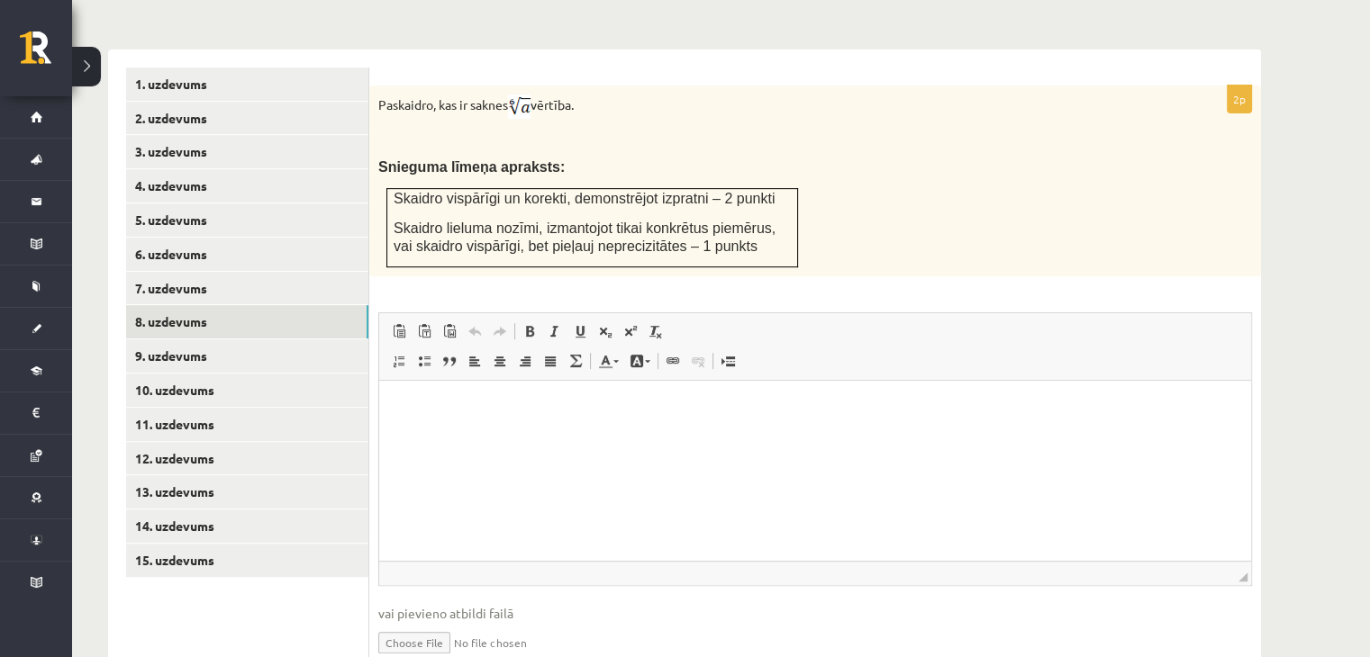
scroll to position [793, 0]
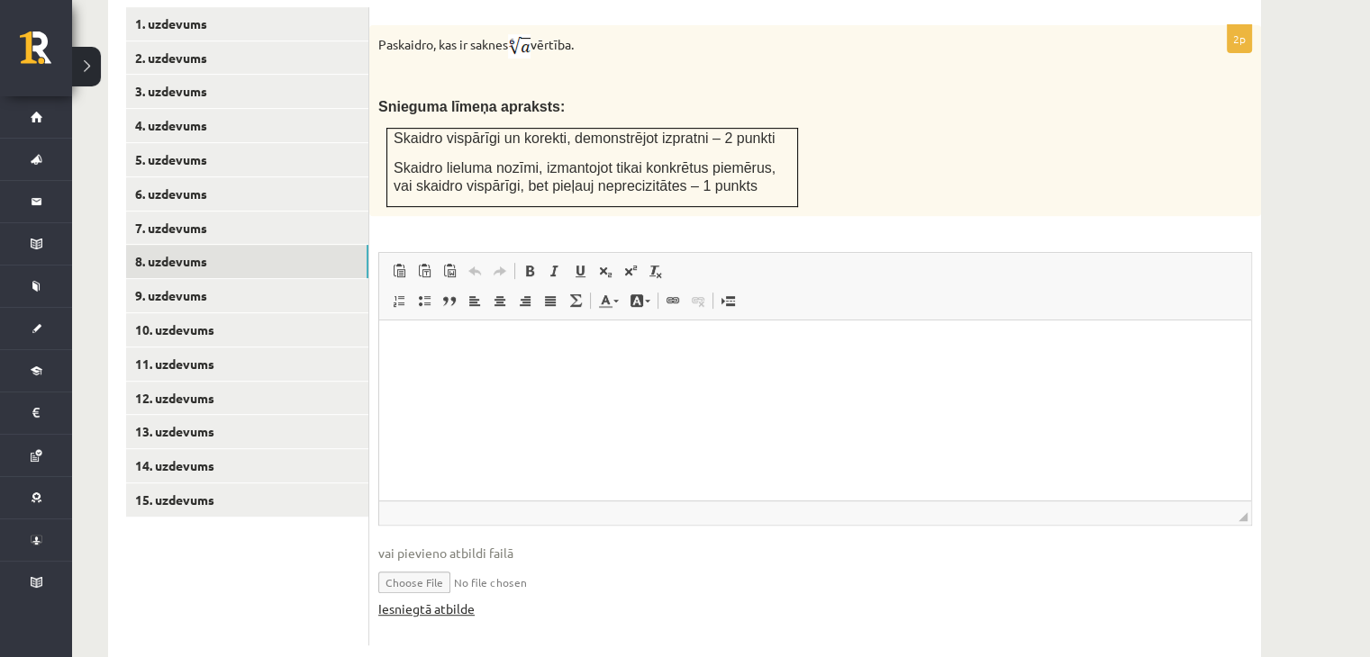
click at [440, 600] on link "Iesniegtā atbilde" at bounding box center [426, 609] width 96 height 19
click at [204, 279] on link "9. uzdevums" at bounding box center [247, 295] width 242 height 33
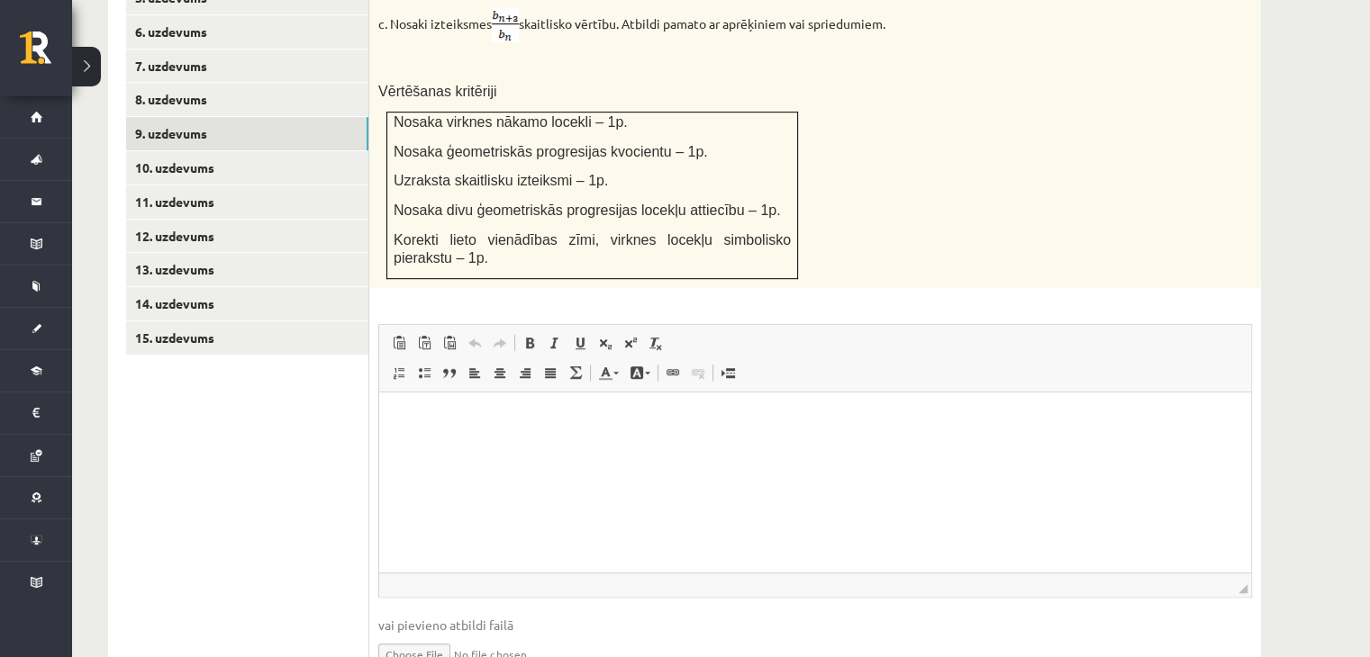
scroll to position [1027, 0]
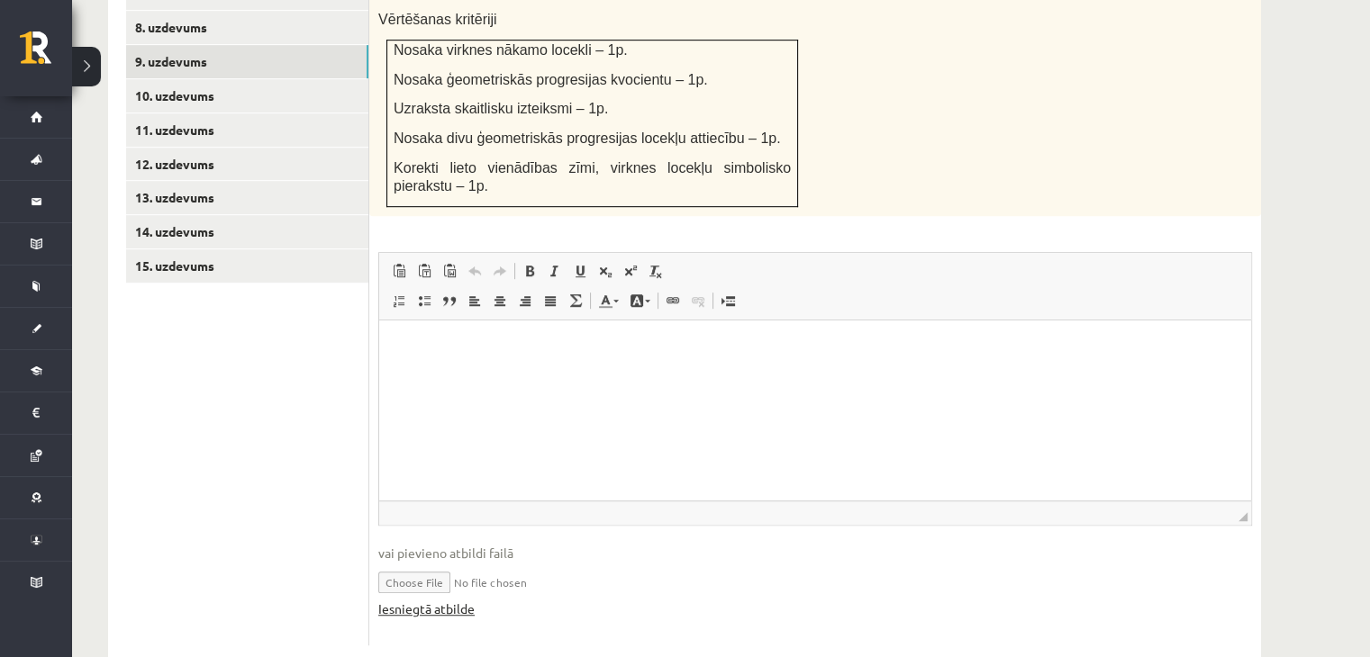
click at [421, 600] on link "Iesniegtā atbilde" at bounding box center [426, 609] width 96 height 19
click at [208, 79] on link "10. uzdevums" at bounding box center [247, 95] width 242 height 33
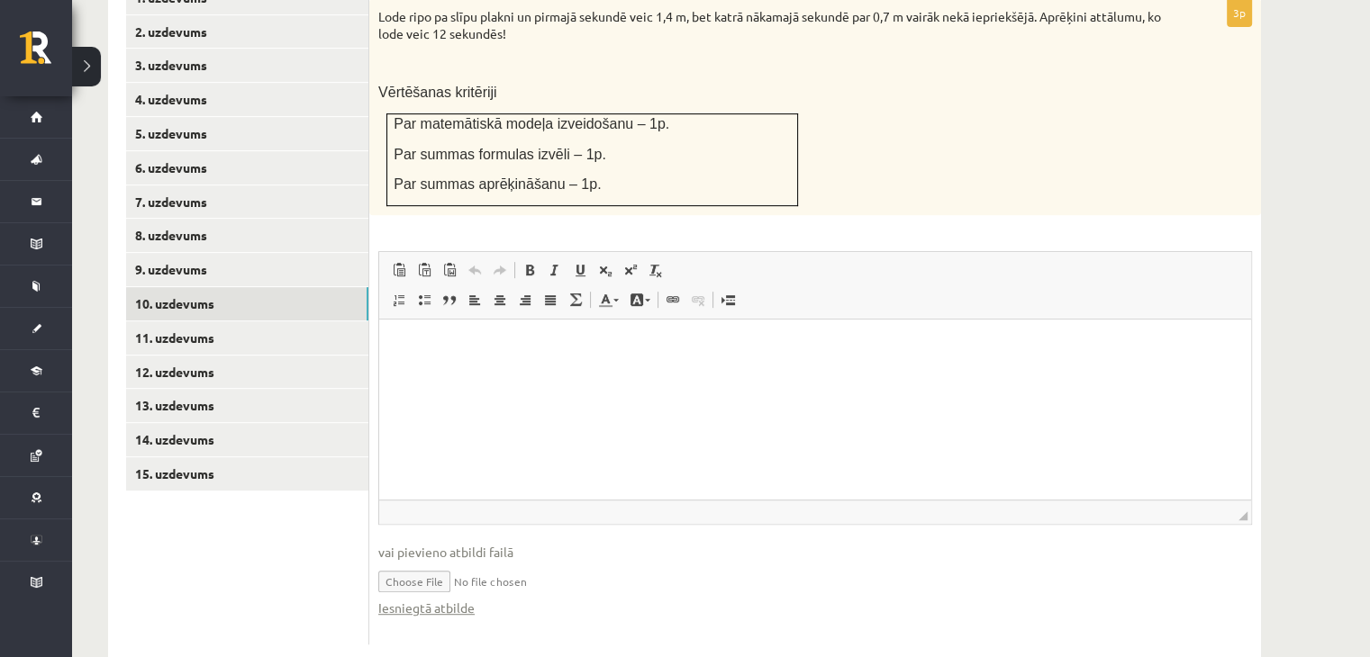
scroll to position [0, 0]
click at [446, 599] on link "Iesniegtā atbilde" at bounding box center [426, 608] width 96 height 19
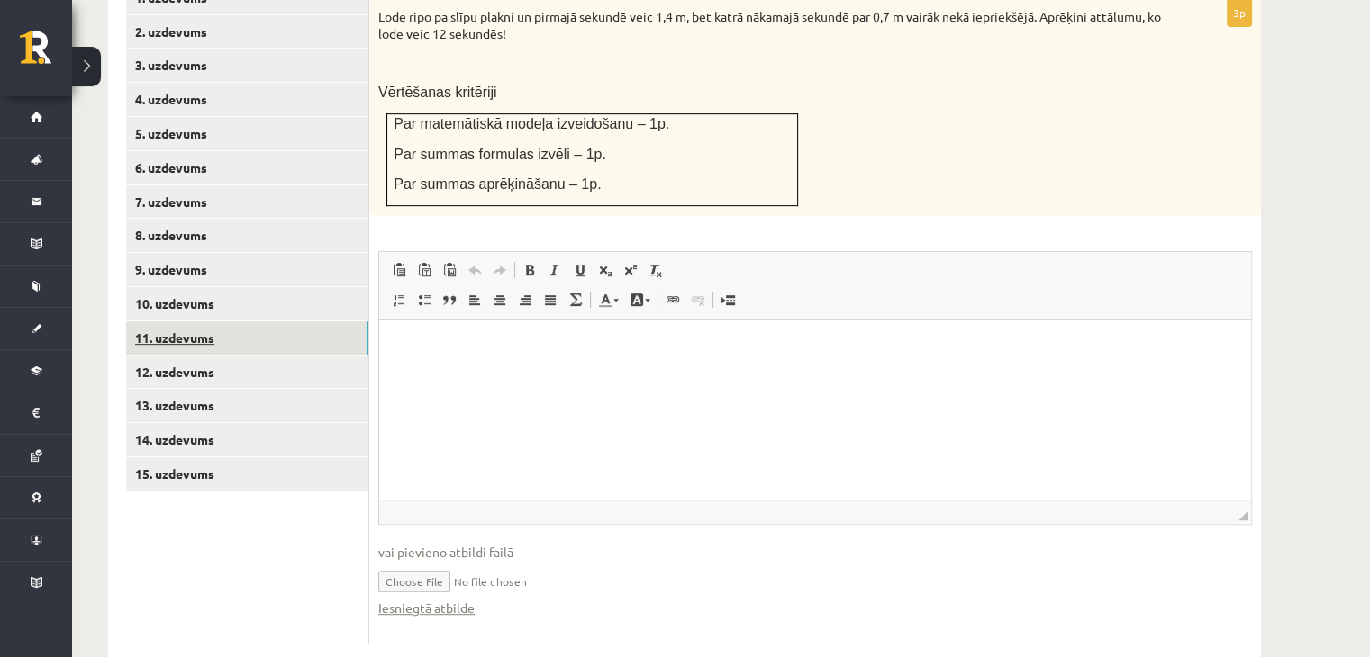
click at [146, 322] on link "11. uzdevums" at bounding box center [247, 338] width 242 height 33
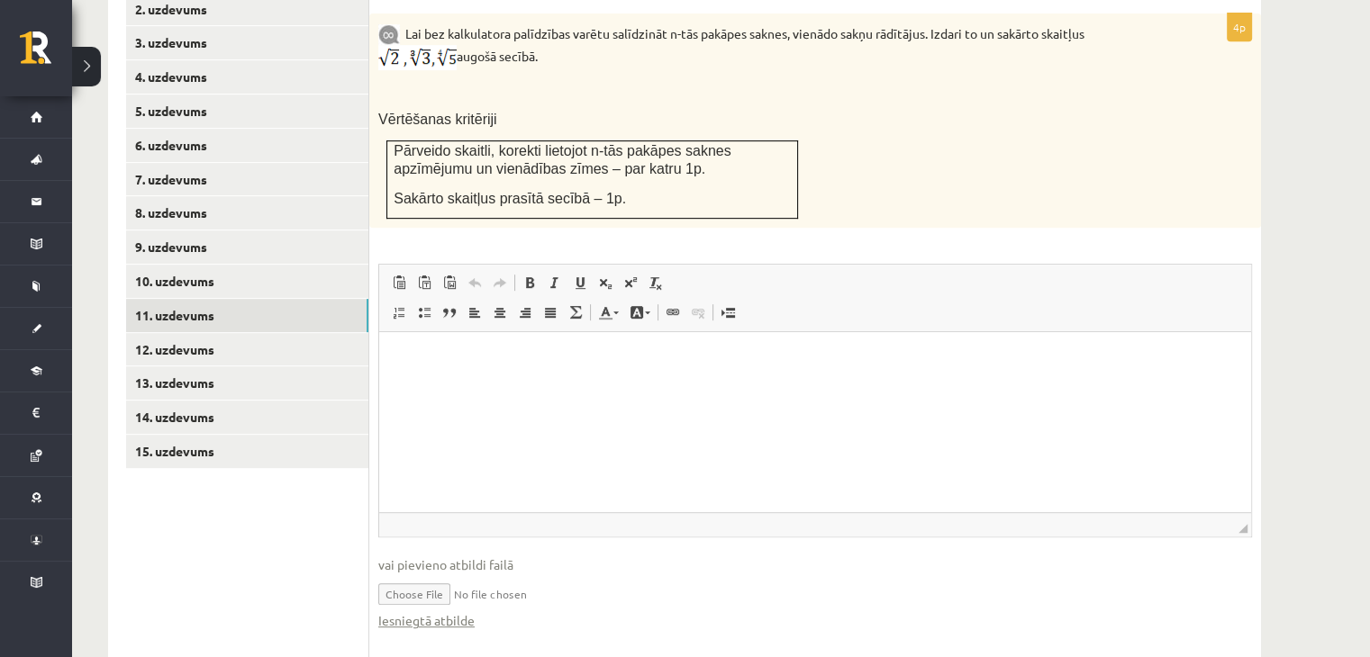
scroll to position [854, 0]
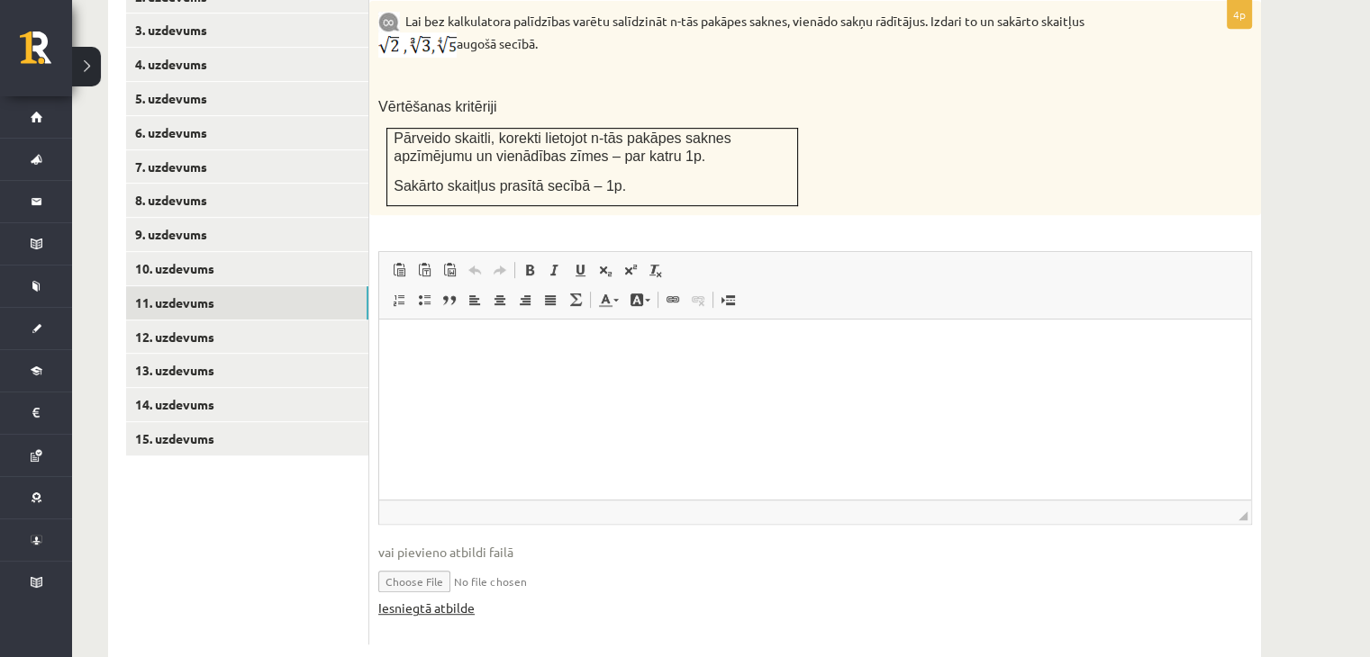
click at [458, 599] on link "Iesniegtā atbilde" at bounding box center [426, 608] width 96 height 19
click at [243, 321] on link "12. uzdevums" at bounding box center [247, 337] width 242 height 33
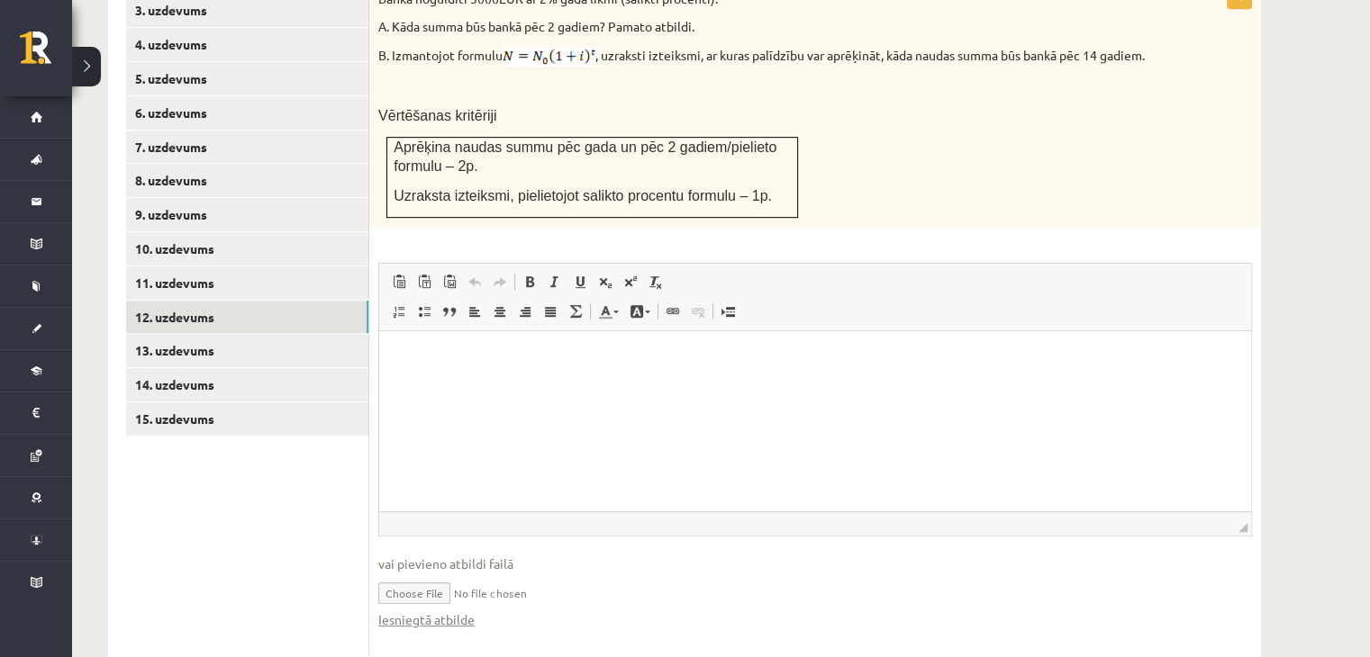
scroll to position [885, 0]
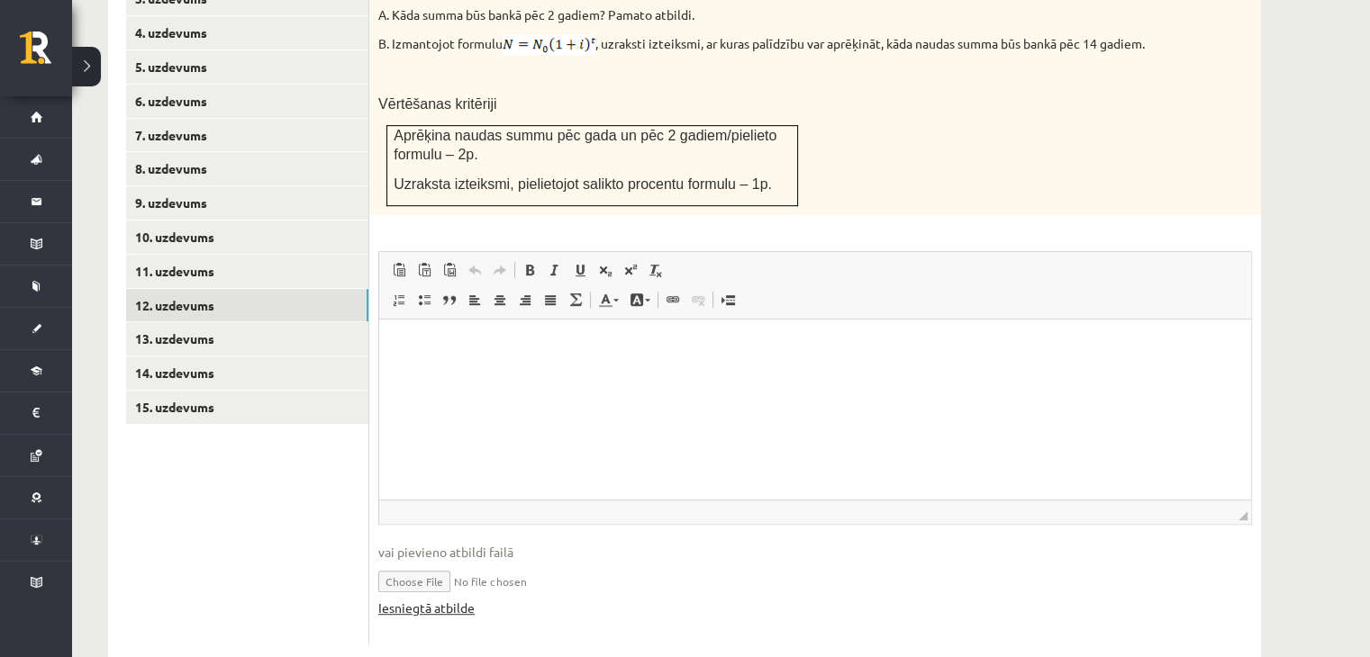
click at [466, 599] on link "Iesniegtā atbilde" at bounding box center [426, 608] width 96 height 19
click at [236, 322] on link "13. uzdevums" at bounding box center [247, 338] width 242 height 33
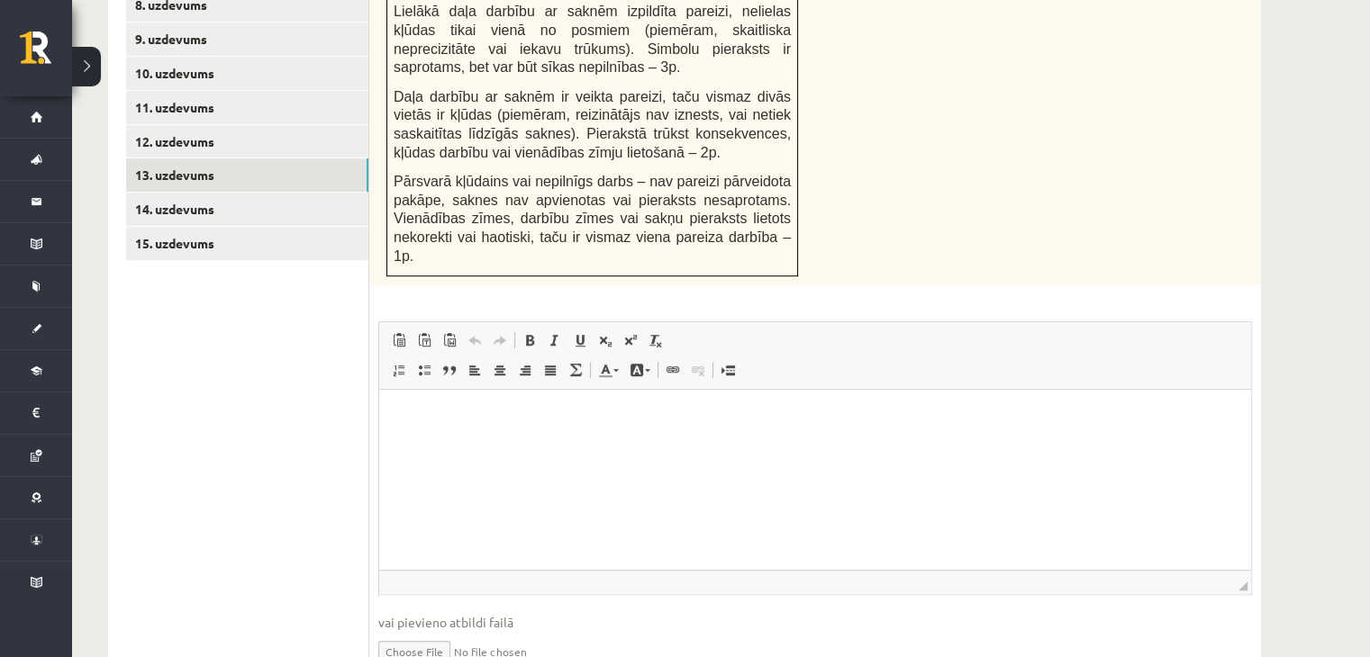
scroll to position [1100, 0]
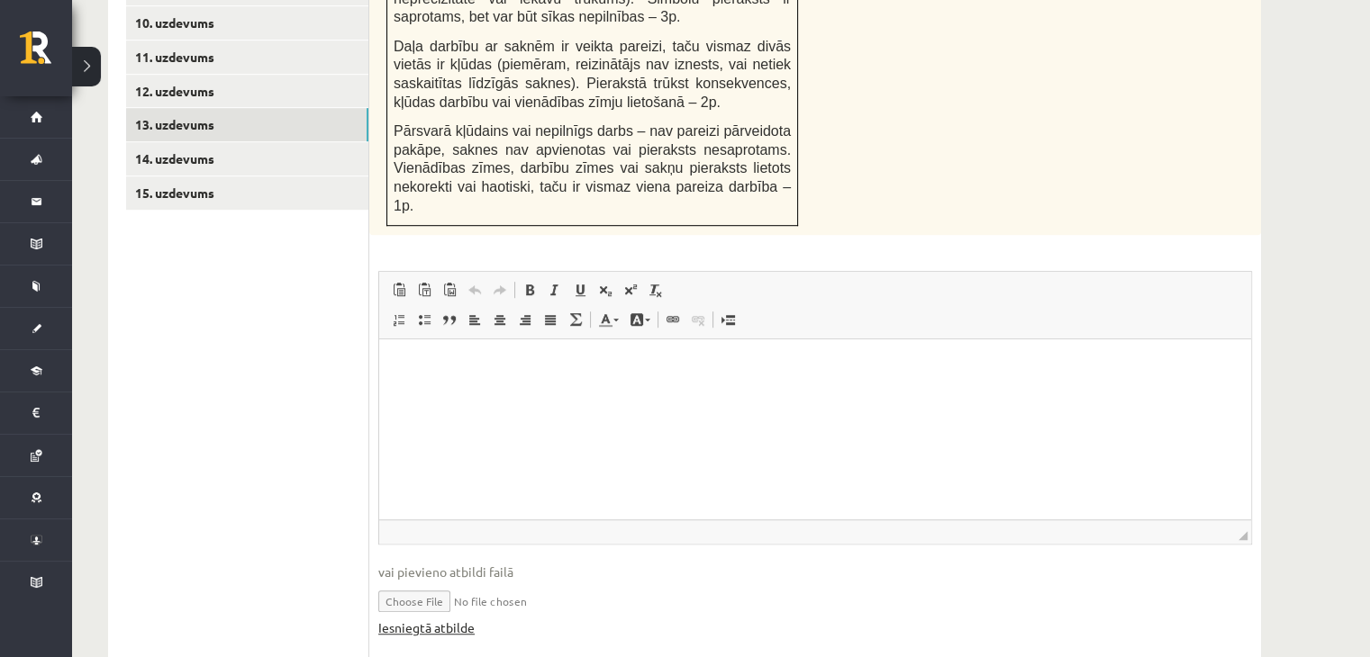
click at [424, 619] on link "Iesniegtā atbilde" at bounding box center [426, 628] width 96 height 19
click at [184, 142] on link "14. uzdevums" at bounding box center [247, 158] width 242 height 33
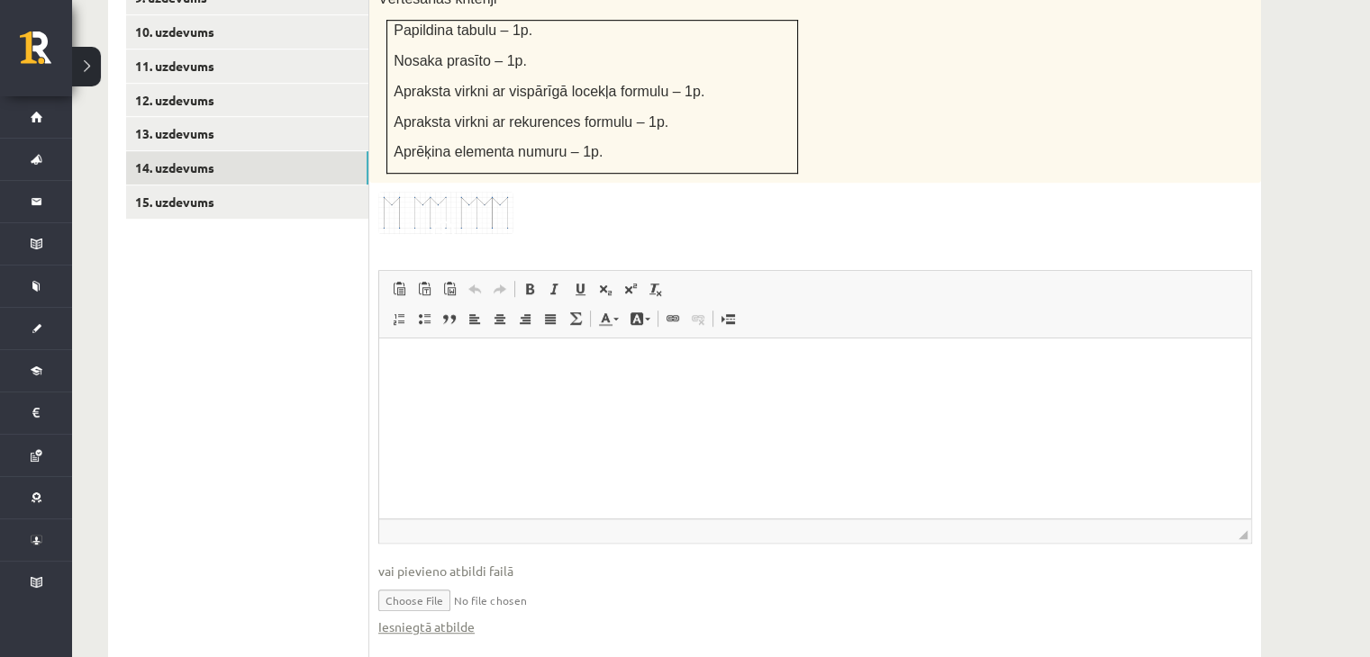
scroll to position [0, 0]
click at [452, 618] on link "Iesniegtā atbilde" at bounding box center [426, 627] width 96 height 19
click at [193, 186] on link "15. uzdevums" at bounding box center [247, 202] width 242 height 33
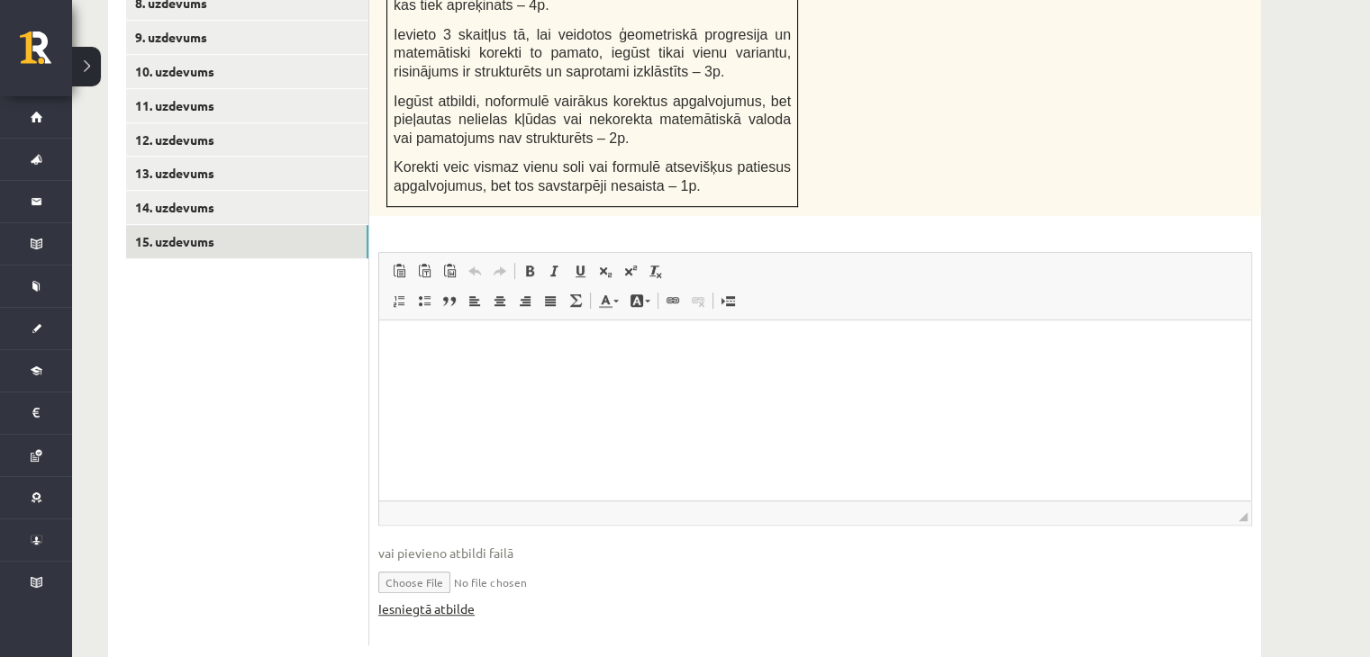
click at [436, 600] on link "Iesniegtā atbilde" at bounding box center [426, 609] width 96 height 19
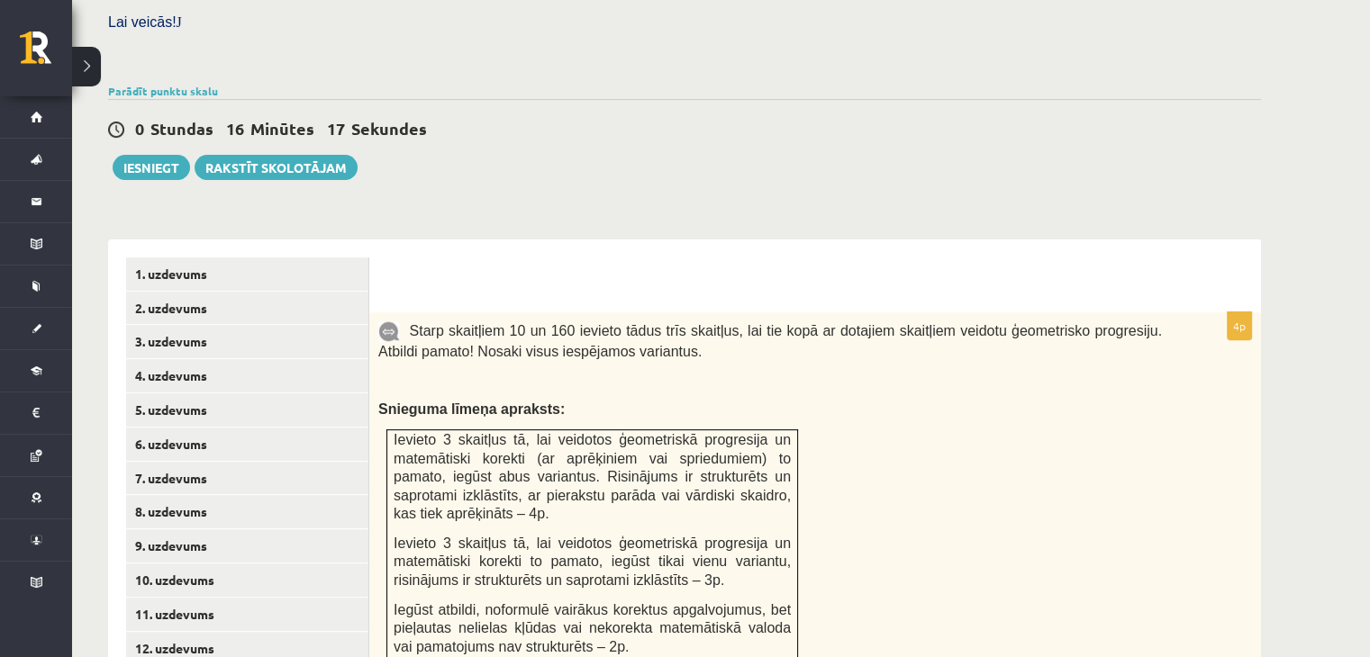
scroll to position [511, 0]
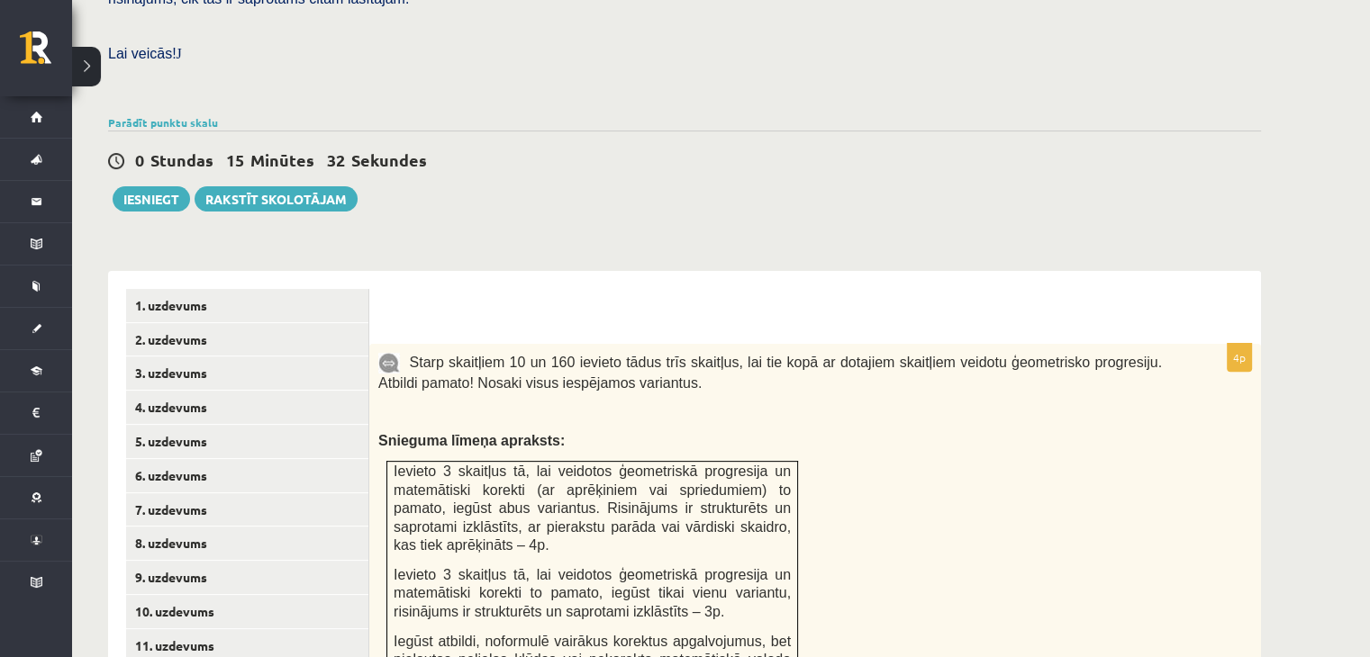
drag, startPoint x: 481, startPoint y: 5, endPoint x: 912, endPoint y: 127, distance: 448.2
click at [914, 150] on div "0 Stundas 15 Minūtes 32 Sekundes" at bounding box center [684, 161] width 1153 height 23
click at [162, 186] on button "Iesniegt" at bounding box center [151, 198] width 77 height 25
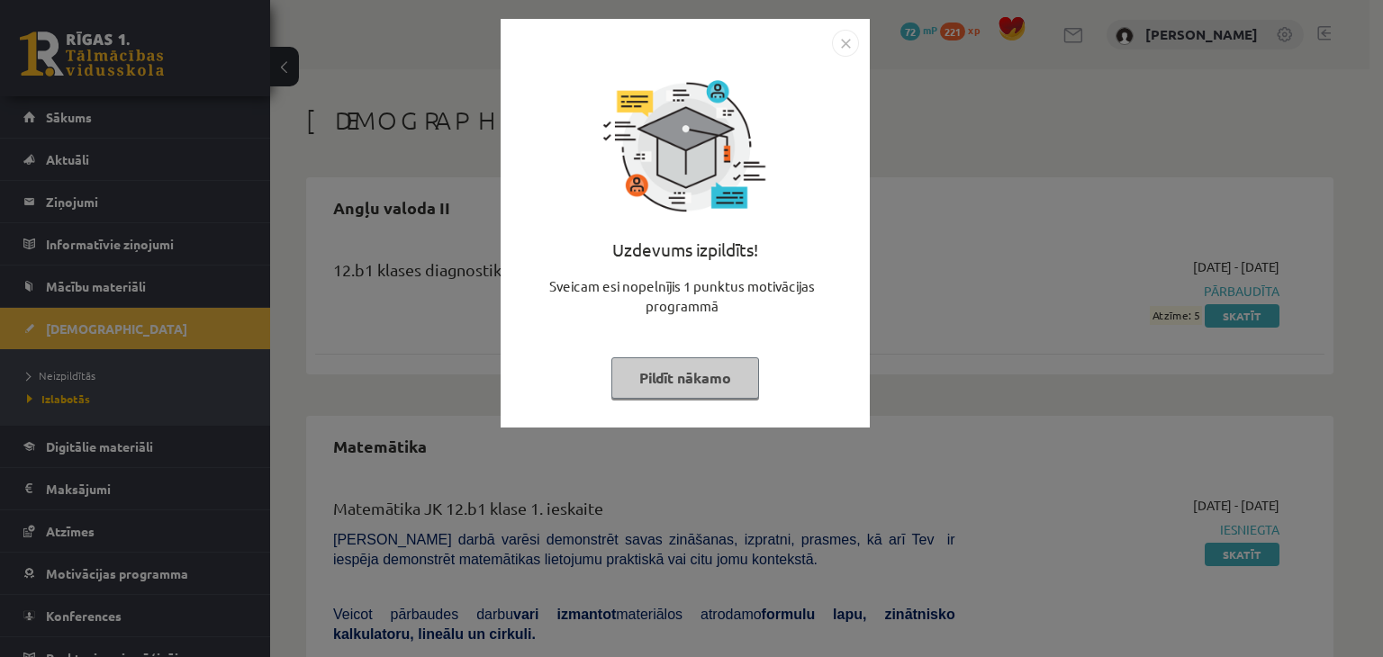
click at [650, 372] on button "Pildīt nākamo" at bounding box center [686, 378] width 148 height 41
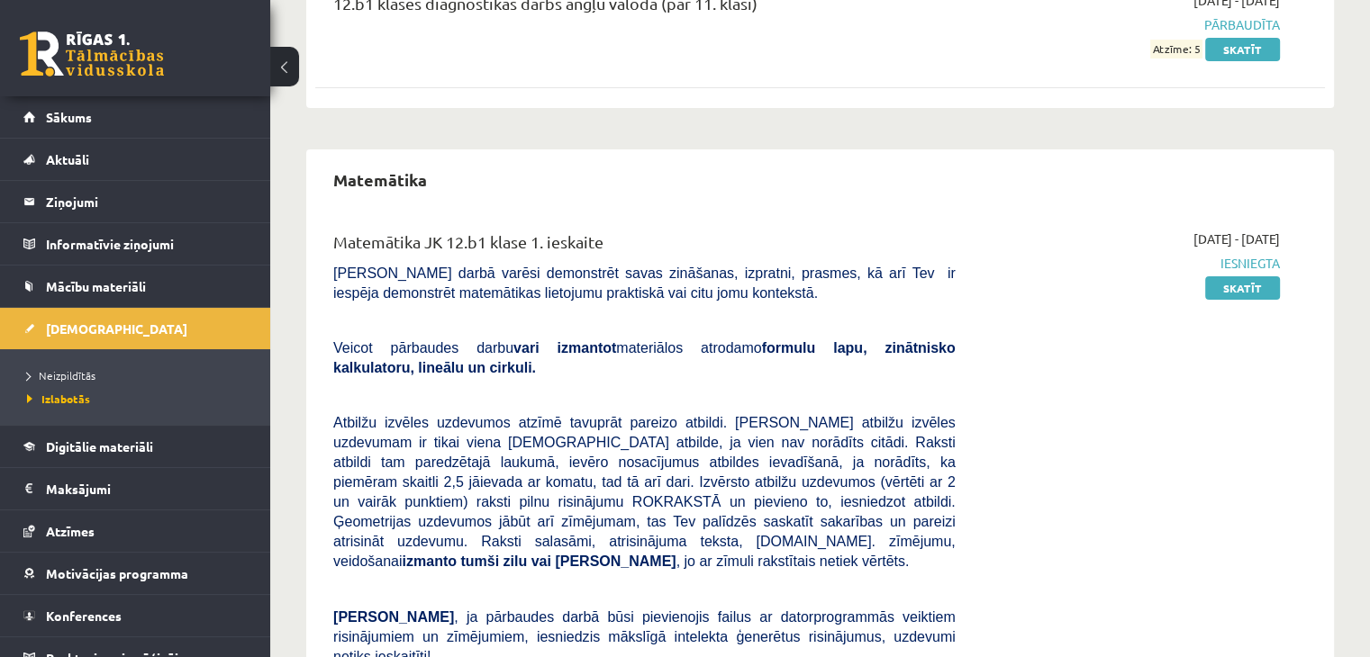
scroll to position [270, 0]
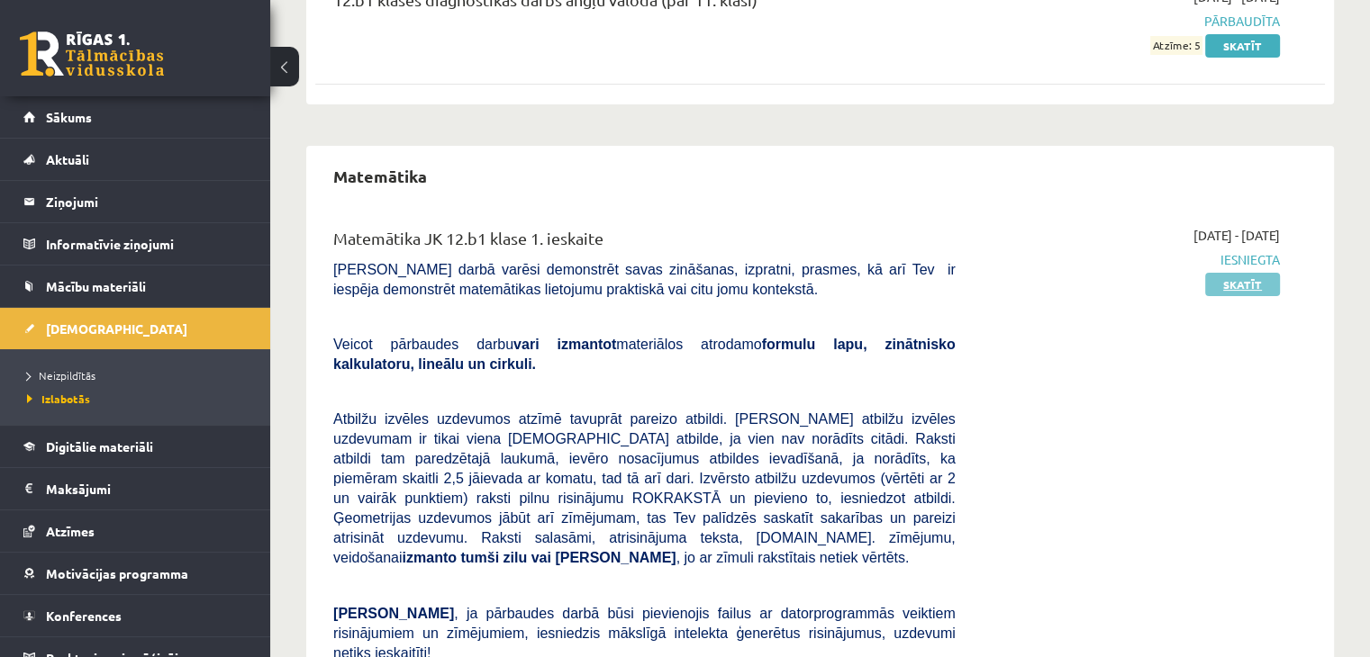
click at [1251, 288] on link "Skatīt" at bounding box center [1242, 284] width 75 height 23
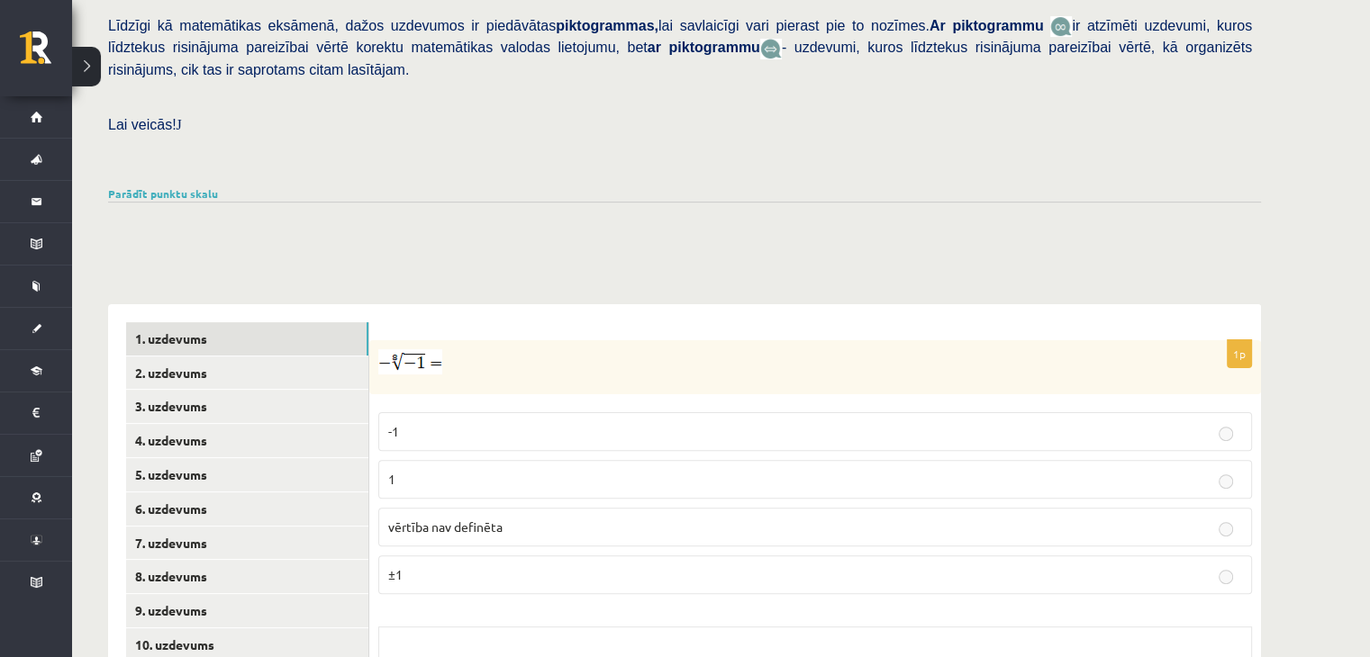
scroll to position [629, 0]
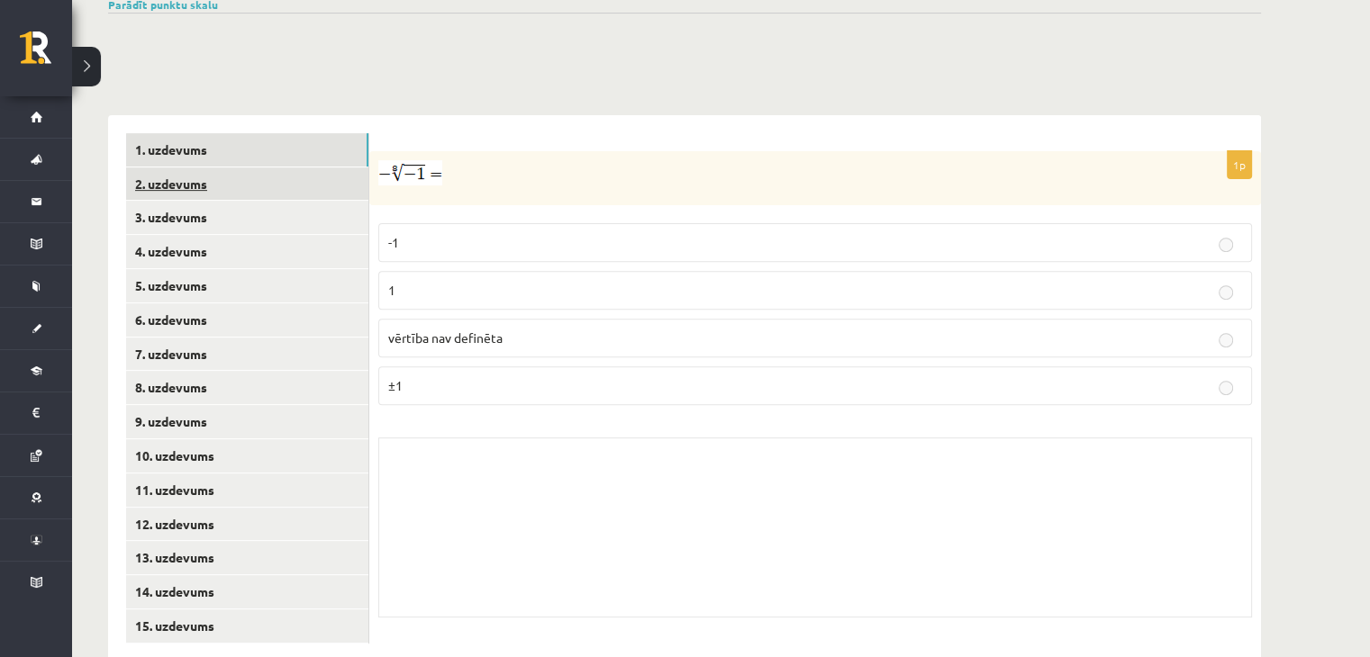
click at [209, 168] on link "2. uzdevums" at bounding box center [247, 184] width 242 height 33
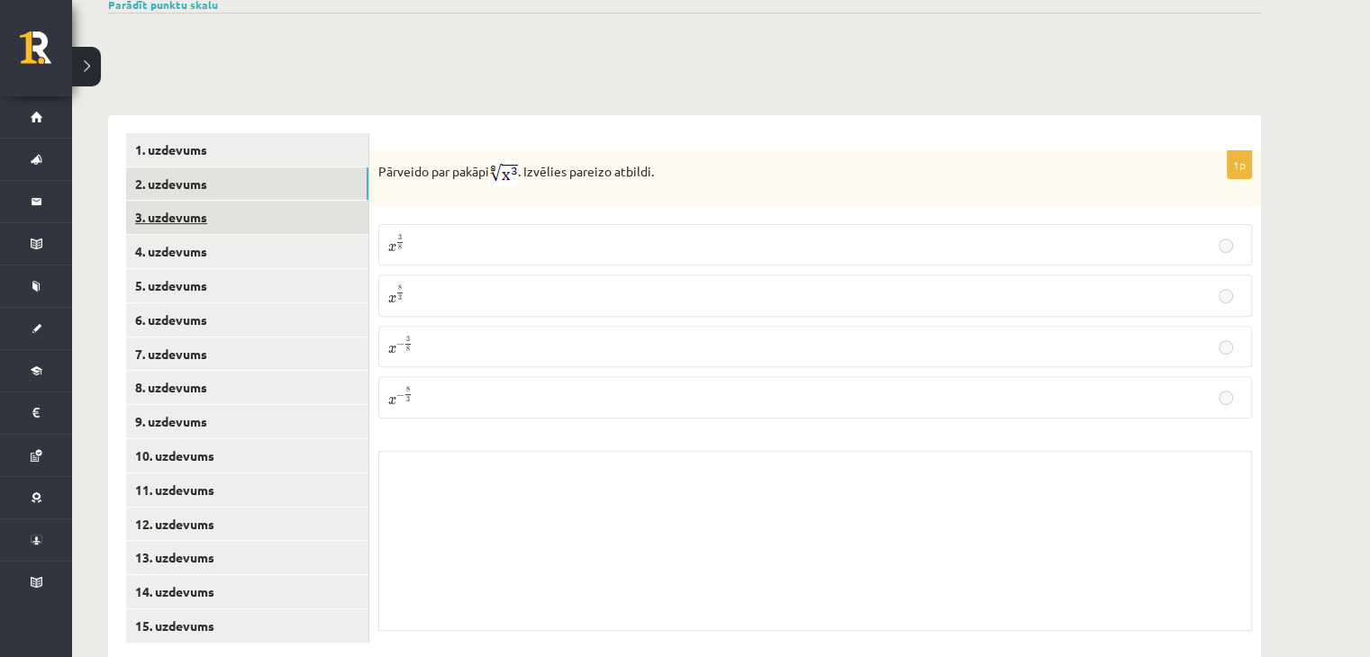
click at [202, 201] on link "3. uzdevums" at bounding box center [247, 217] width 242 height 33
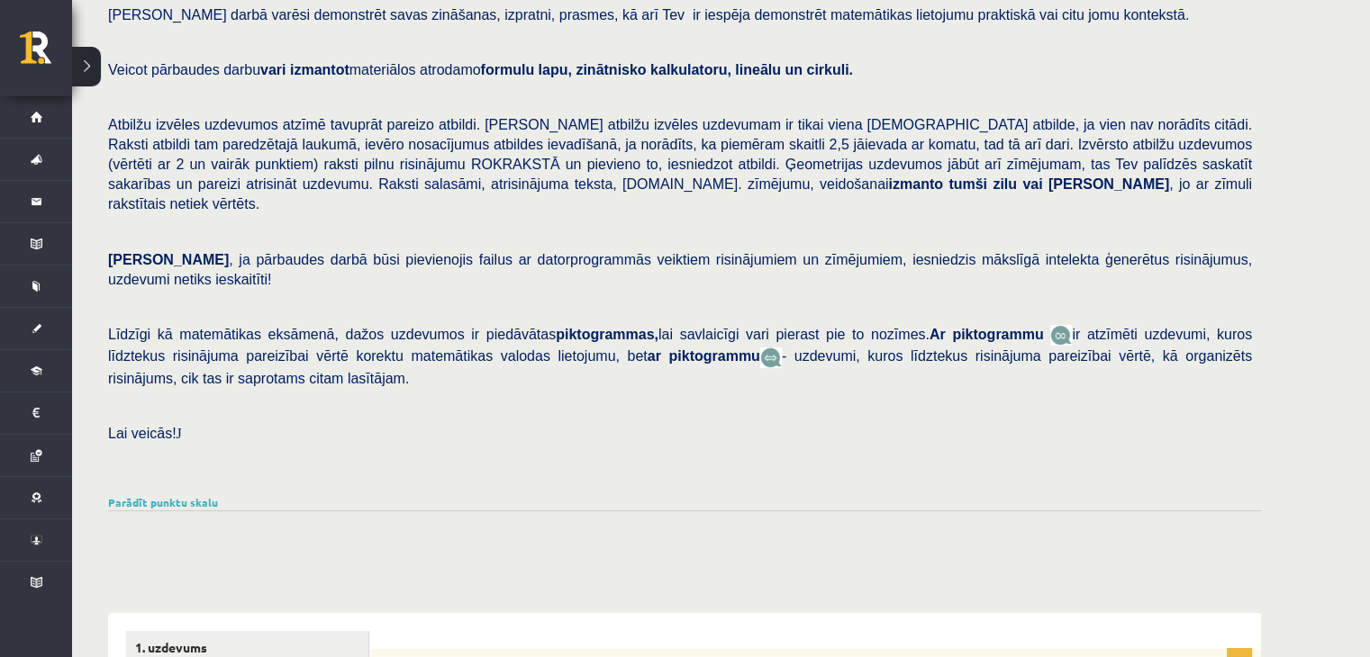
scroll to position [0, 0]
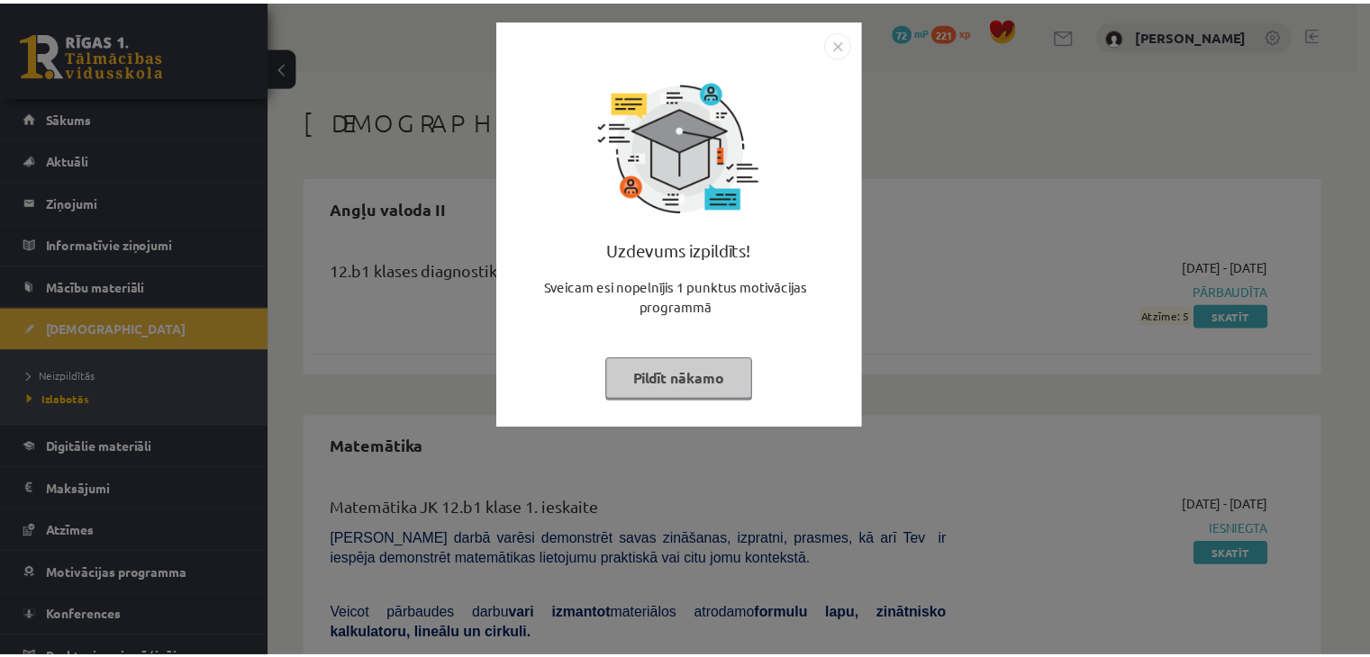
scroll to position [267, 0]
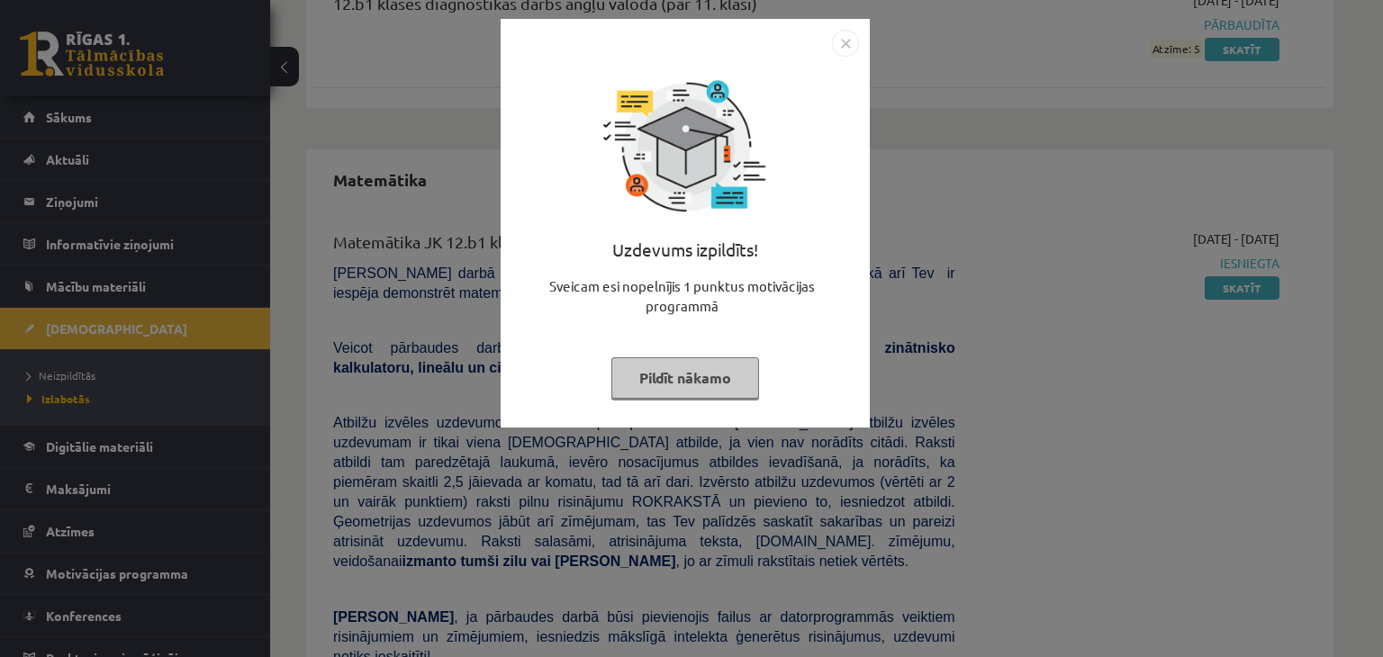
click at [721, 361] on button "Pildīt nākamo" at bounding box center [686, 378] width 148 height 41
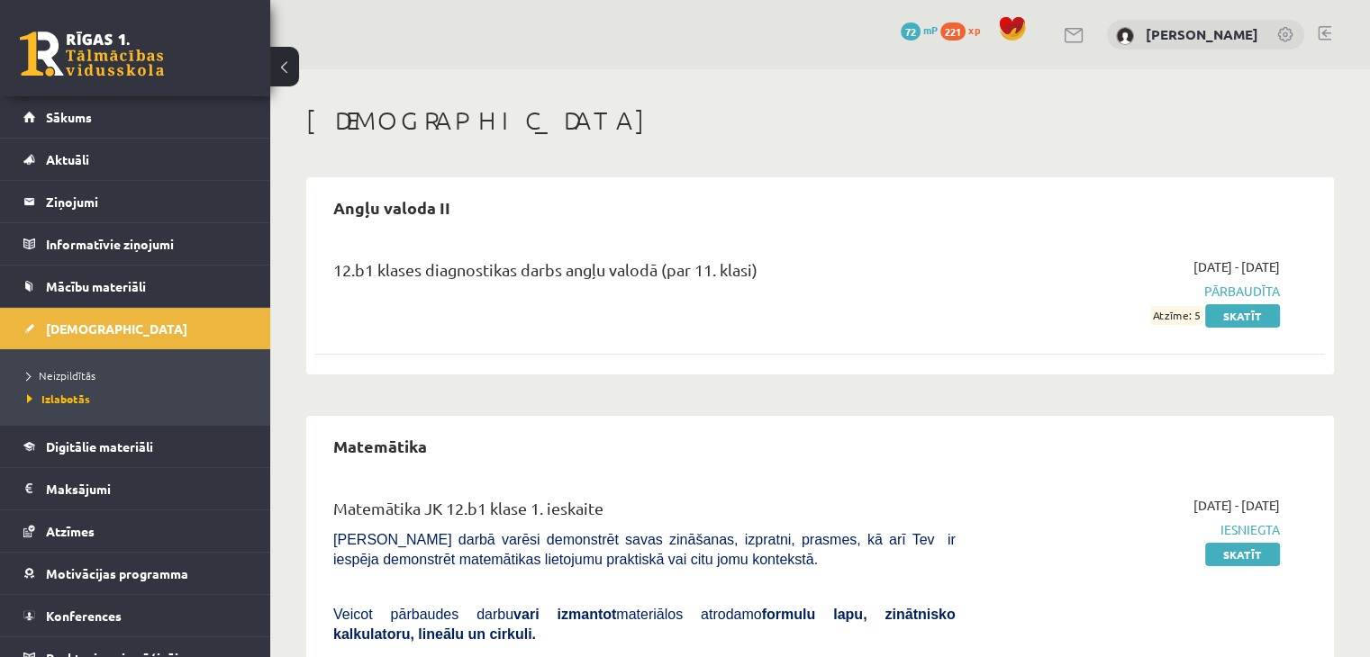
scroll to position [0, 0]
click at [149, 110] on link "Sākums" at bounding box center [135, 116] width 224 height 41
